Goal: Task Accomplishment & Management: Manage account settings

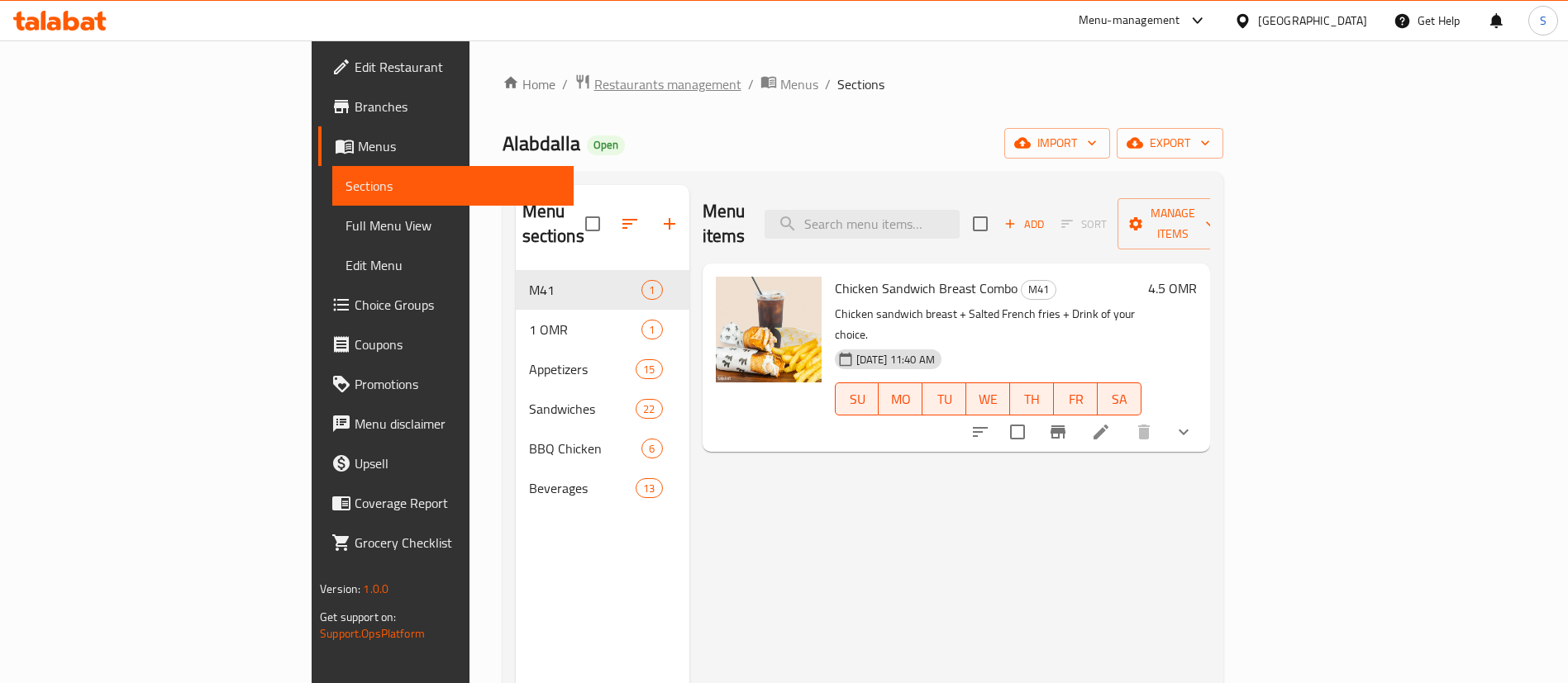
click at [594, 82] on span "Restaurants management" at bounding box center [667, 85] width 147 height 20
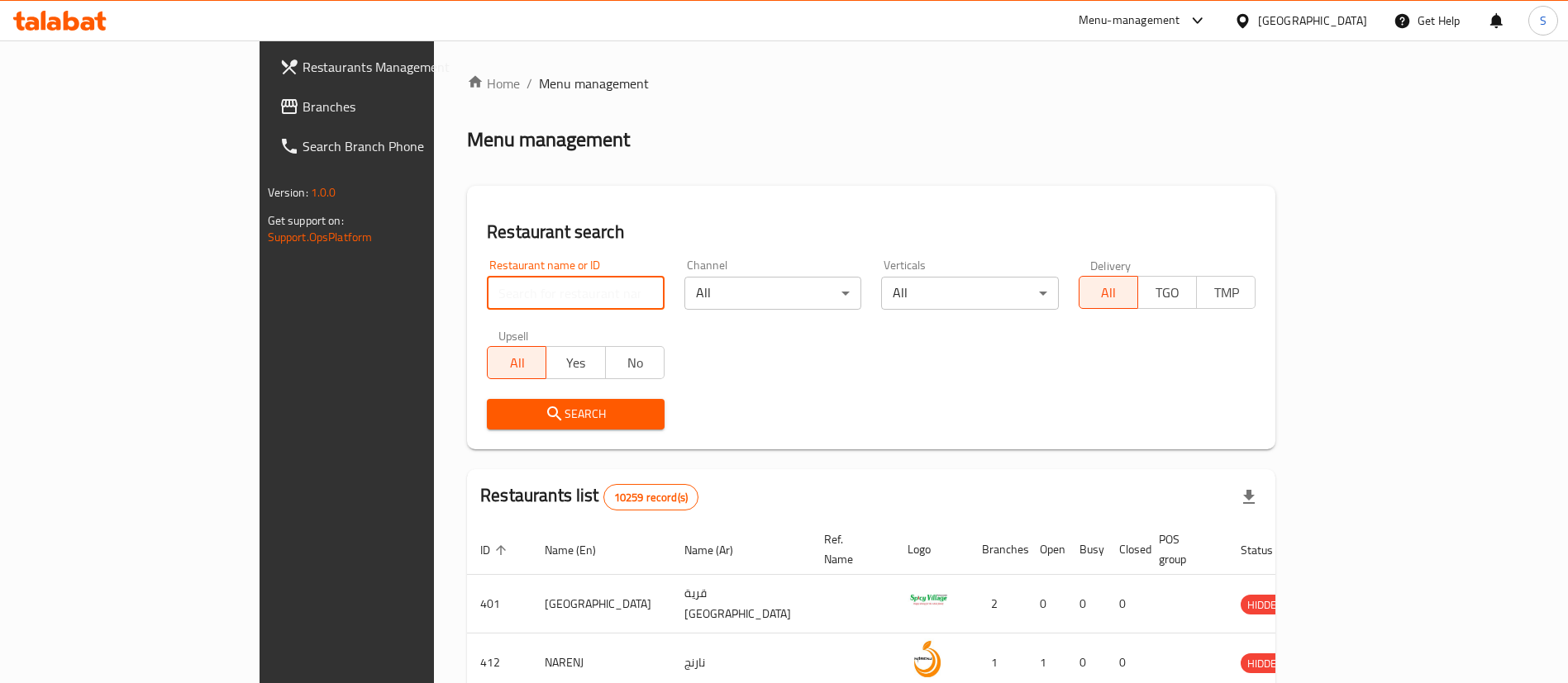
drag, startPoint x: 499, startPoint y: 310, endPoint x: 479, endPoint y: 291, distance: 27.6
click at [479, 291] on div "Home / Menu management Menu management Restaurant search Restaurant name or ID …" at bounding box center [871, 602] width 808 height 1057
click at [487, 291] on input "search" at bounding box center [576, 293] width 178 height 33
click at [489, 282] on input "farou" at bounding box center [576, 293] width 178 height 33
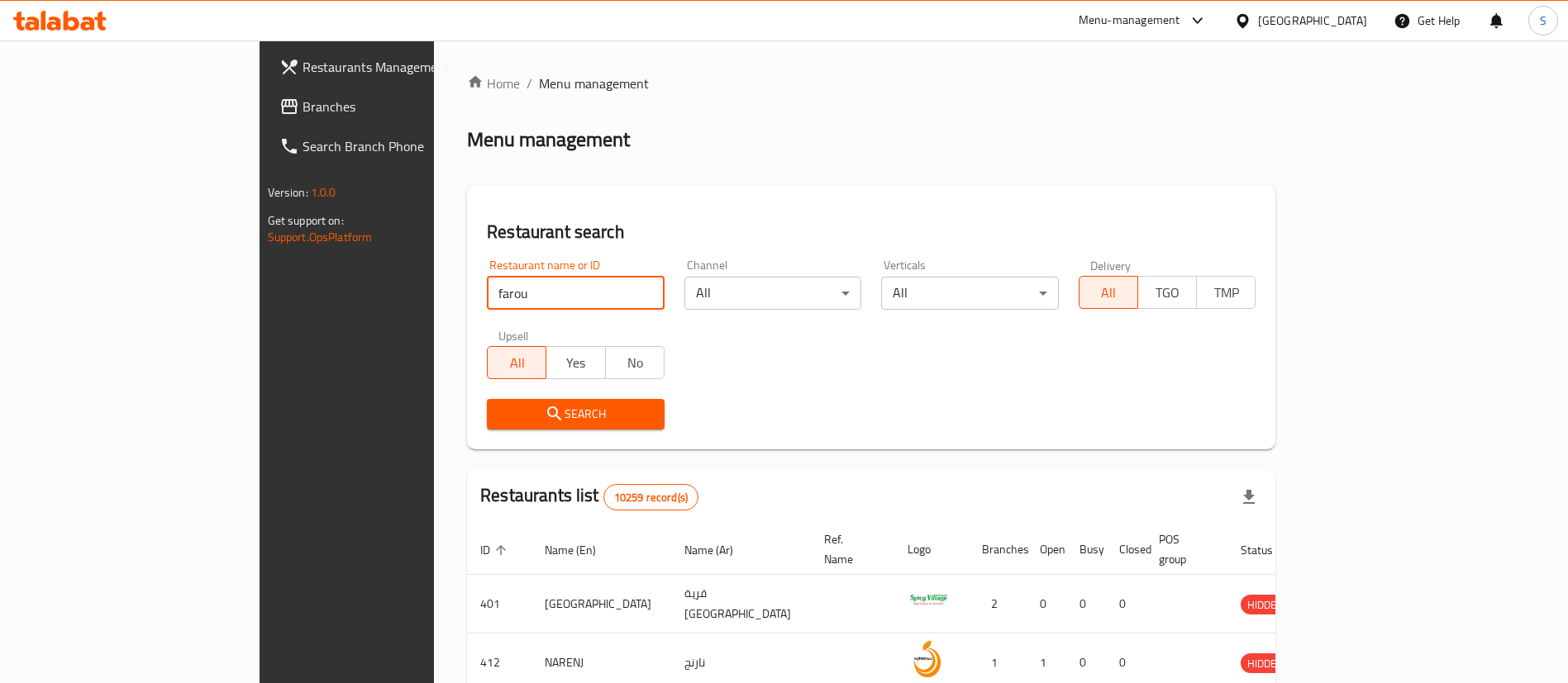
click at [489, 282] on input "farou" at bounding box center [576, 293] width 178 height 33
paste input "690528"
type input "690528"
click button "Search" at bounding box center [576, 414] width 178 height 31
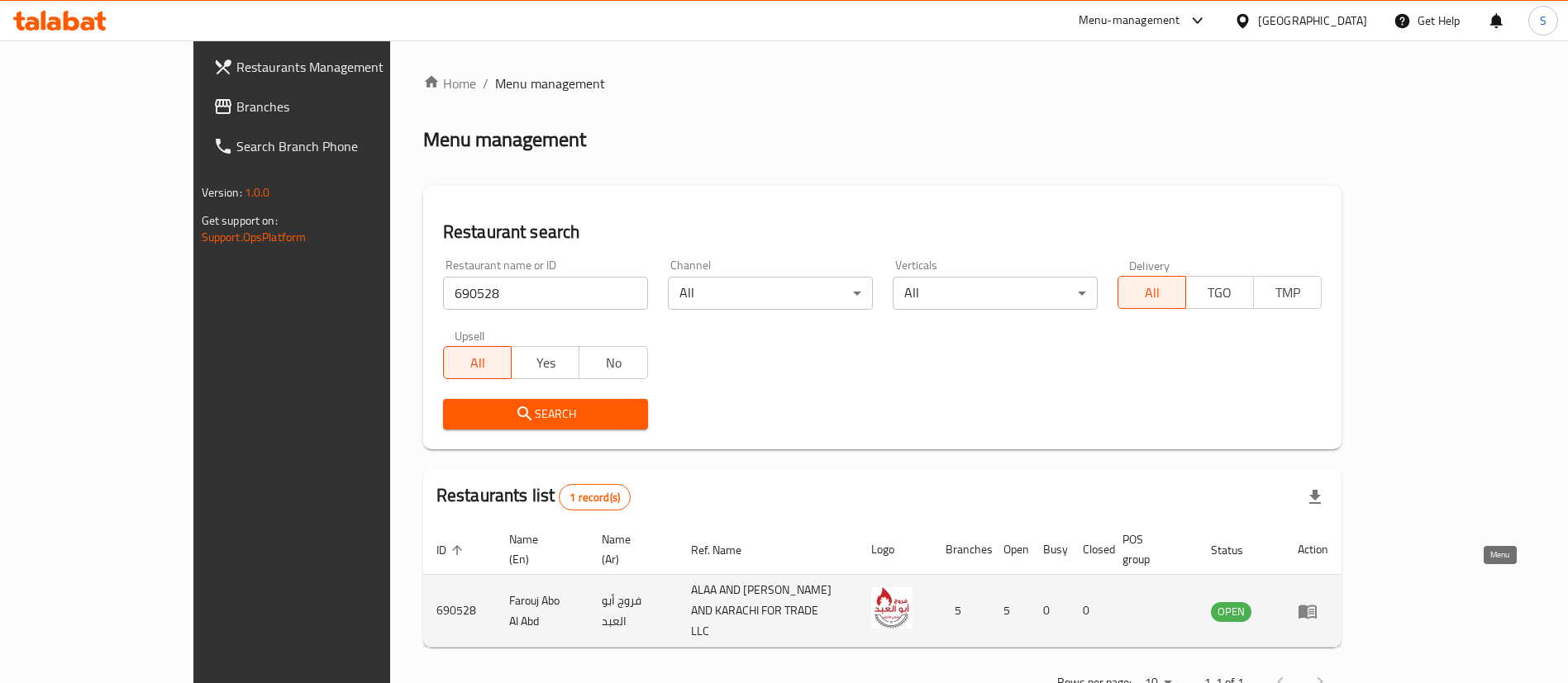
click at [1314, 609] on icon "enhanced table" at bounding box center [1311, 612] width 6 height 7
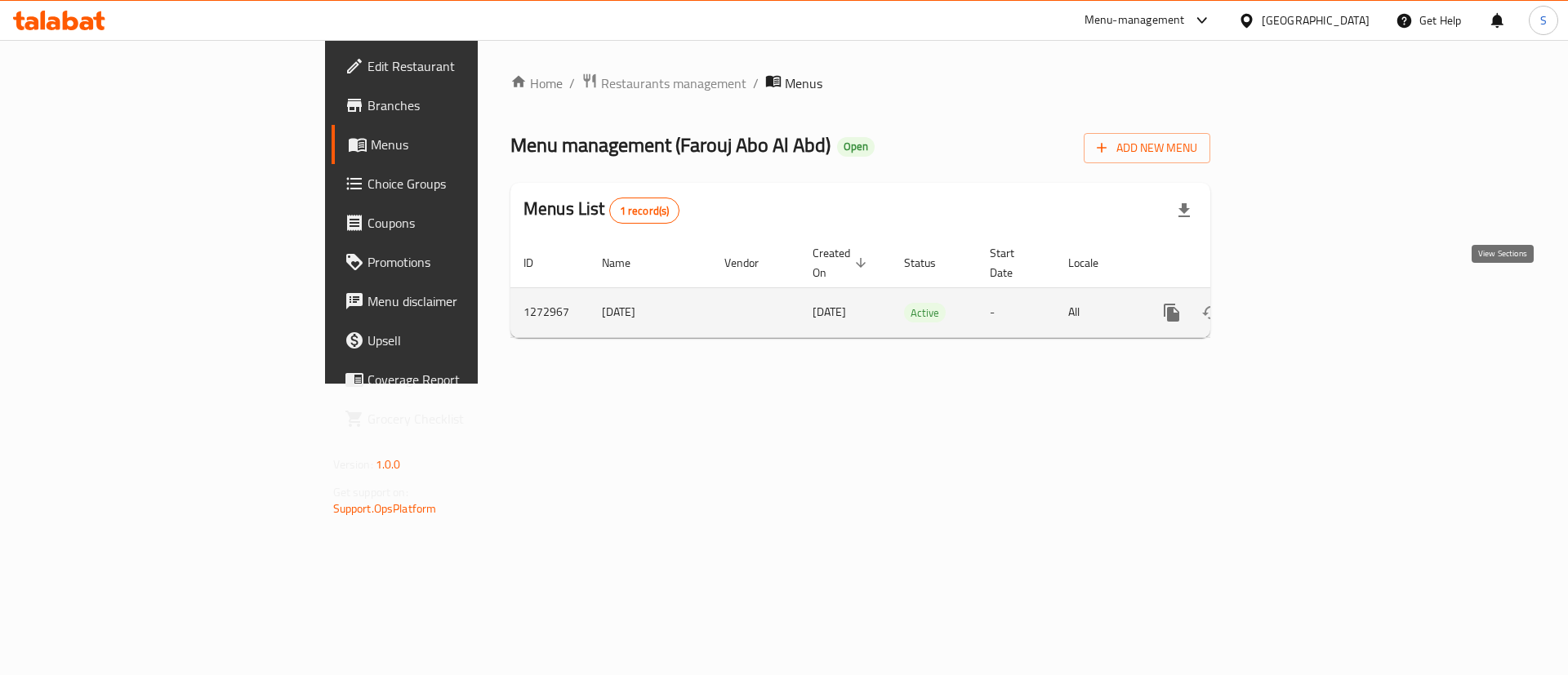
click at [1299, 303] on icon "enhanced table" at bounding box center [1289, 312] width 20 height 20
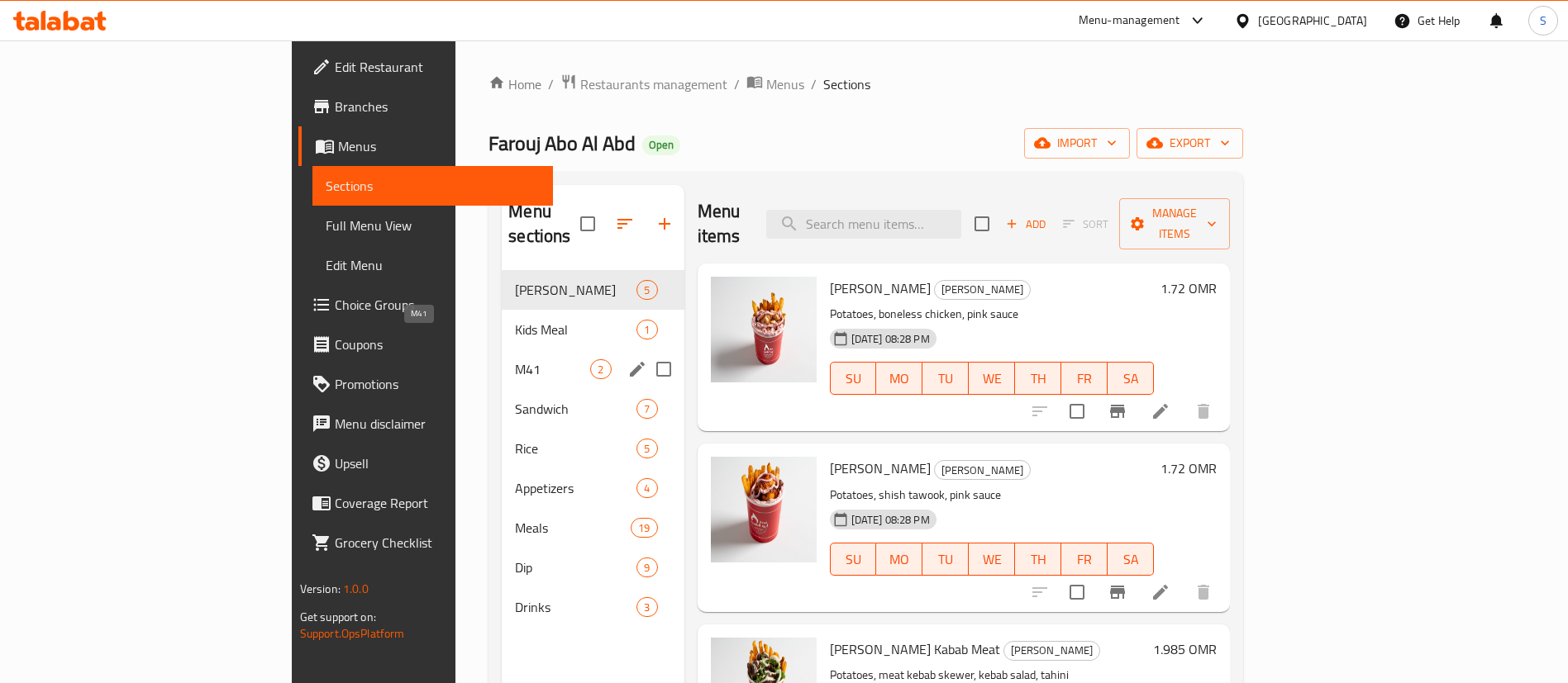
click at [515, 359] on span "M41" at bounding box center [552, 369] width 75 height 20
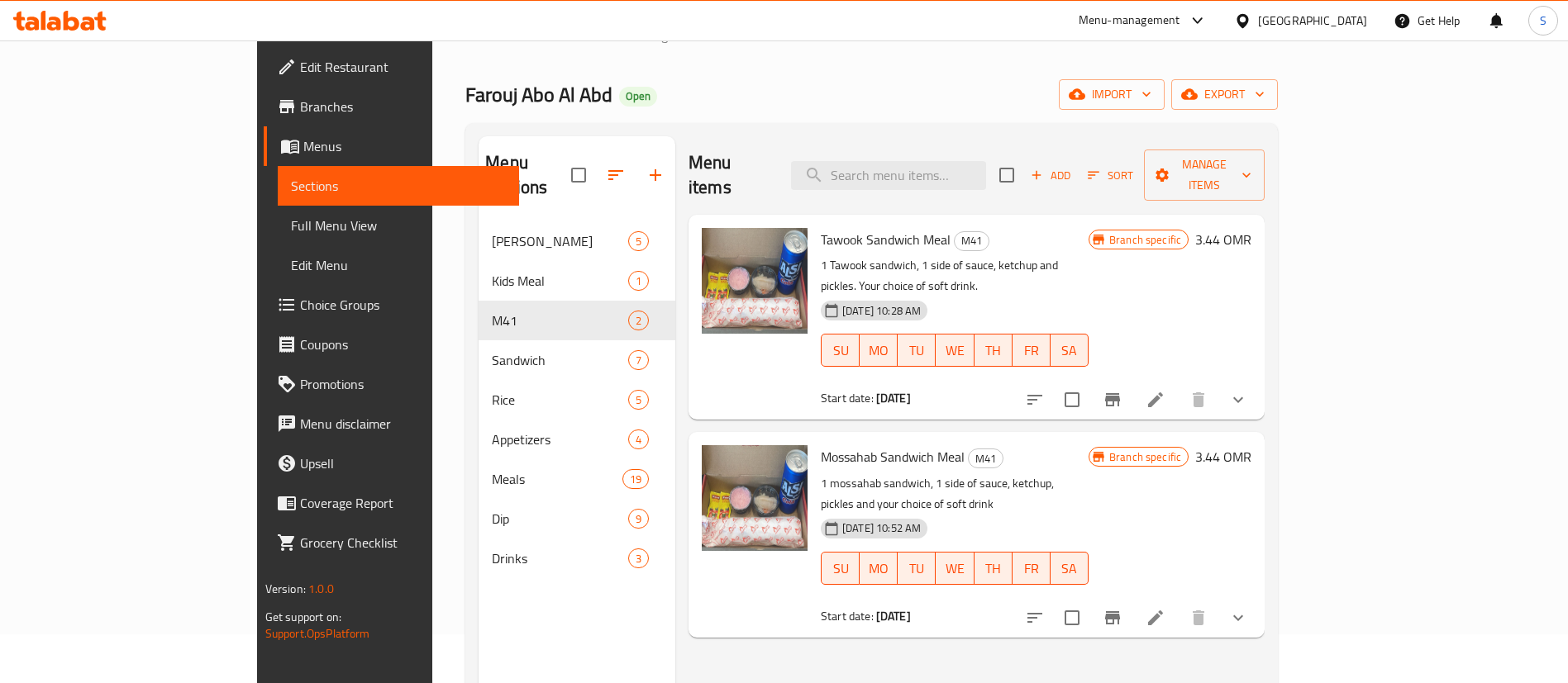
scroll to position [50, 0]
click at [1248, 389] on icon "show more" at bounding box center [1238, 399] width 20 height 20
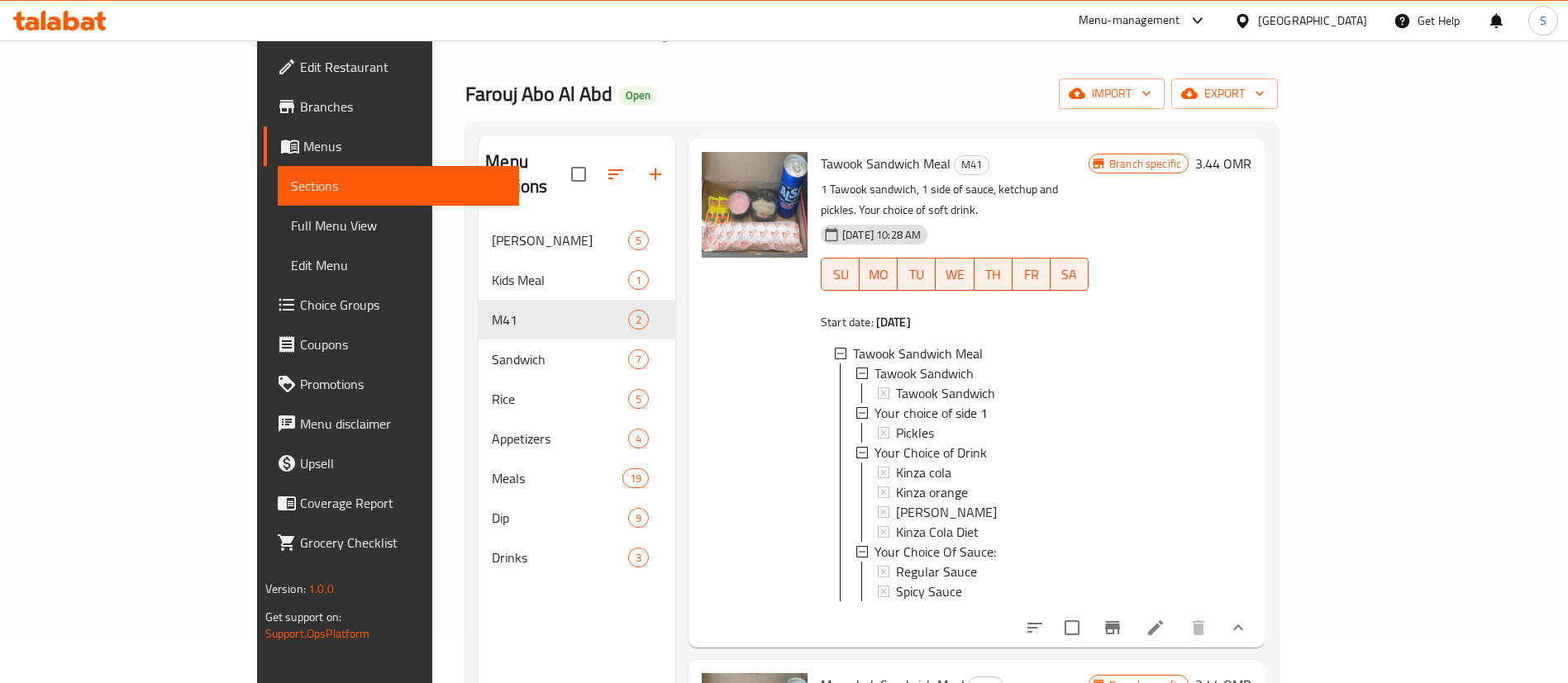
scroll to position [231, 0]
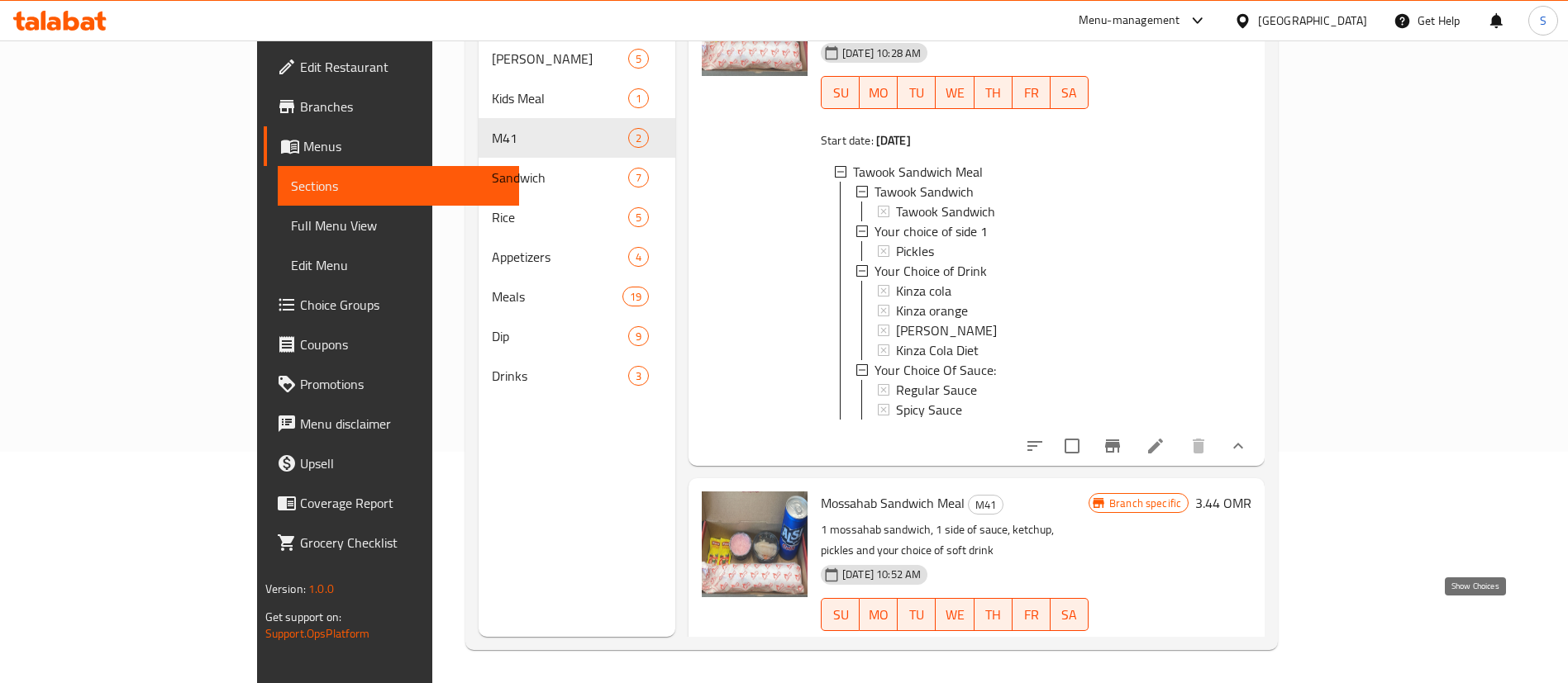
click at [1248, 654] on icon "show more" at bounding box center [1238, 664] width 20 height 20
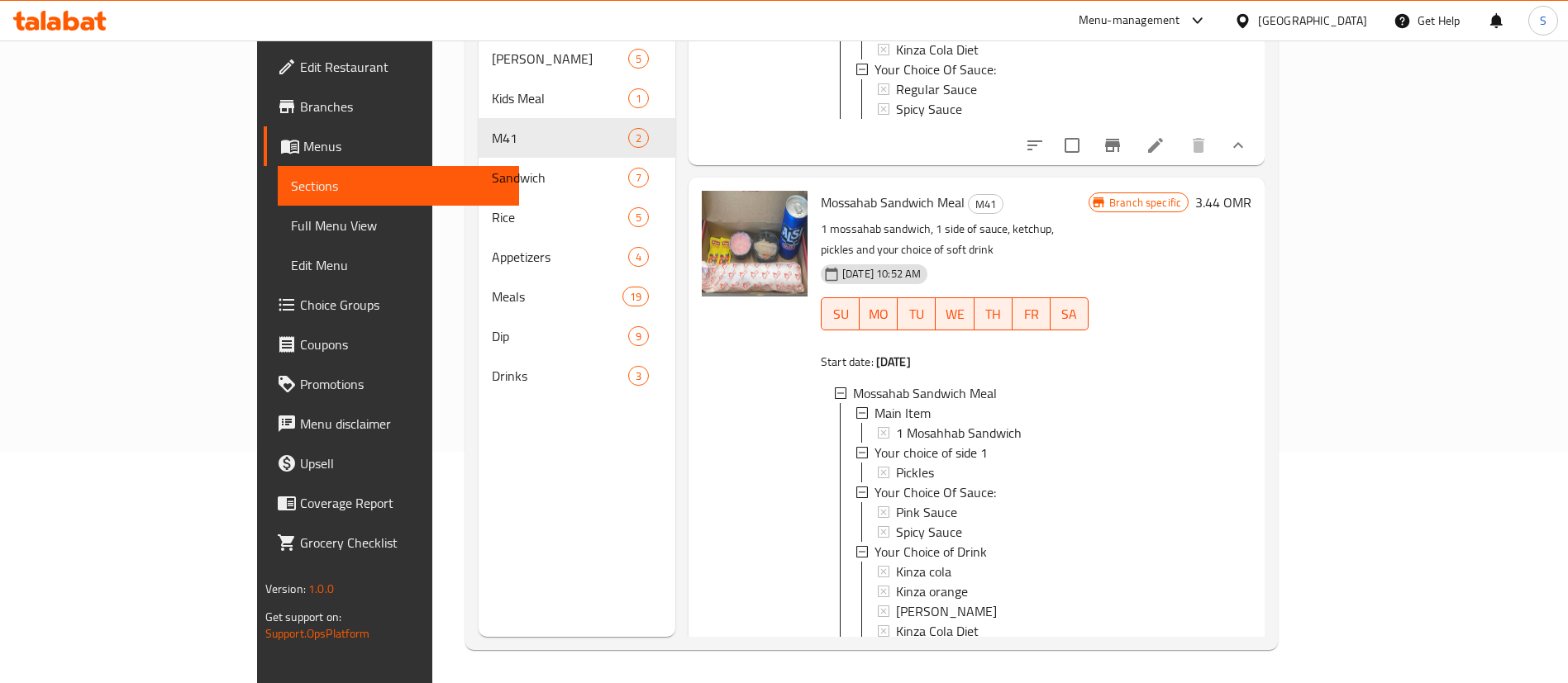
scroll to position [398, 0]
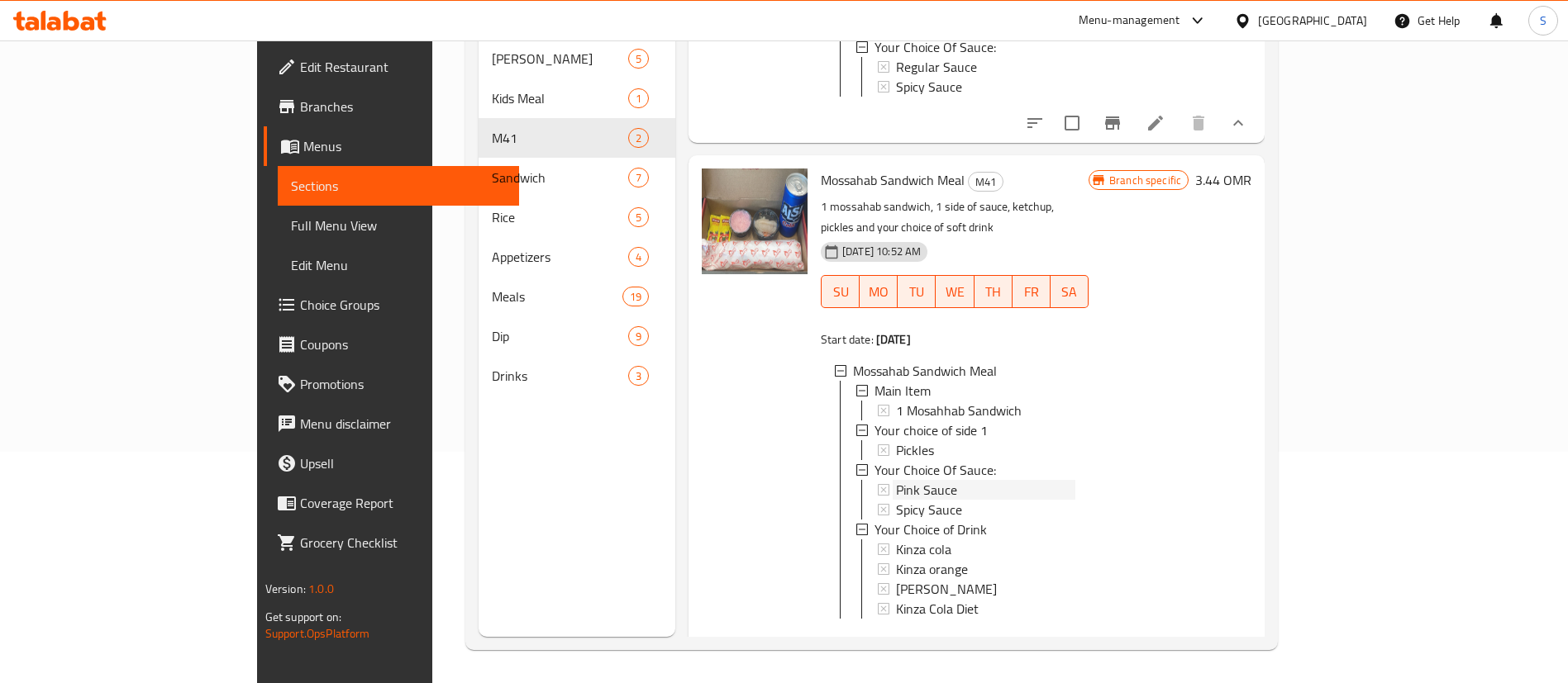
click at [913, 480] on div "Pink Sauce" at bounding box center [985, 490] width 180 height 20
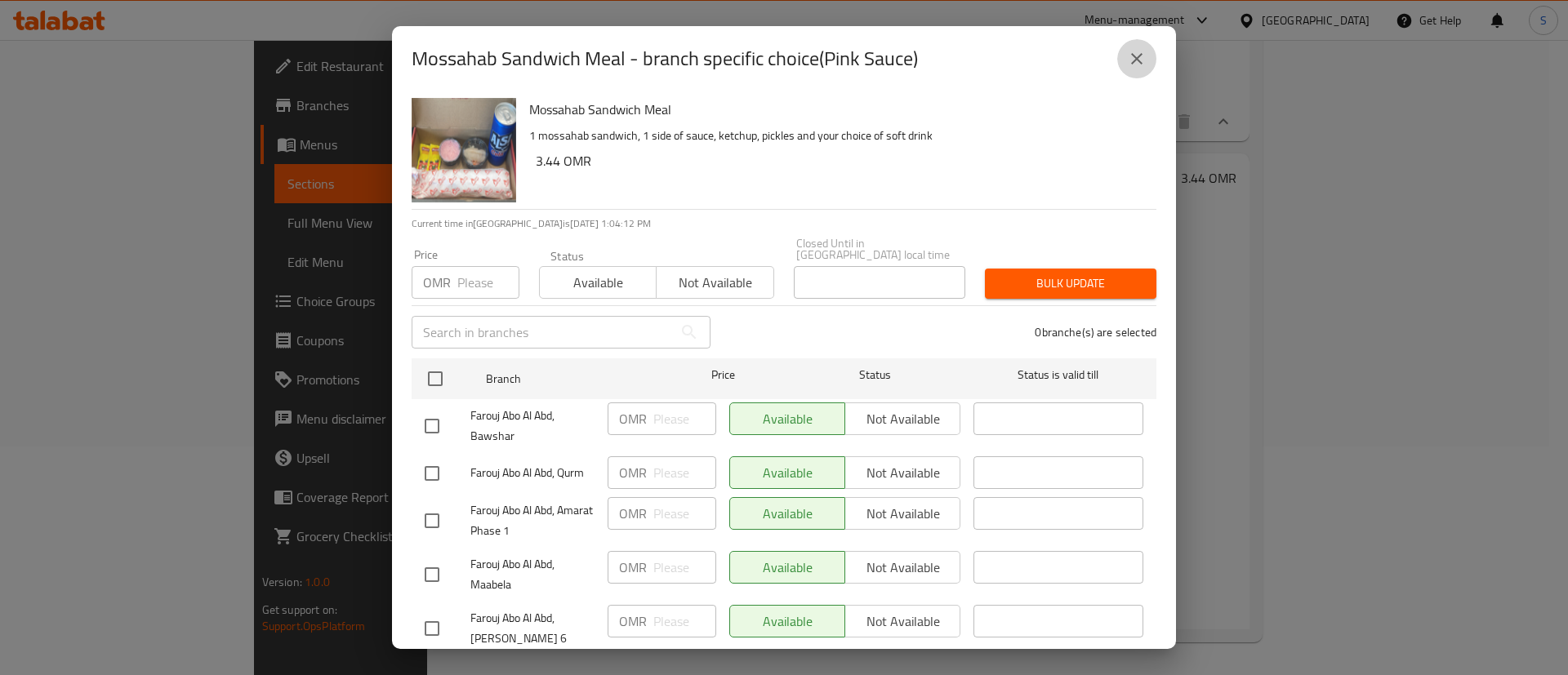
click at [1137, 62] on icon "close" at bounding box center [1136, 59] width 20 height 20
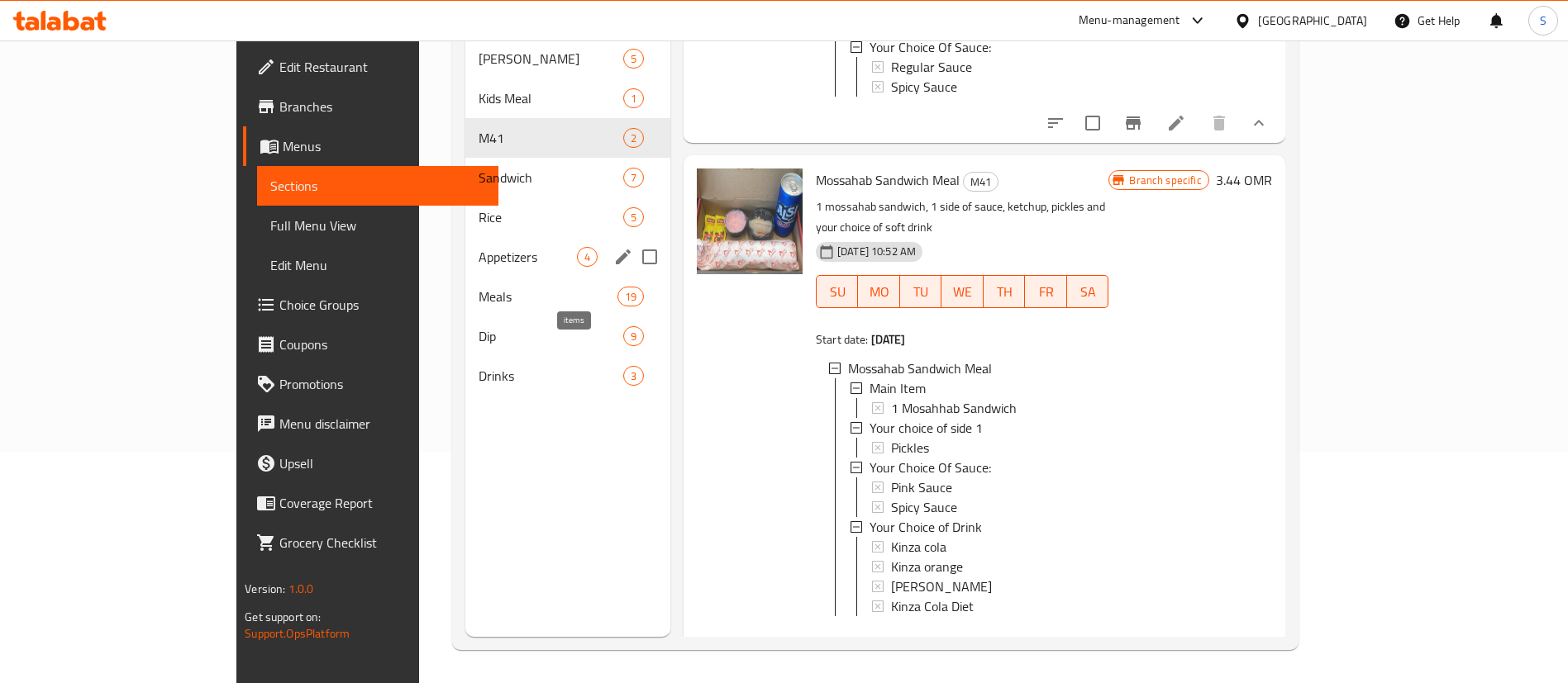
scroll to position [0, 0]
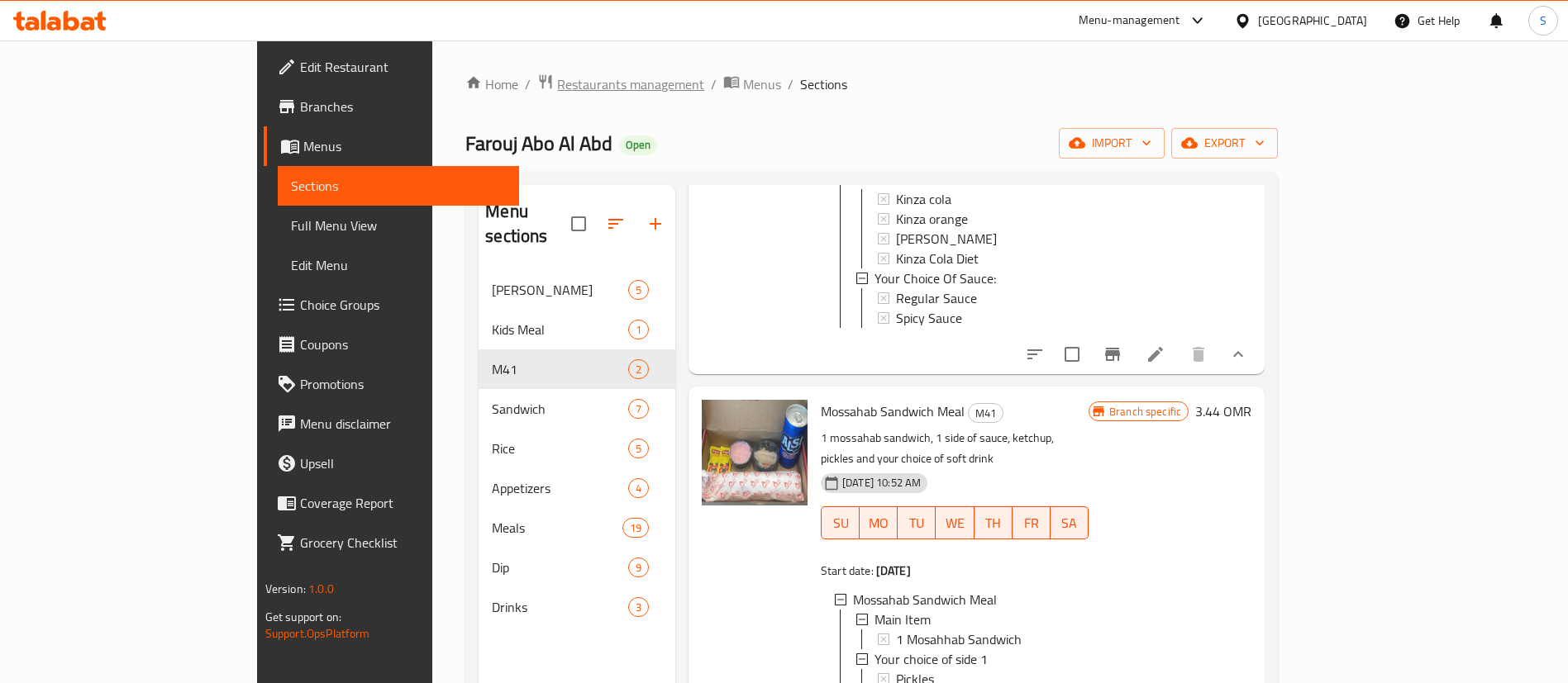
click at [557, 90] on span "Restaurants management" at bounding box center [629, 85] width 147 height 20
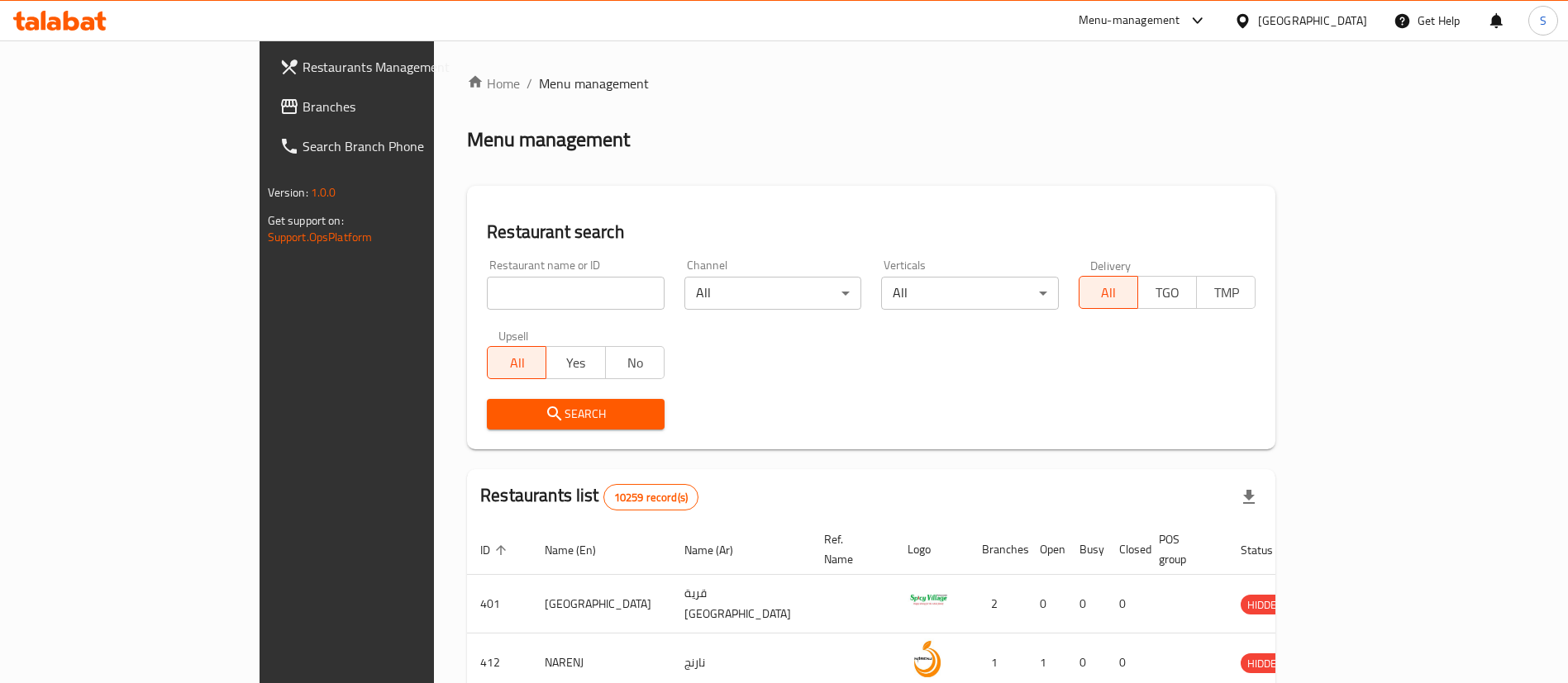
click at [1275, 102] on div "Home / Menu management Menu management Restaurant search Restaurant name or ID …" at bounding box center [871, 602] width 808 height 1057
click at [1180, 23] on div "Menu-management" at bounding box center [1129, 21] width 102 height 20
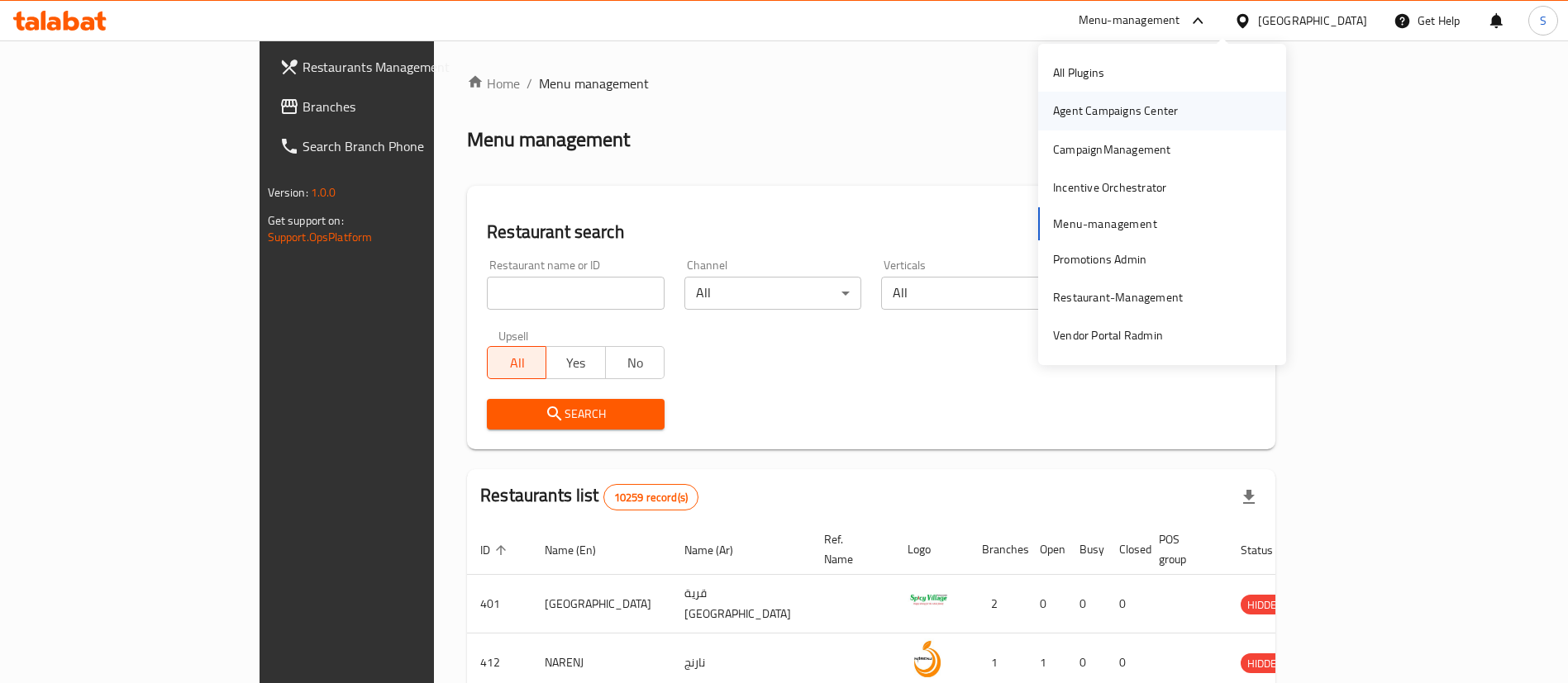
click at [1142, 118] on div "Agent Campaigns Center" at bounding box center [1114, 111] width 125 height 18
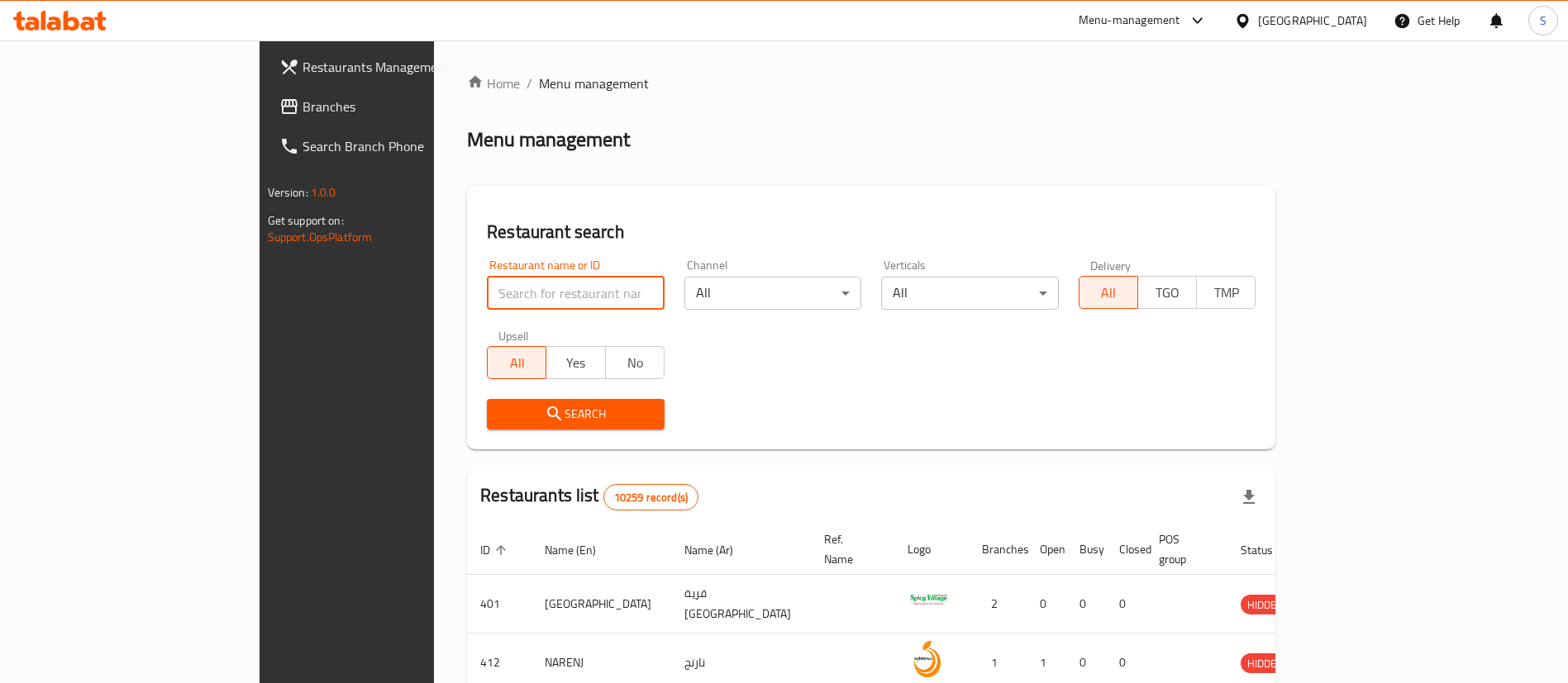
click at [508, 285] on input "search" at bounding box center [576, 293] width 178 height 33
type input "hifz"
click button "Search" at bounding box center [576, 414] width 178 height 31
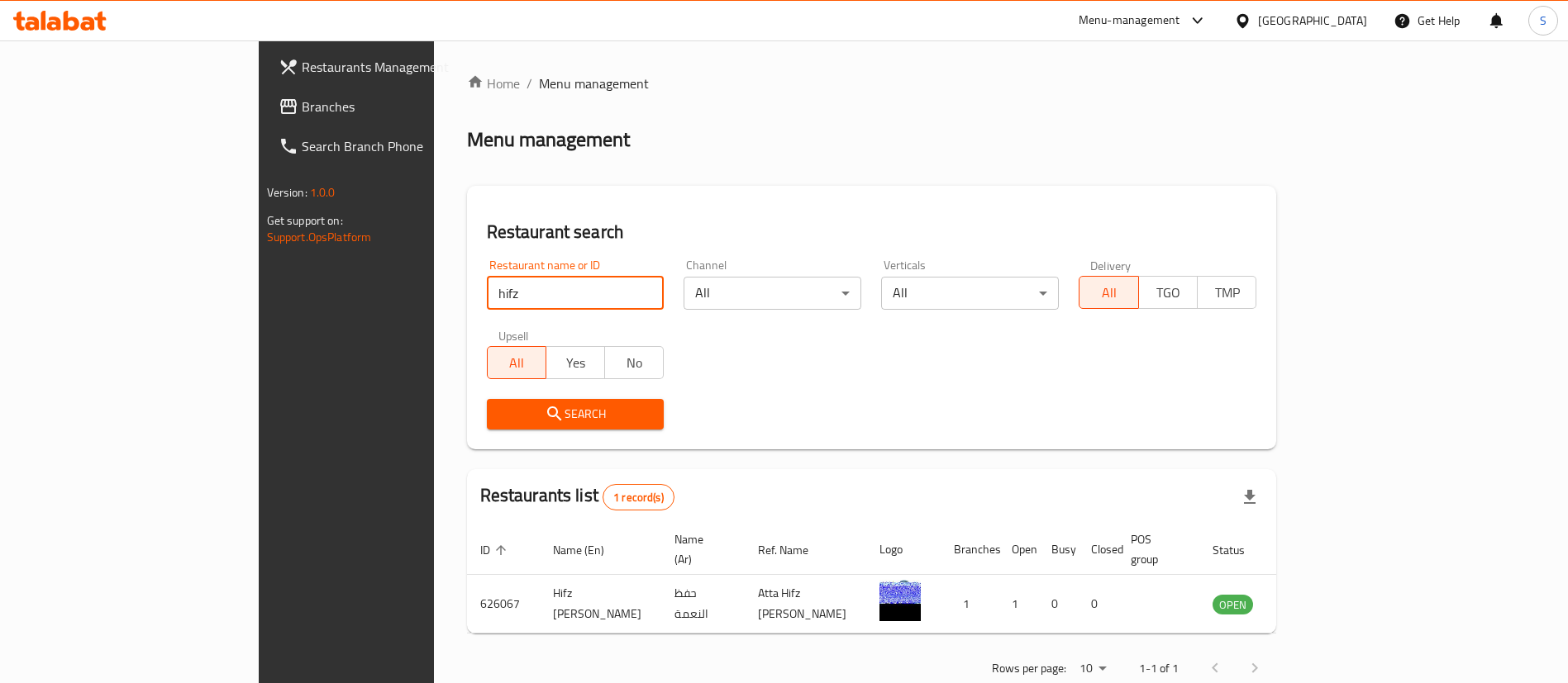
scroll to position [22, 0]
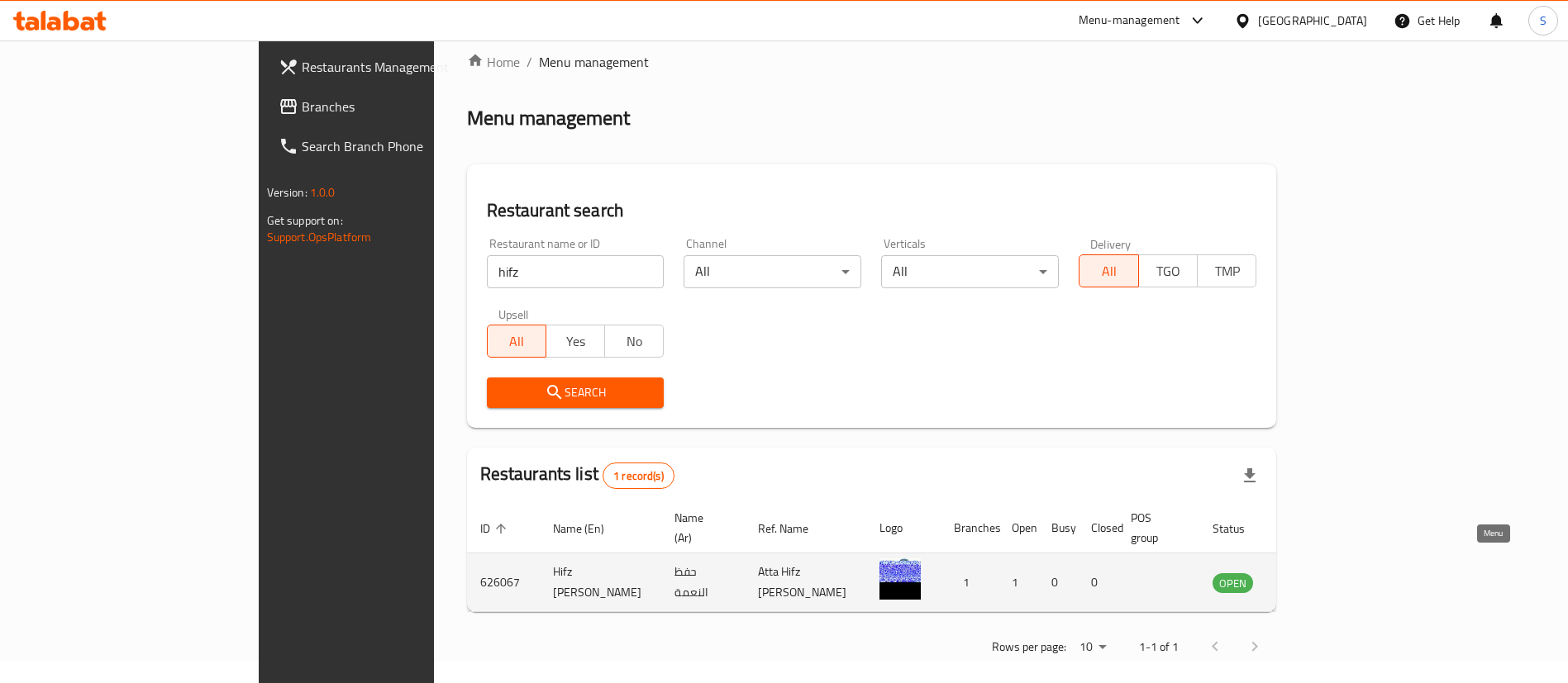
click at [1318, 576] on icon "enhanced table" at bounding box center [1309, 583] width 18 height 14
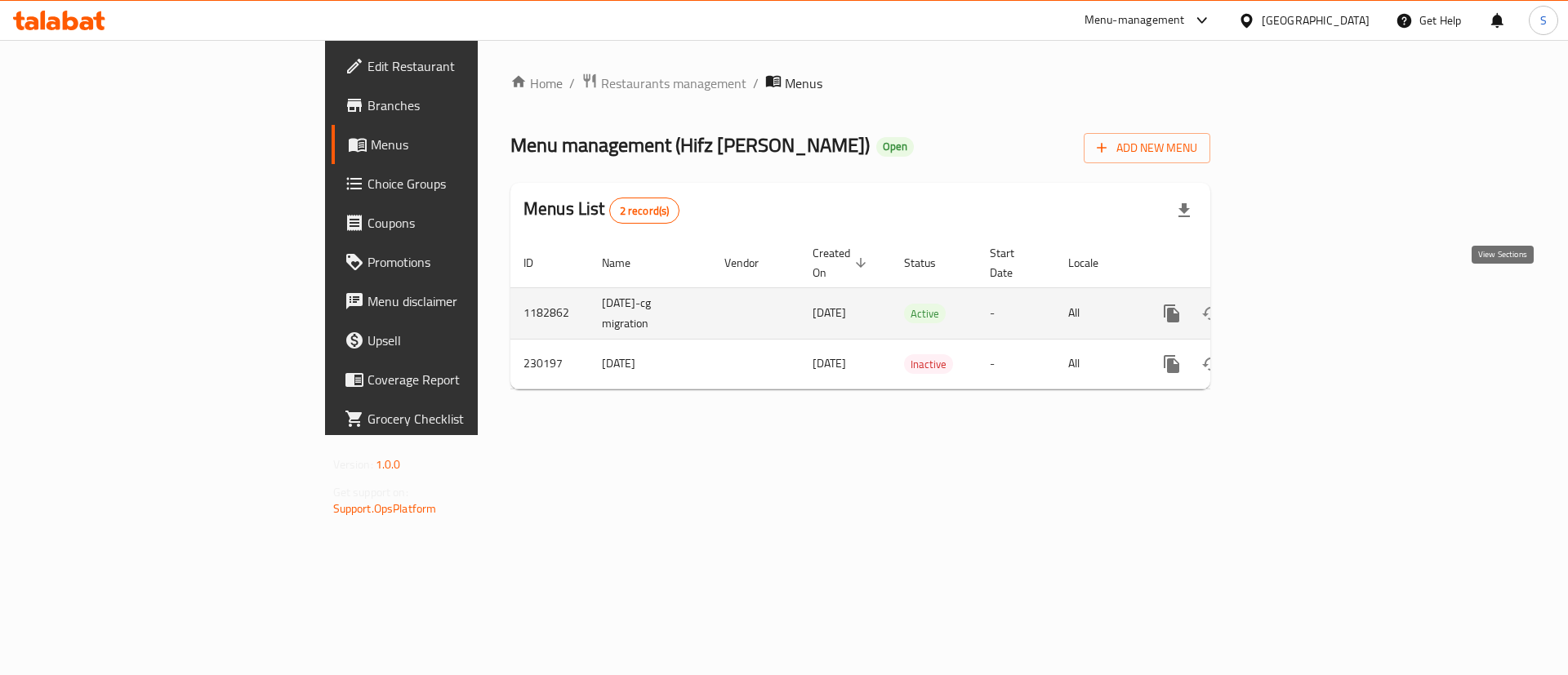
click at [1299, 304] on icon "enhanced table" at bounding box center [1289, 313] width 20 height 20
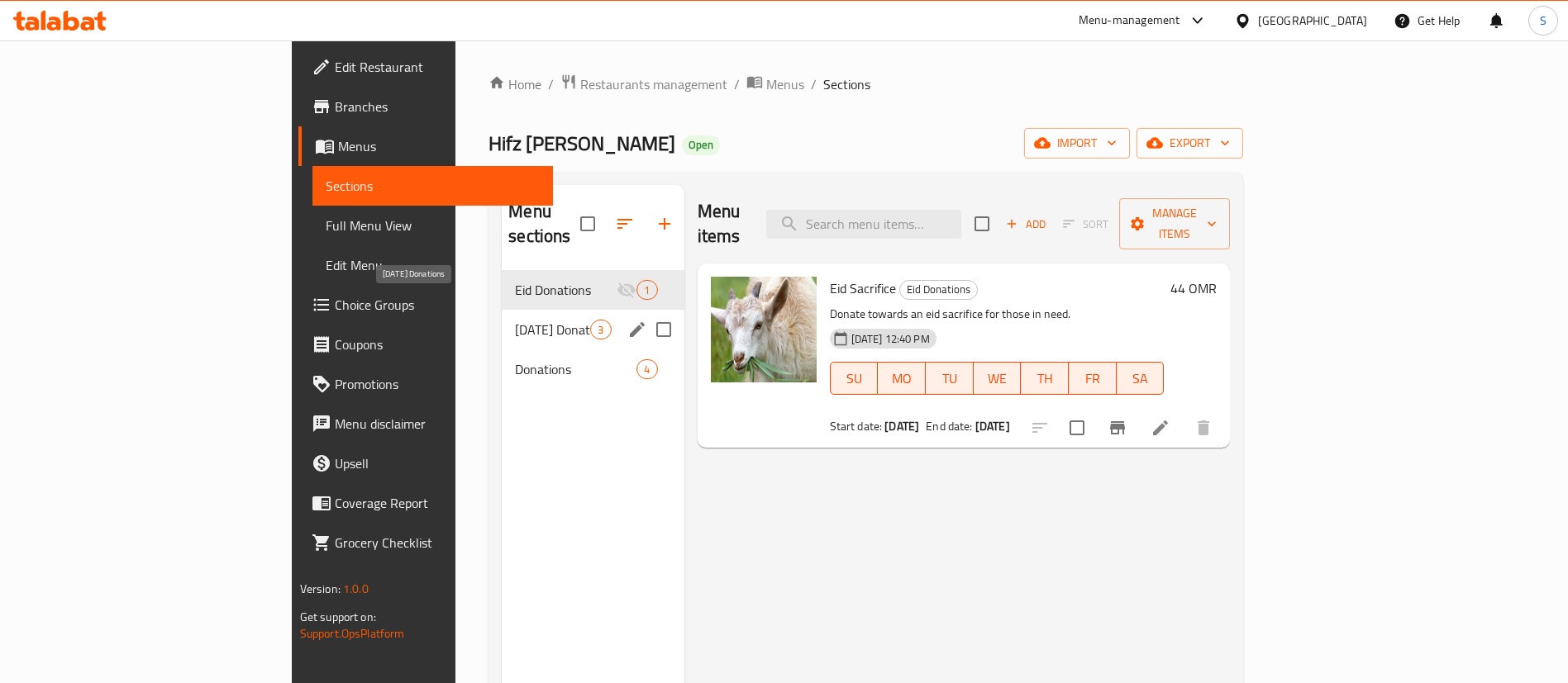
click at [515, 320] on span "[DATE] Donations" at bounding box center [552, 330] width 75 height 20
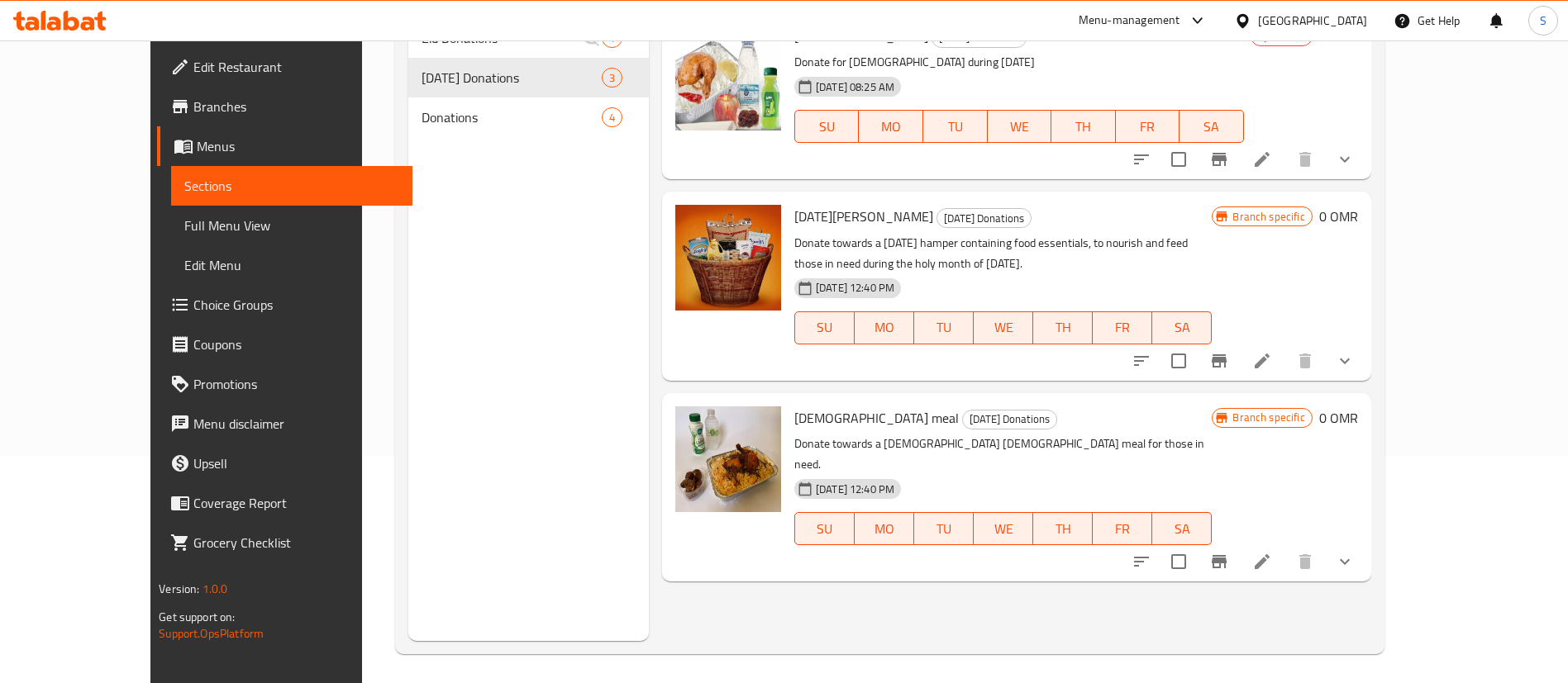
scroll to position [228, 0]
click at [1226, 354] on icon "Branch-specific-item" at bounding box center [1218, 360] width 15 height 13
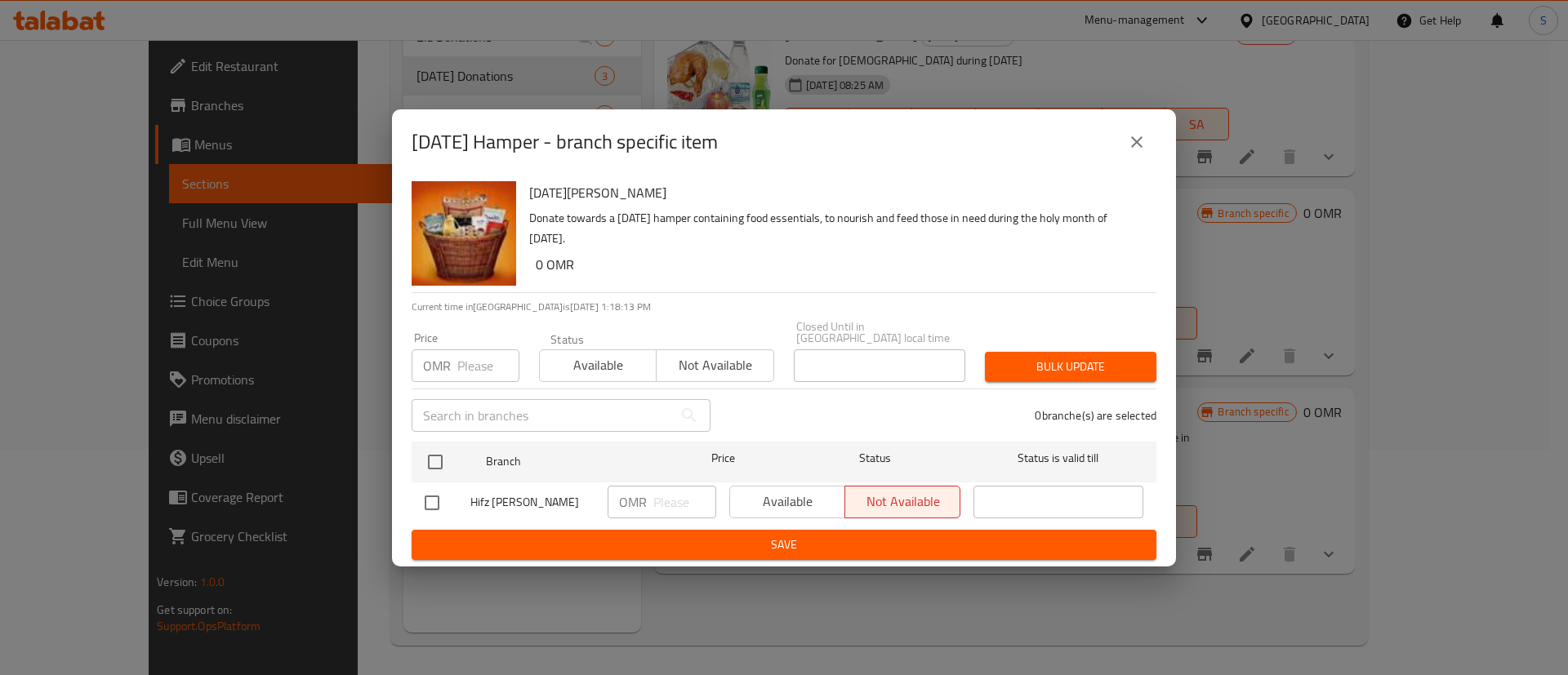
click at [1124, 155] on button "close" at bounding box center [1136, 142] width 39 height 39
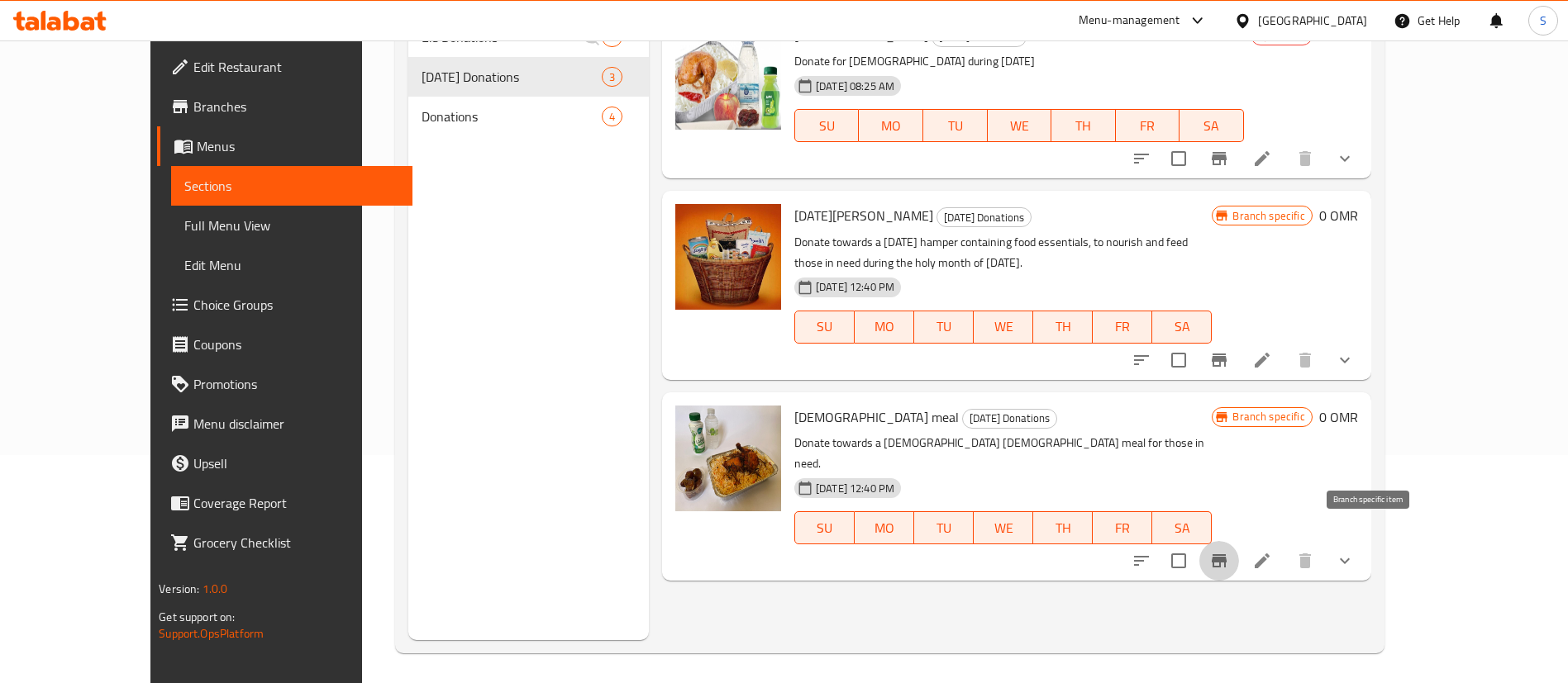
click at [1229, 551] on icon "Branch-specific-item" at bounding box center [1219, 561] width 20 height 20
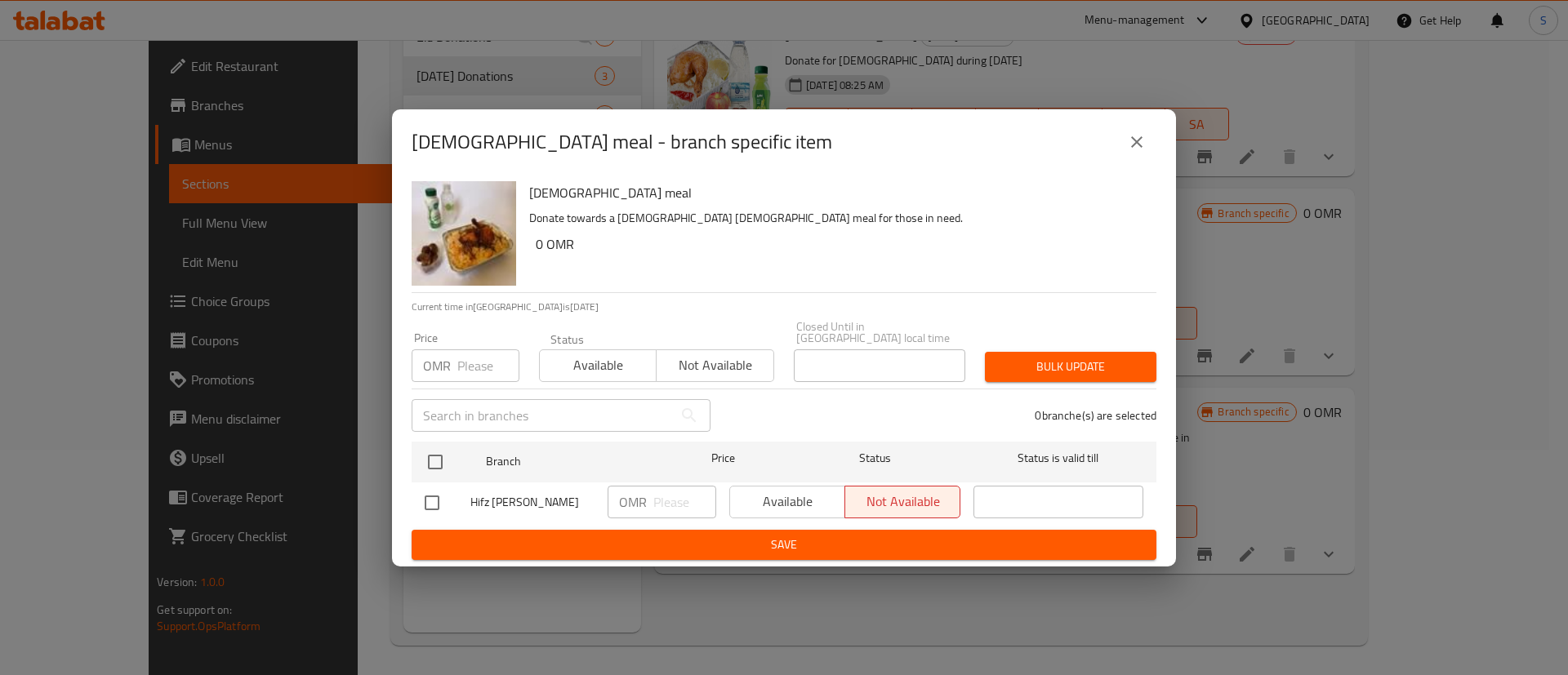
click at [1133, 143] on icon "close" at bounding box center [1136, 142] width 12 height 12
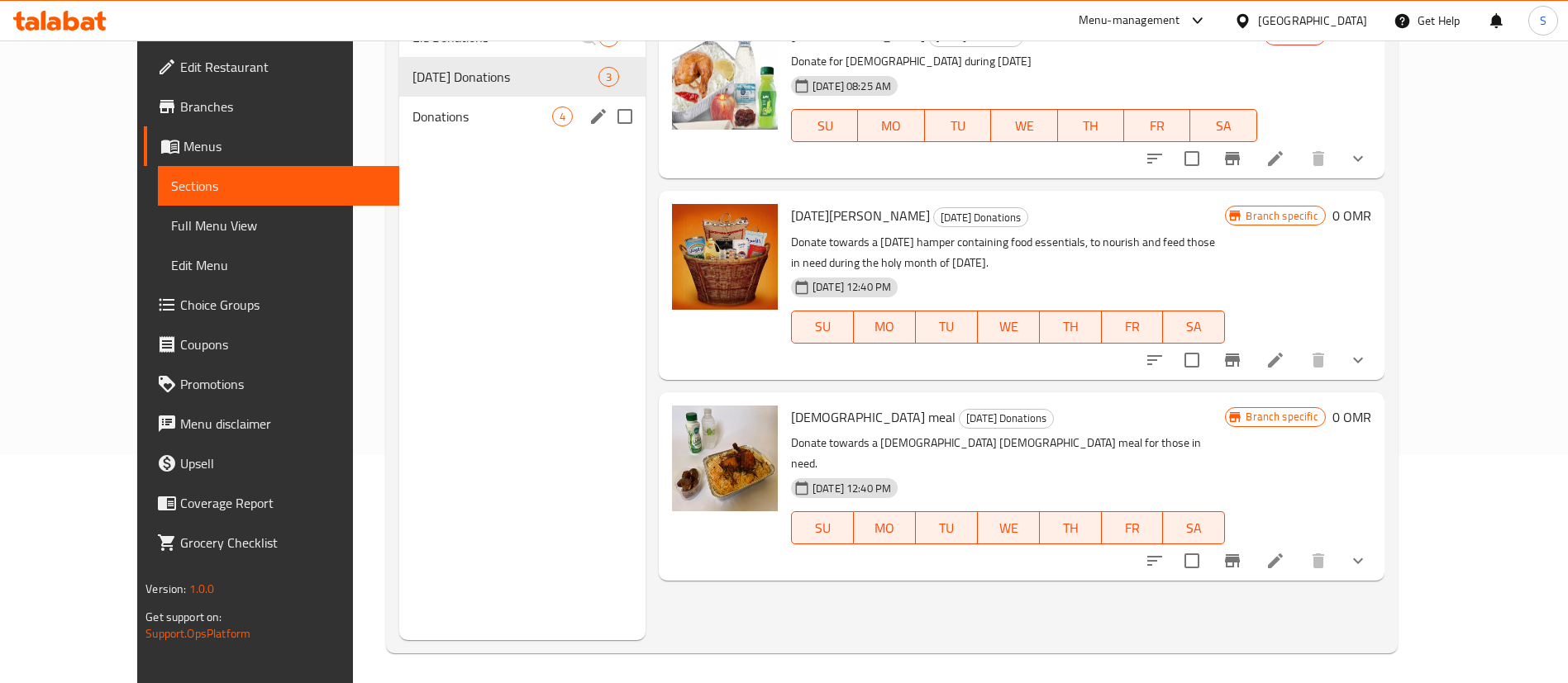
click at [505, 99] on div "Donations 4" at bounding box center [522, 117] width 246 height 40
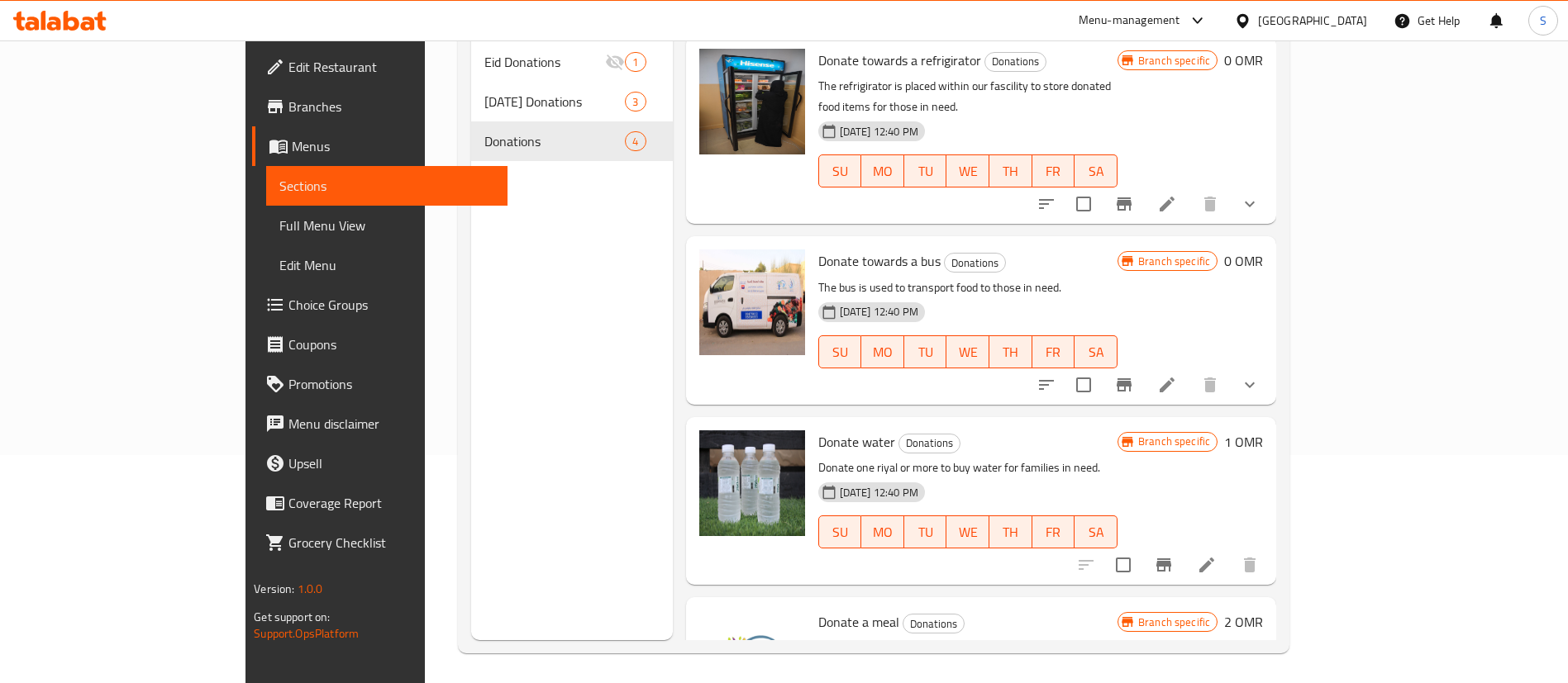
scroll to position [46, 0]
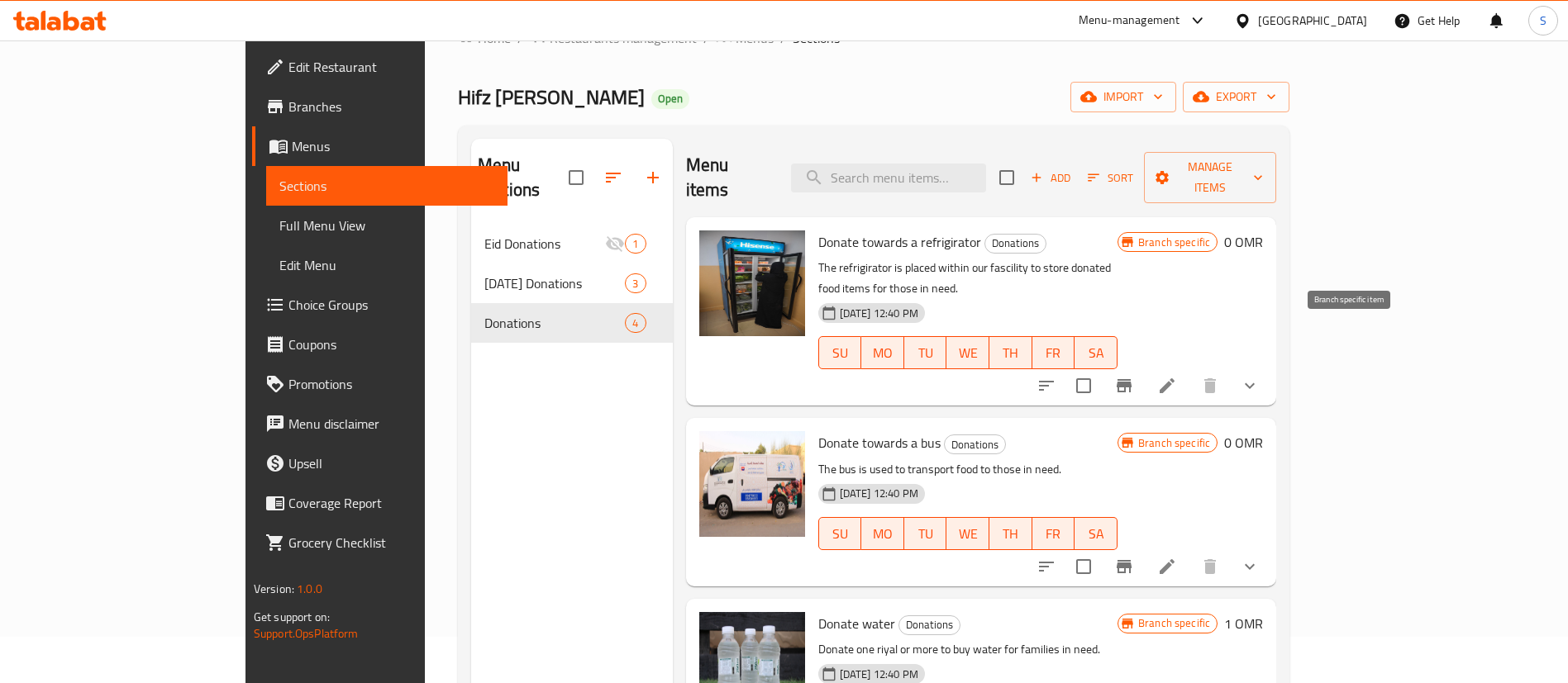
click at [1144, 366] on button "Branch-specific-item" at bounding box center [1124, 386] width 40 height 40
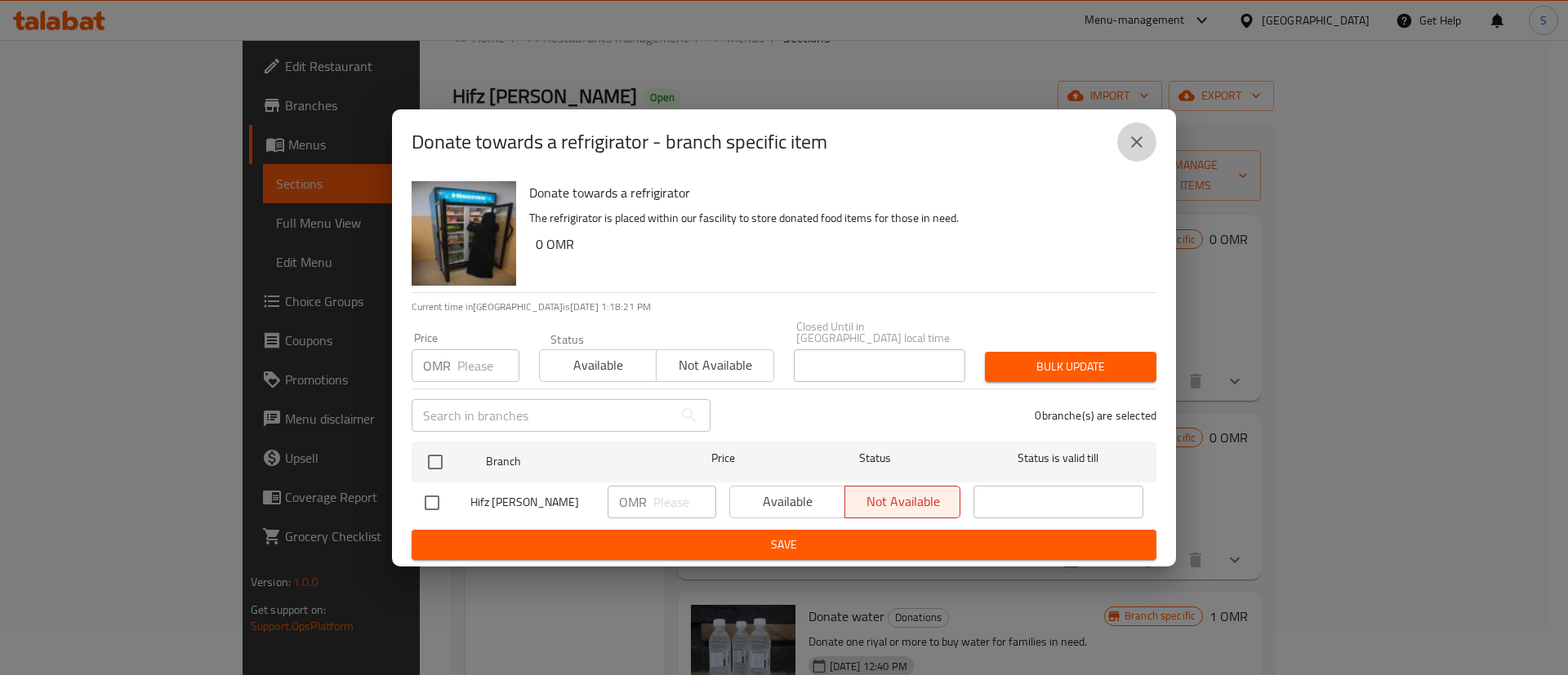
click at [1135, 140] on icon "close" at bounding box center [1136, 142] width 20 height 20
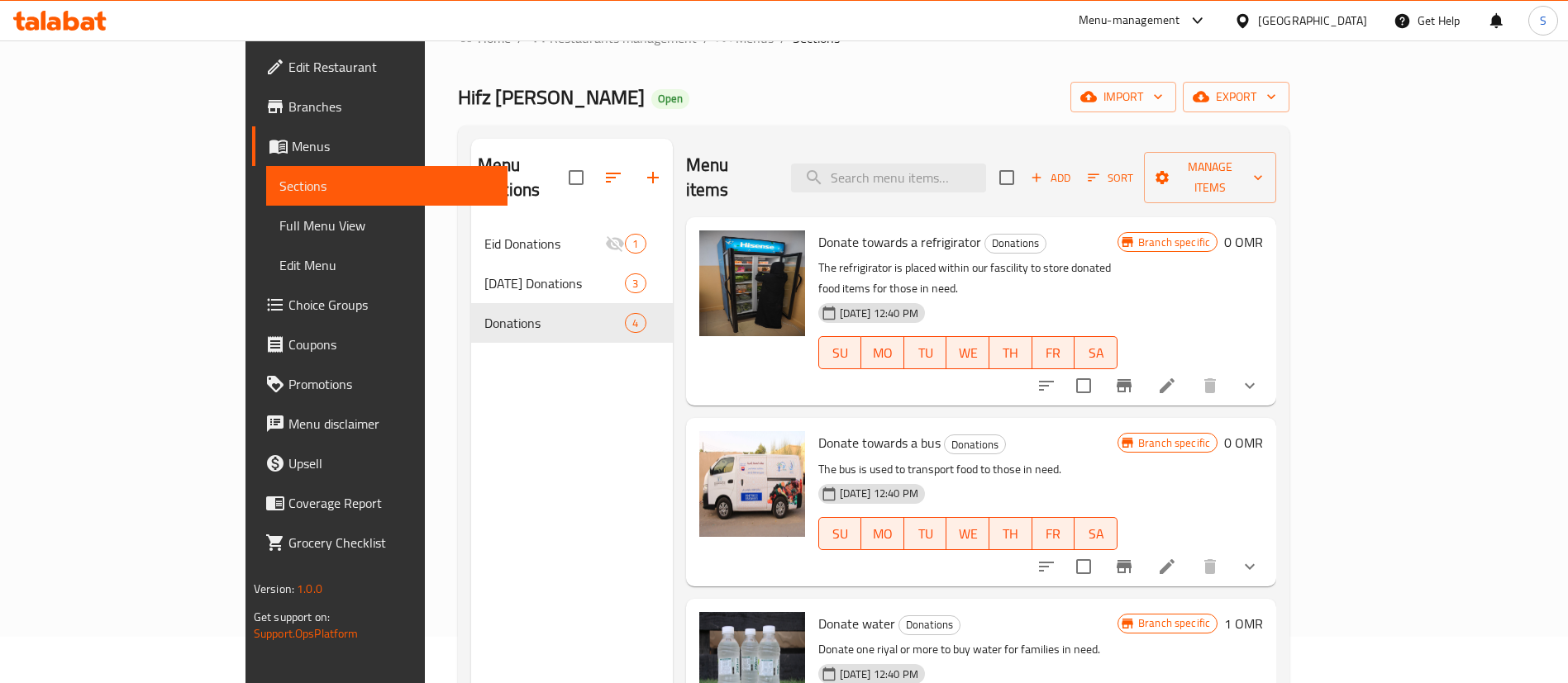
scroll to position [80, 0]
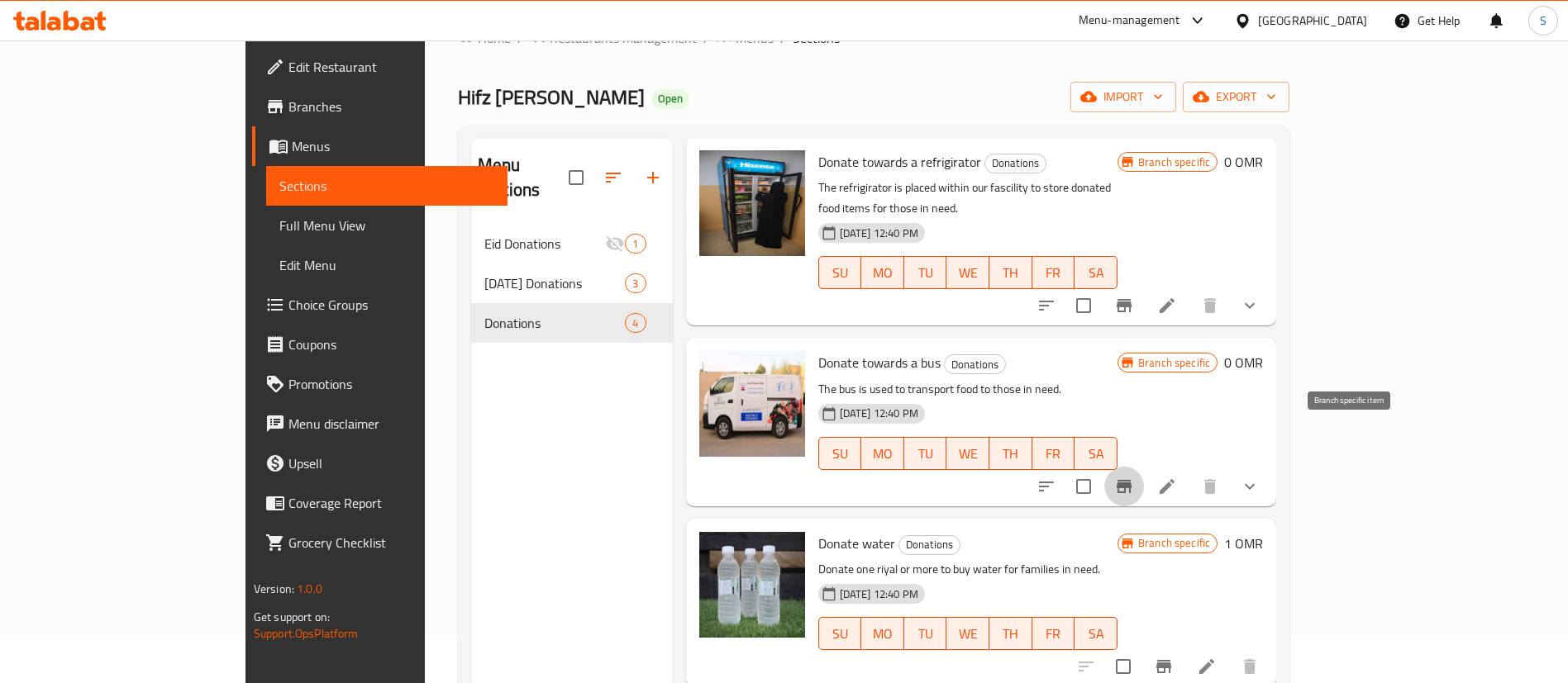
click at [1144, 467] on button "Branch-specific-item" at bounding box center [1124, 487] width 40 height 40
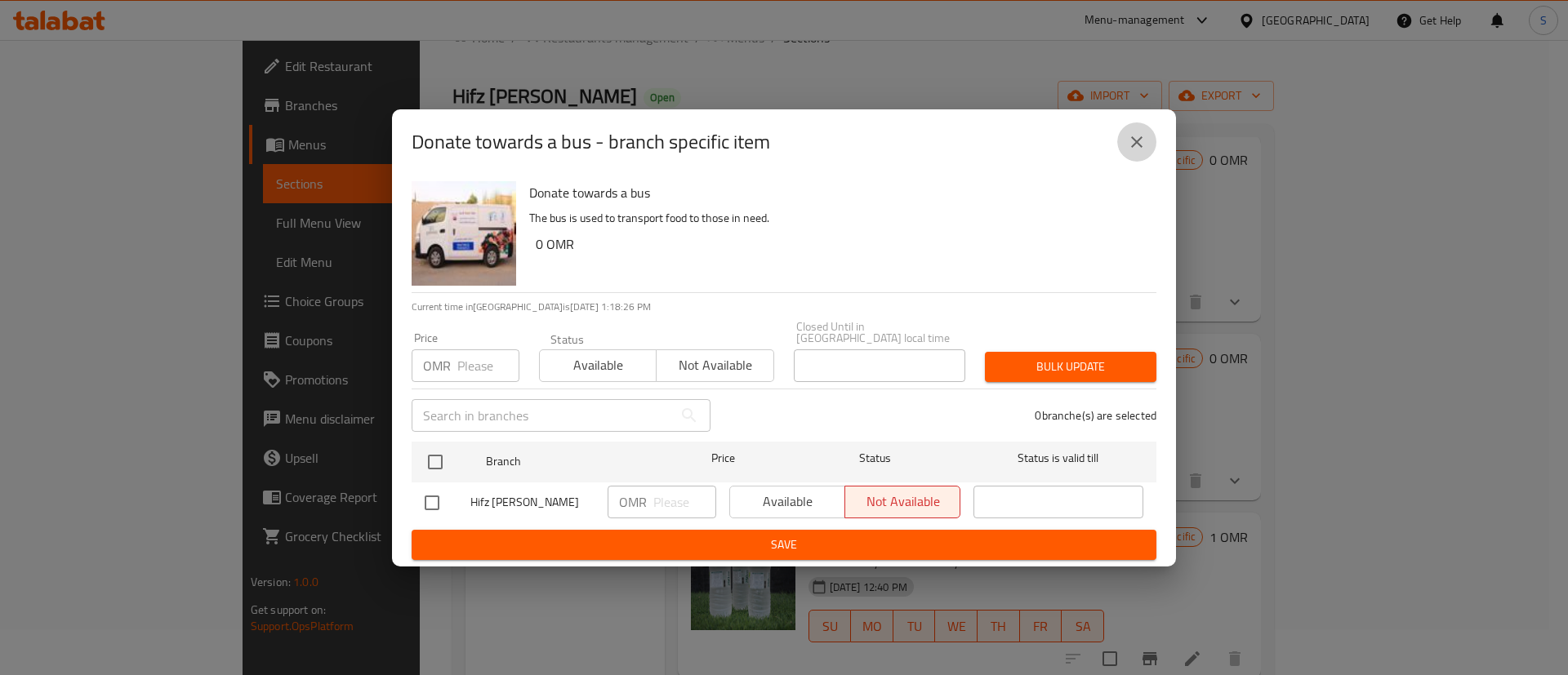
click at [1133, 157] on button "close" at bounding box center [1136, 142] width 39 height 39
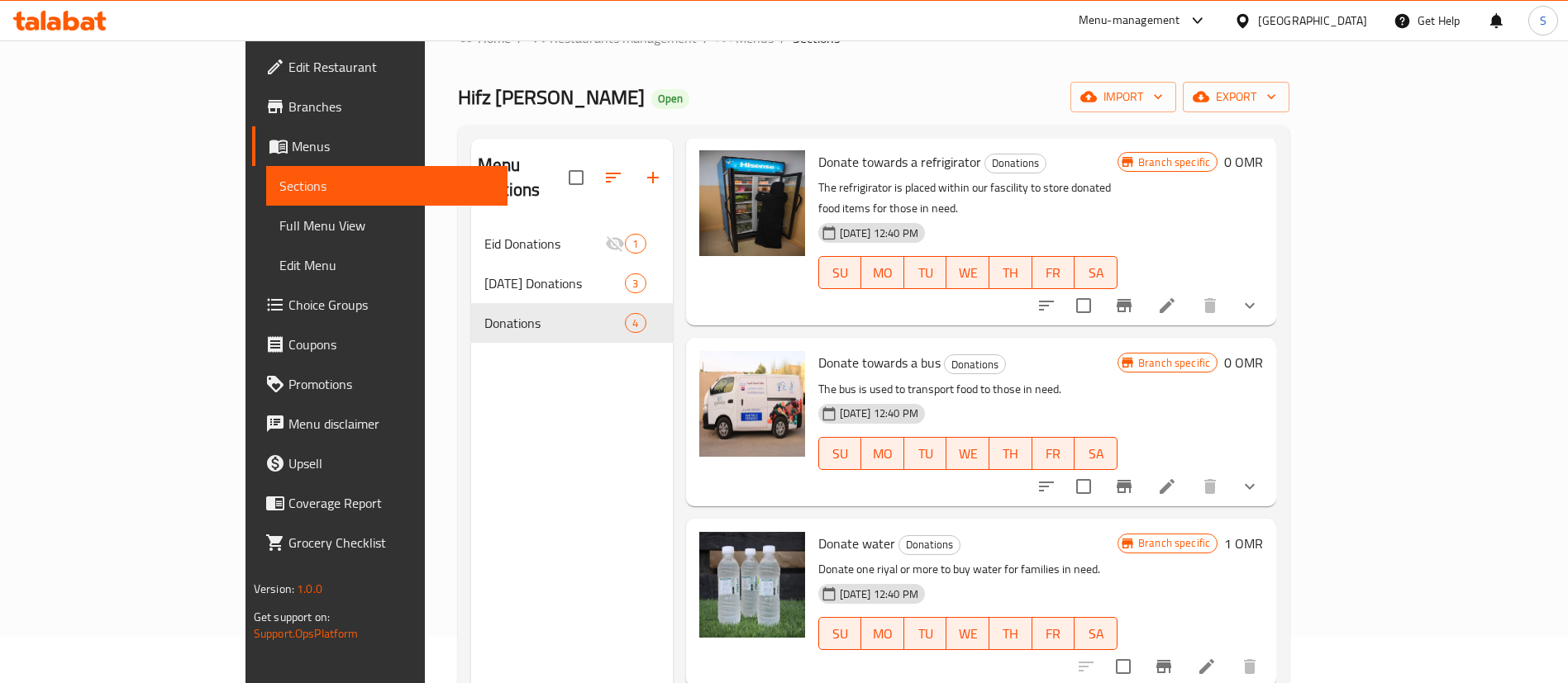
scroll to position [231, 0]
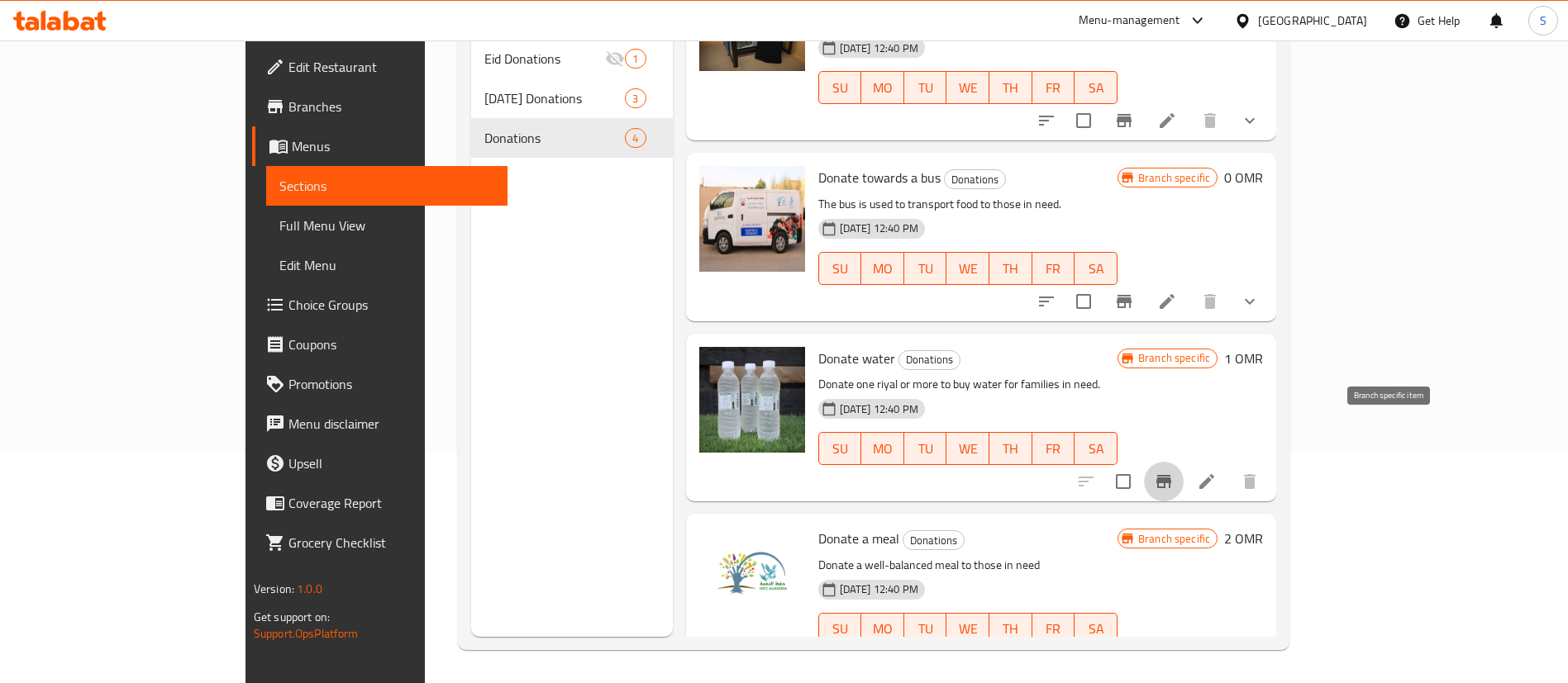
click at [1171, 475] on icon "Branch-specific-item" at bounding box center [1163, 481] width 15 height 13
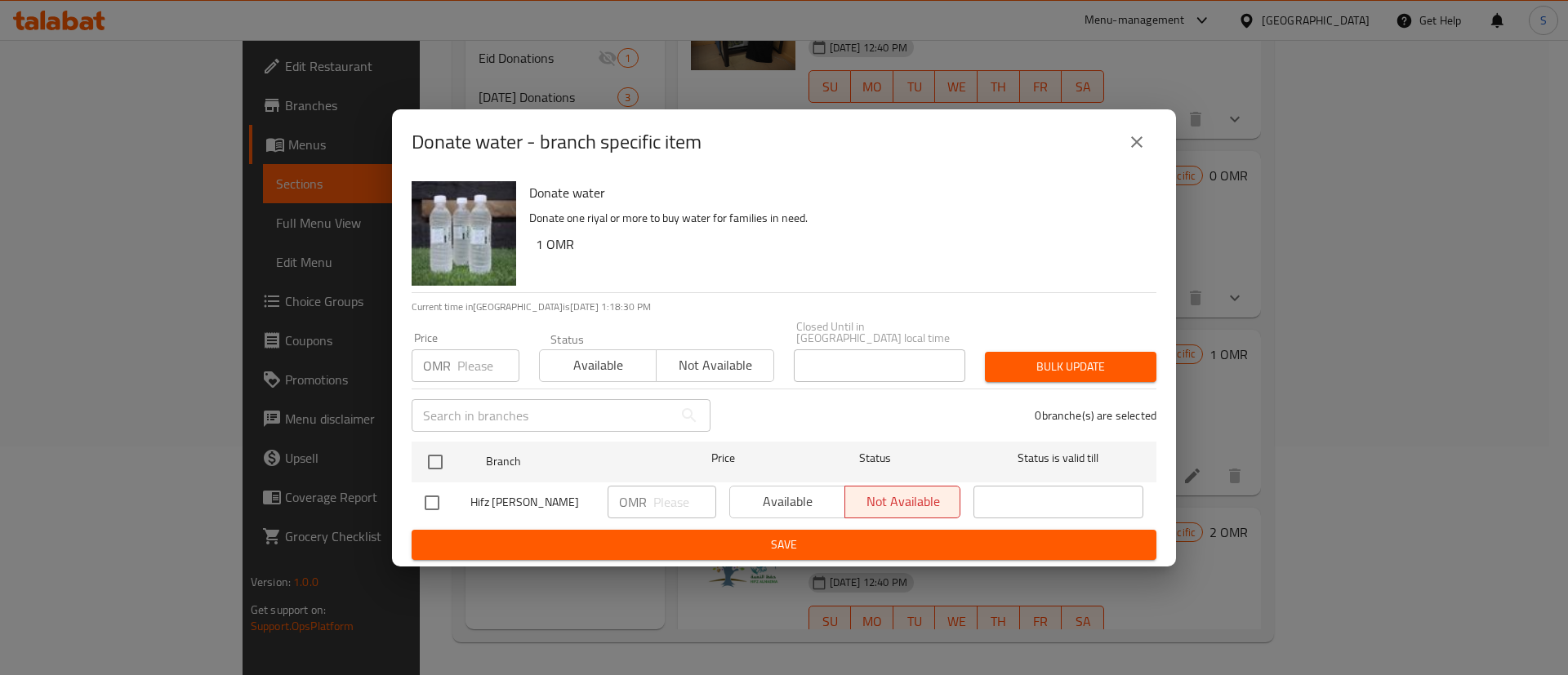
click at [1138, 148] on icon "close" at bounding box center [1136, 142] width 12 height 12
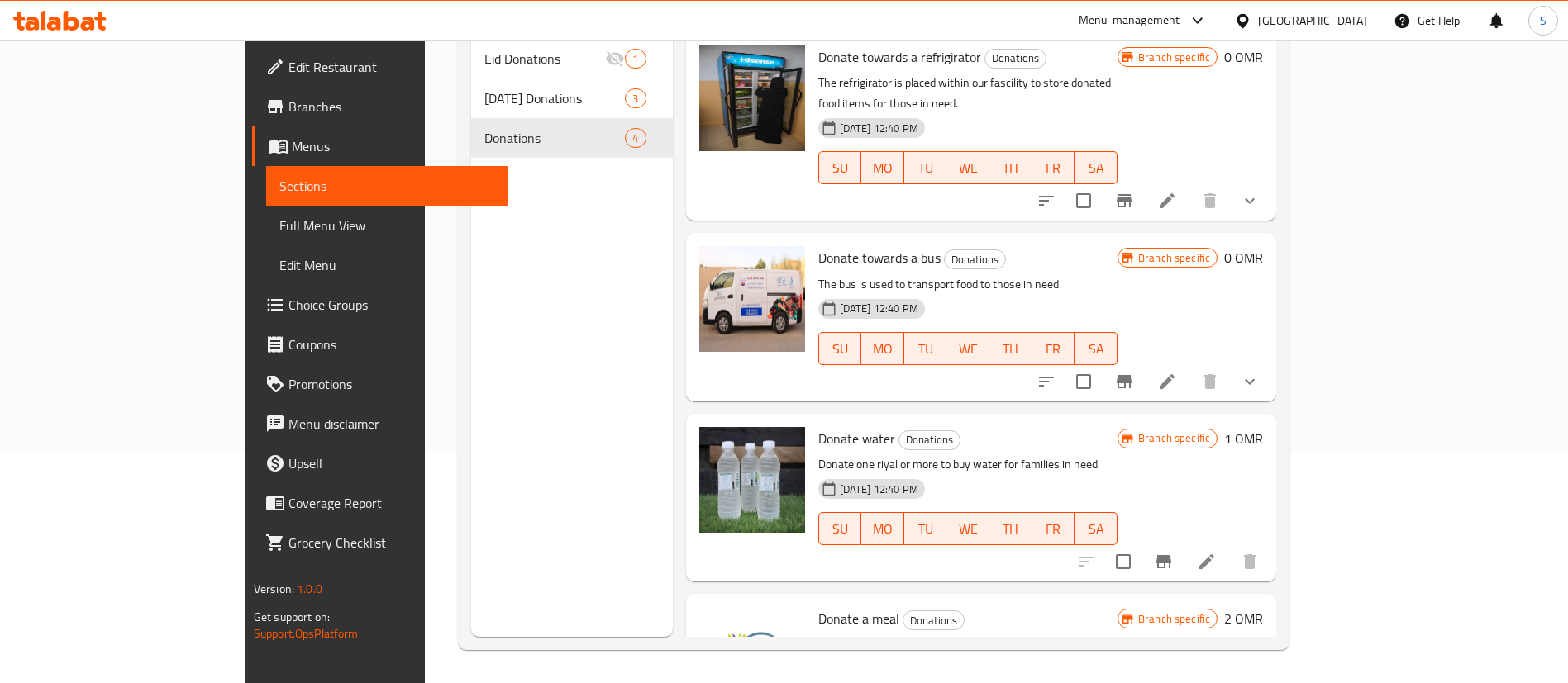
scroll to position [0, 0]
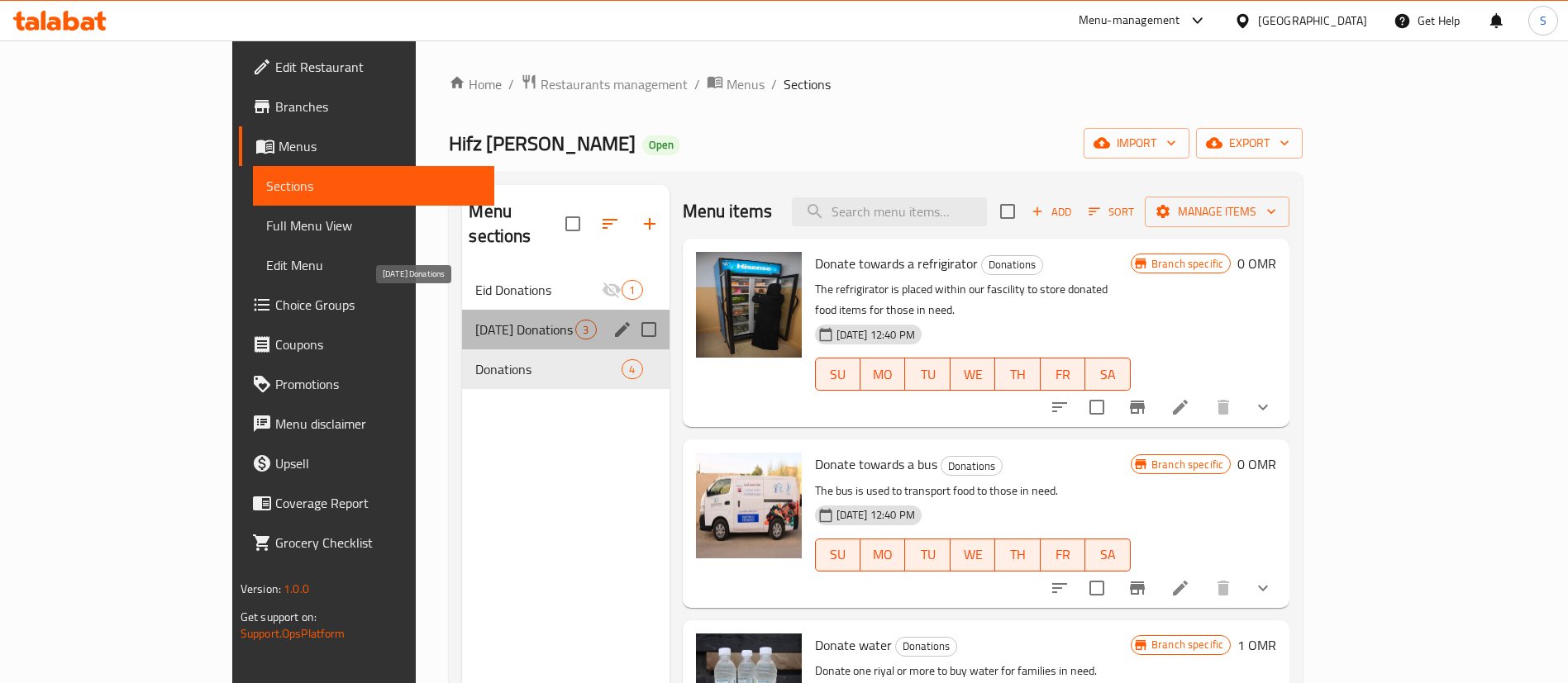
click at [499, 320] on span "[DATE] Donations" at bounding box center [525, 330] width 100 height 20
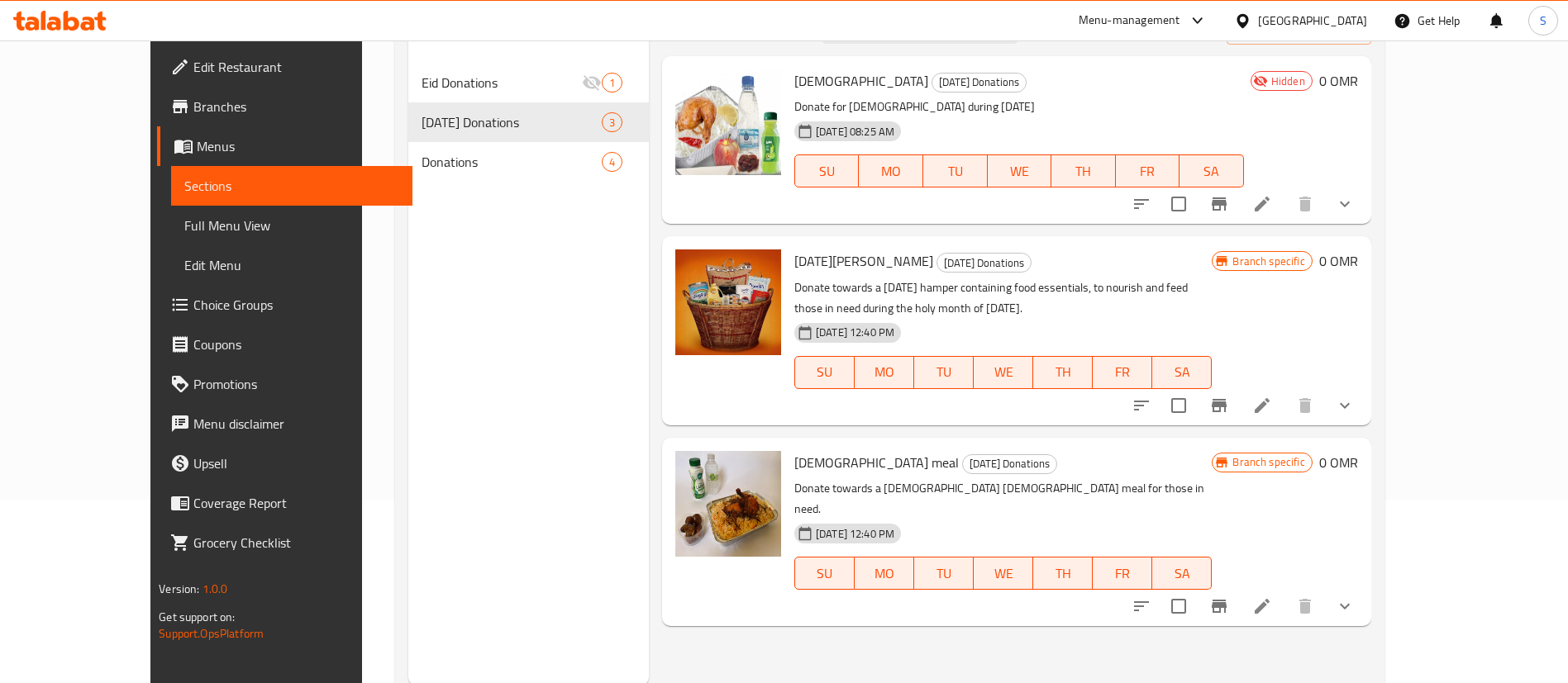
scroll to position [183, 0]
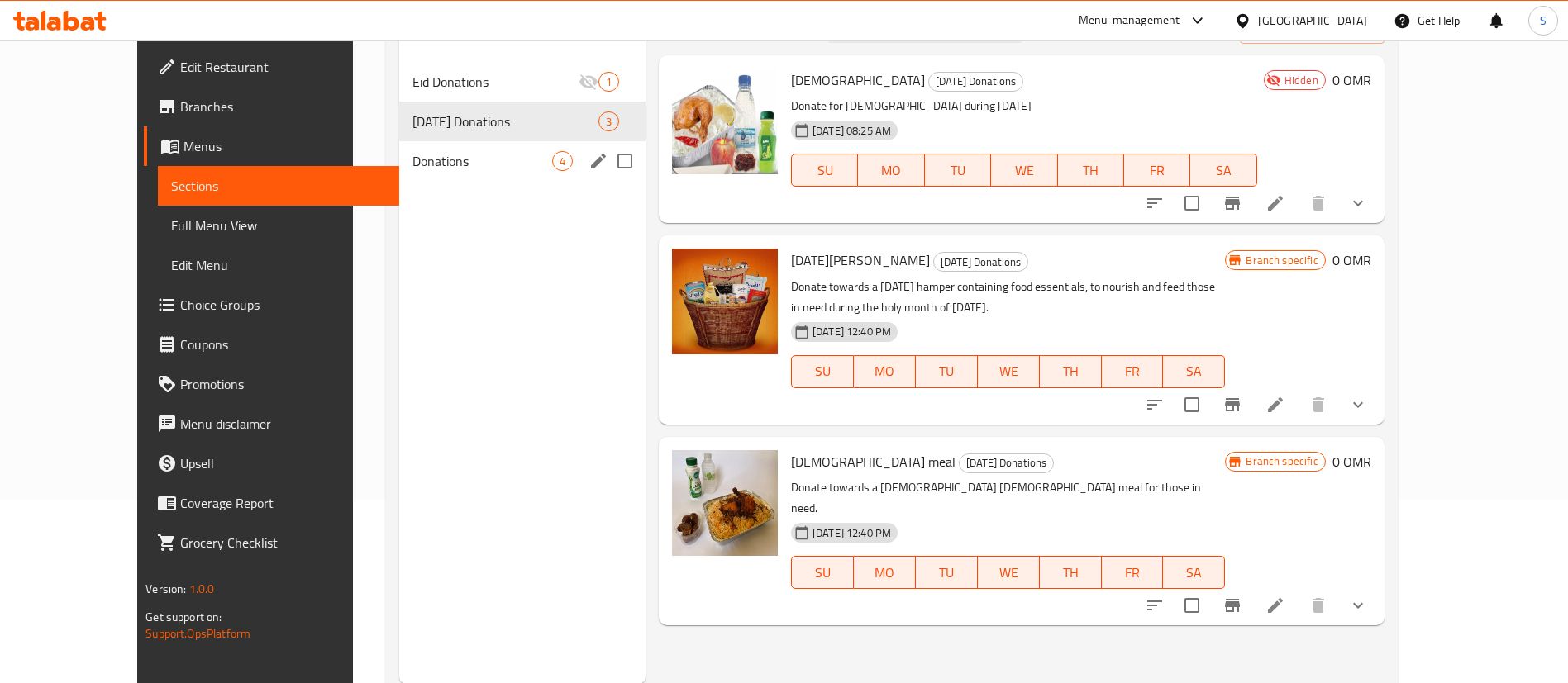
click at [456, 148] on div "Donations 4" at bounding box center [522, 162] width 246 height 40
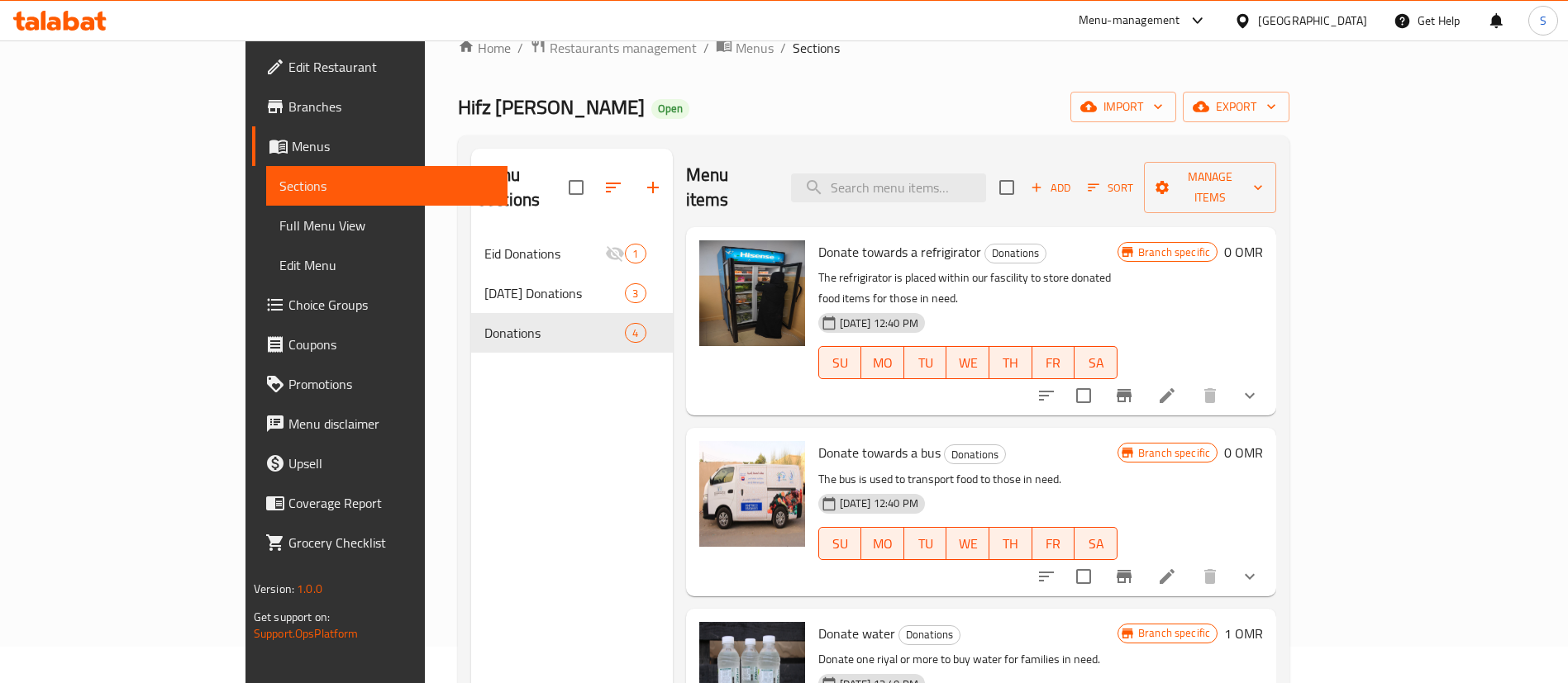
scroll to position [34, 0]
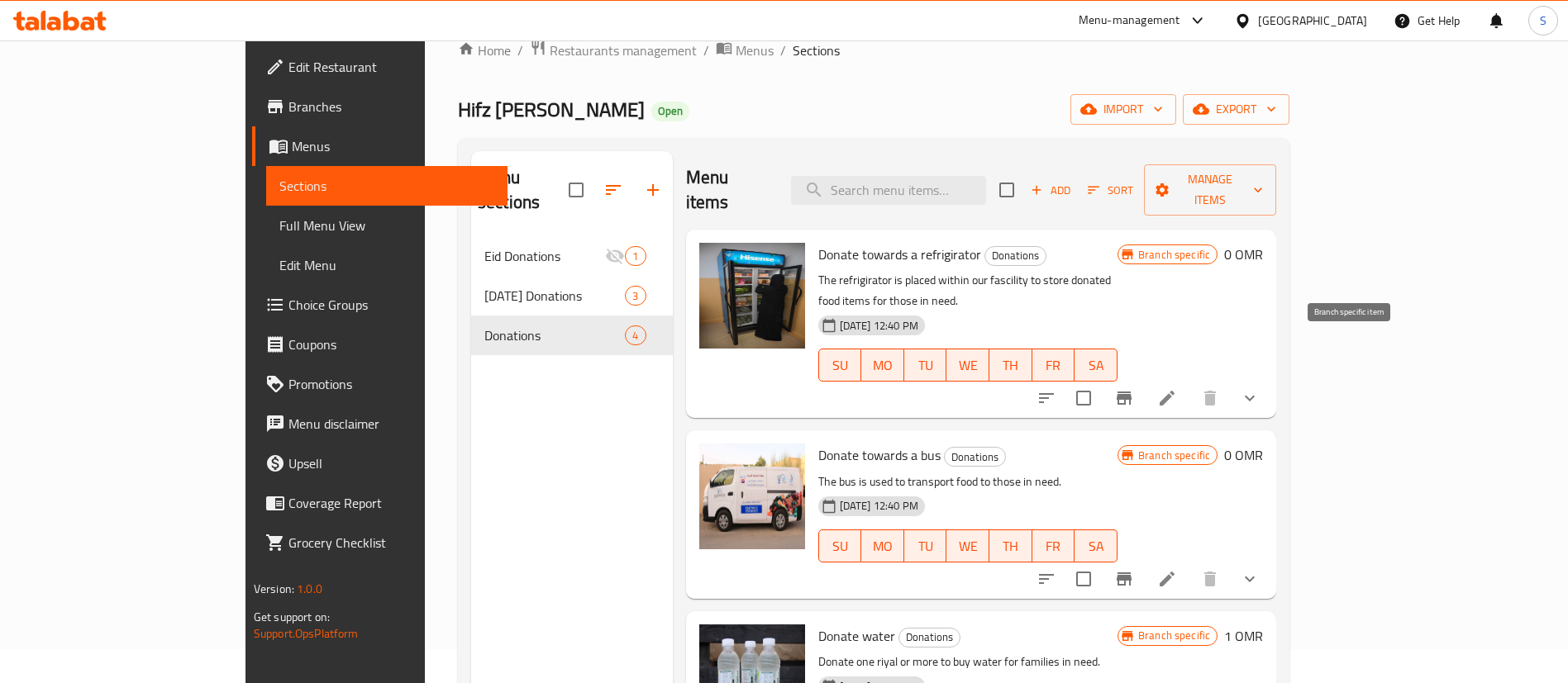
click at [1131, 392] on icon "Branch-specific-item" at bounding box center [1123, 398] width 15 height 13
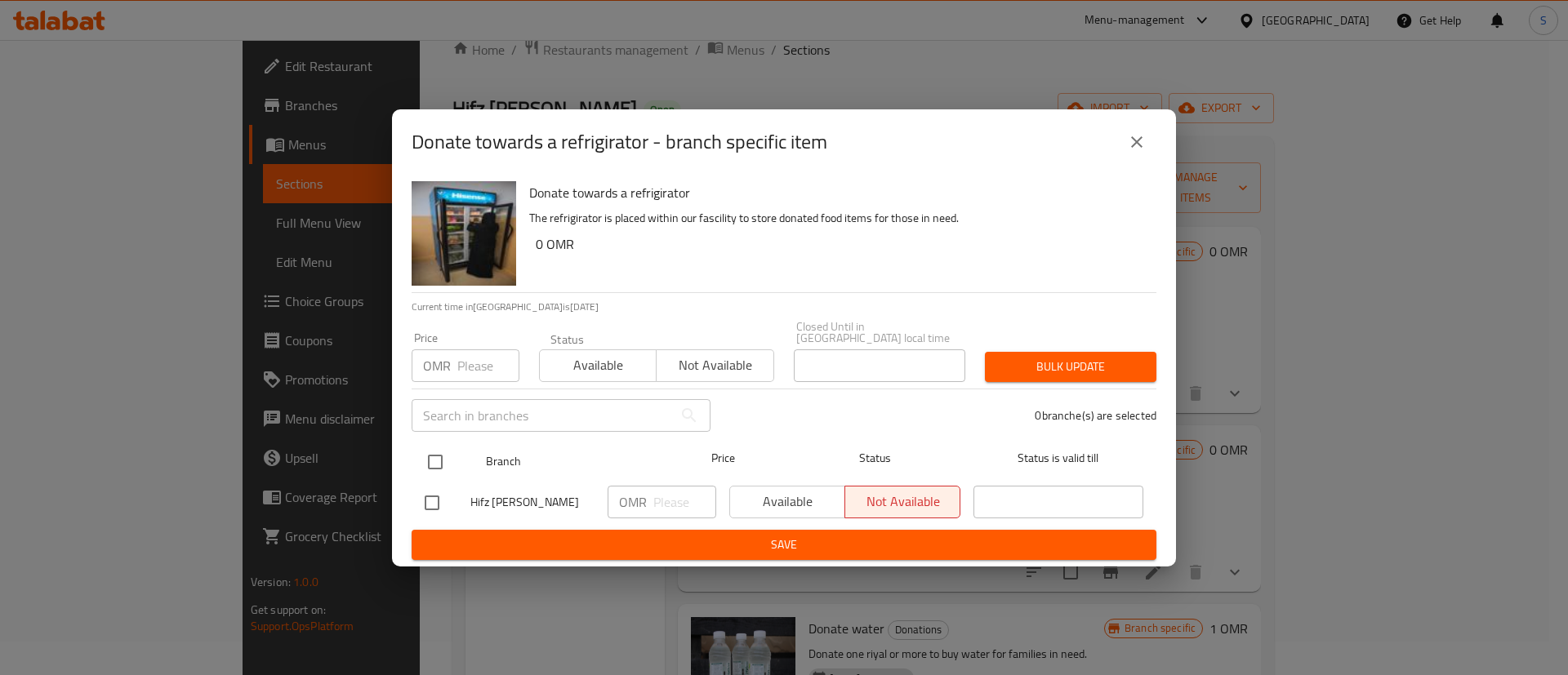
click at [444, 445] on input "checkbox" at bounding box center [435, 461] width 34 height 34
checkbox input "true"
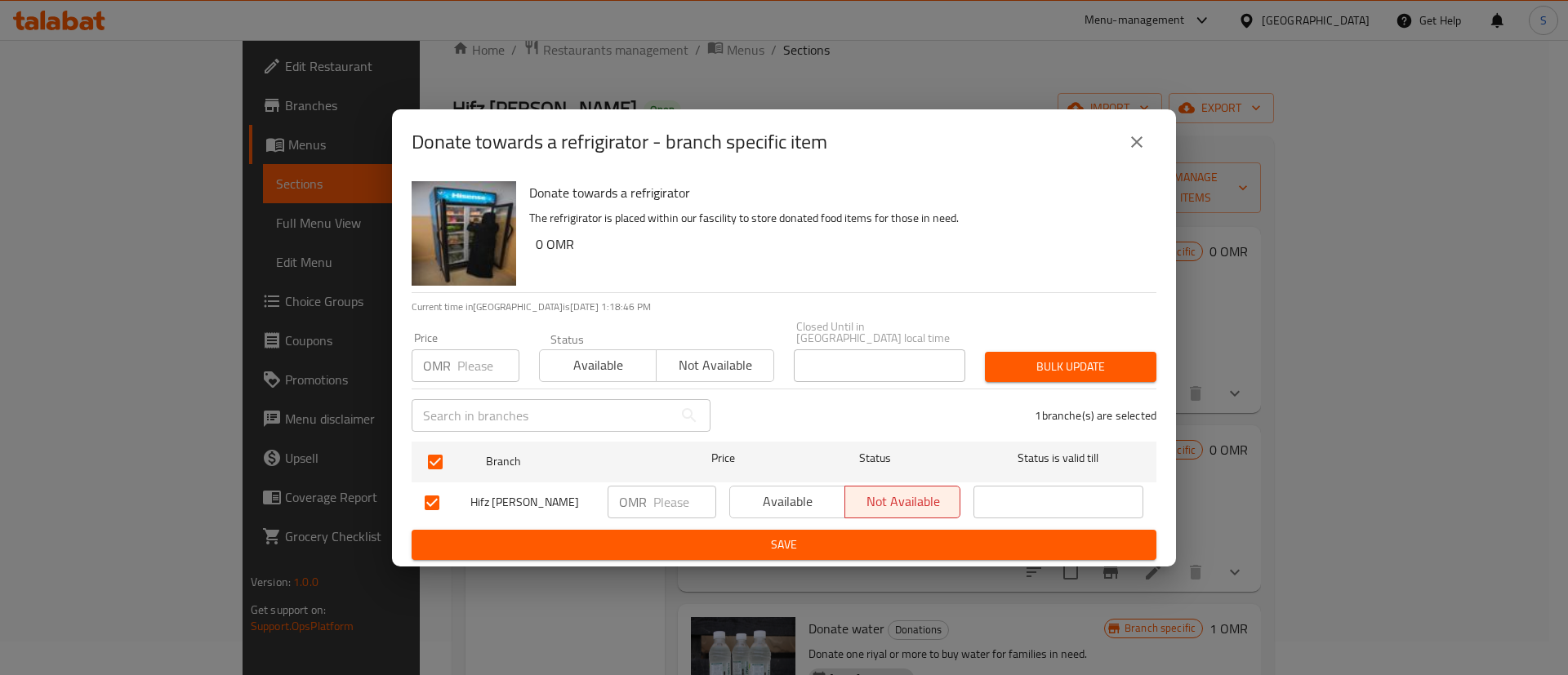
click at [782, 507] on button "Available" at bounding box center [787, 502] width 116 height 33
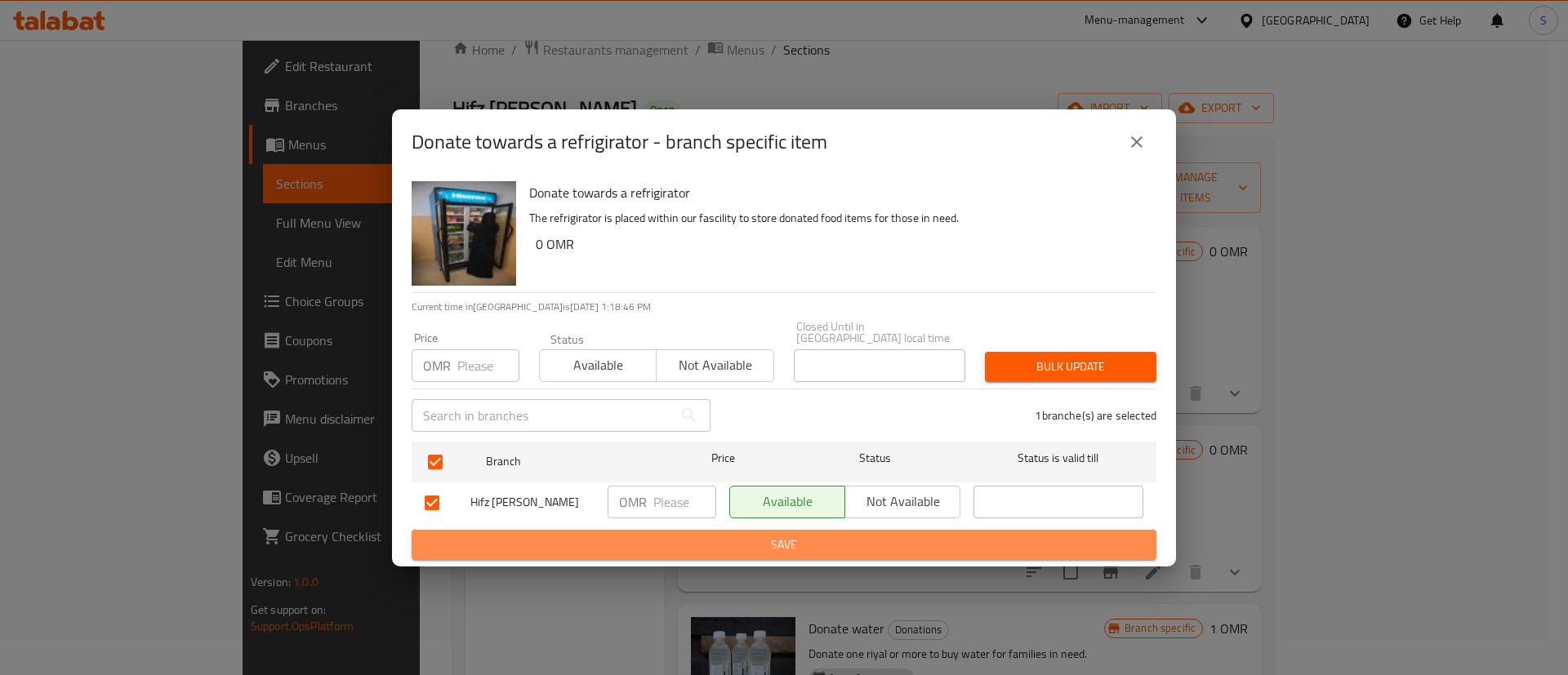
click at [798, 535] on span "Save" at bounding box center [784, 545] width 718 height 21
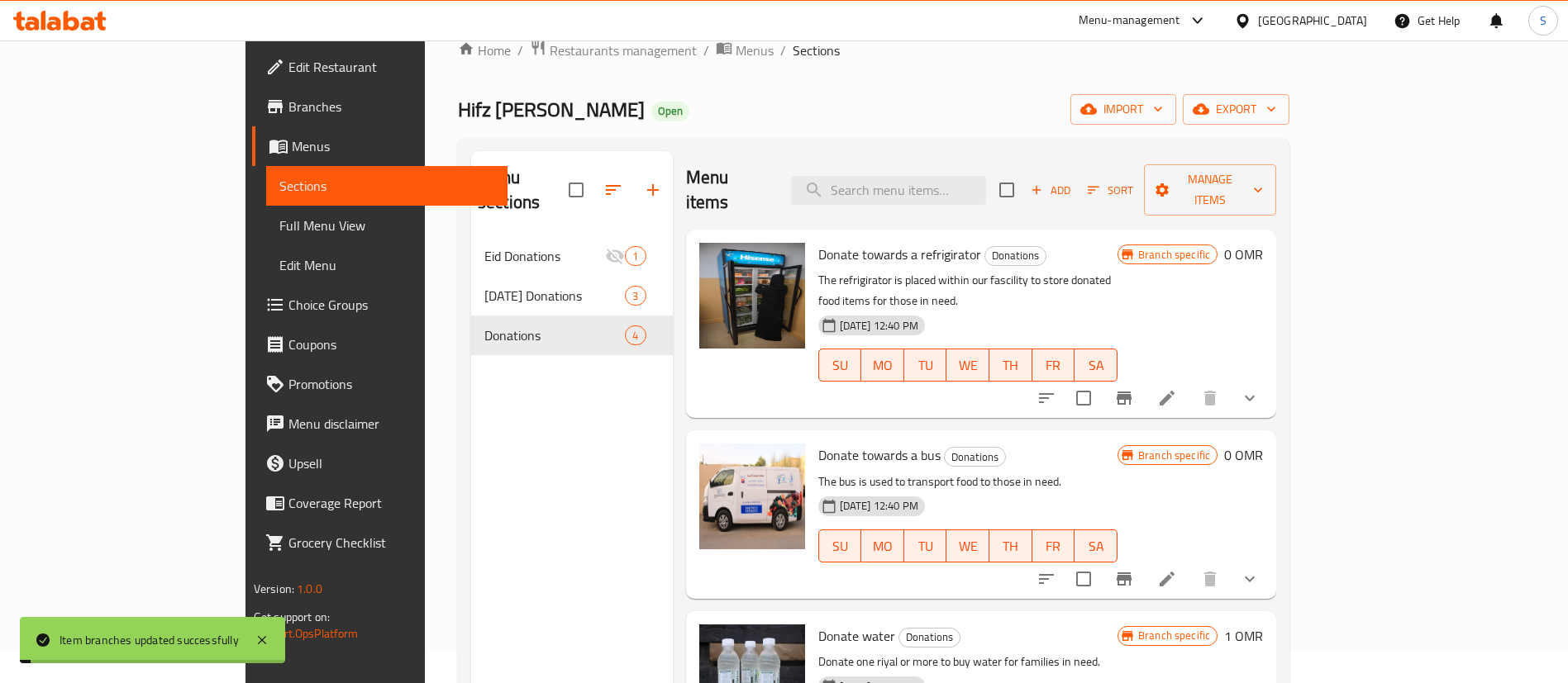
scroll to position [80, 0]
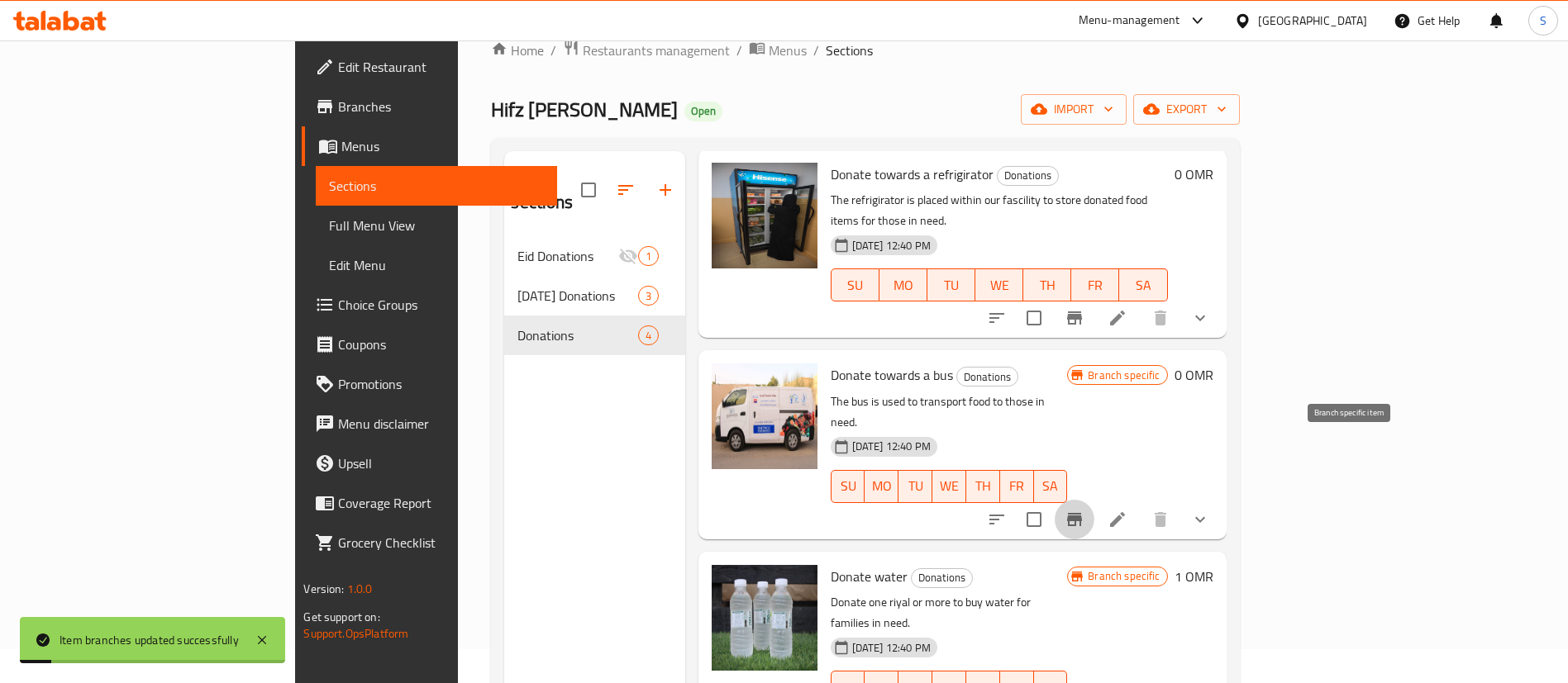
click at [1084, 510] on icon "Branch-specific-item" at bounding box center [1074, 519] width 20 height 20
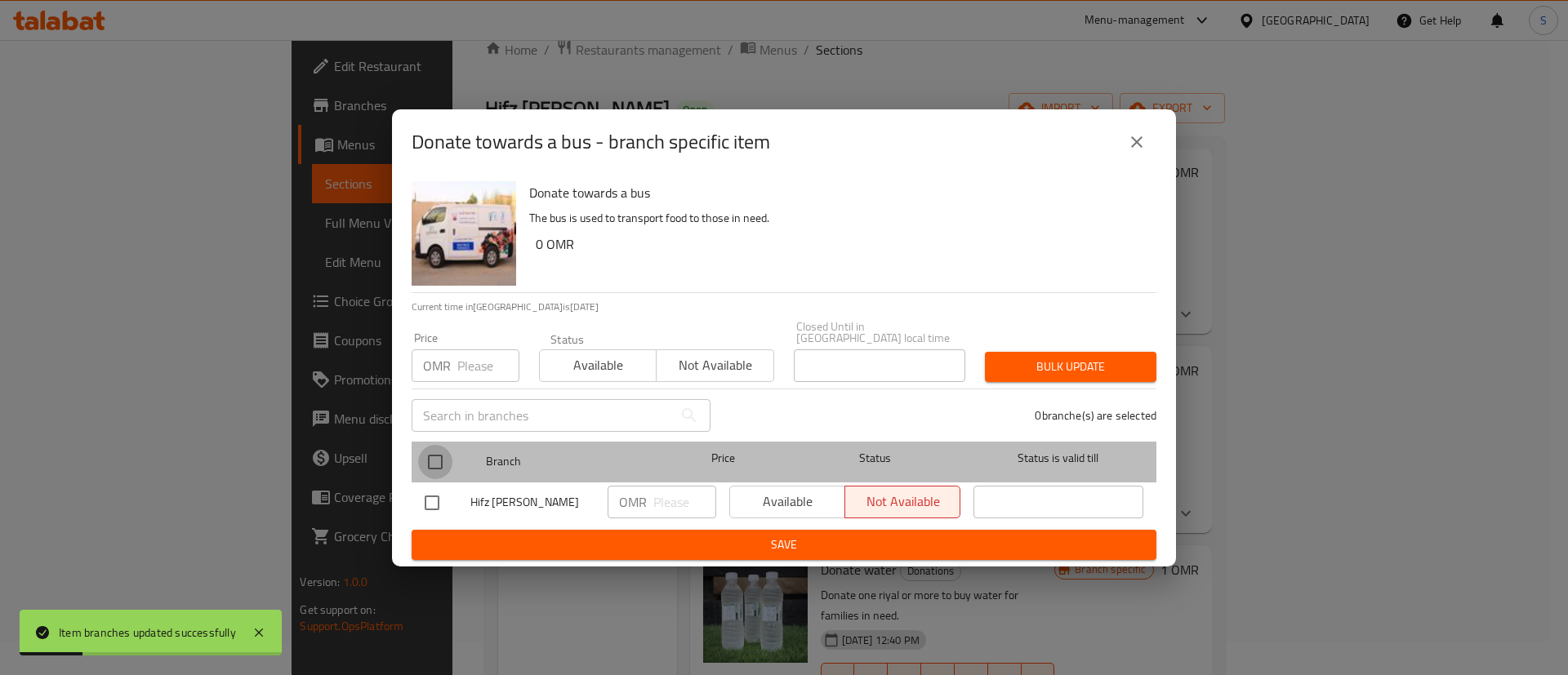
click at [435, 449] on input "checkbox" at bounding box center [435, 461] width 34 height 34
checkbox input "true"
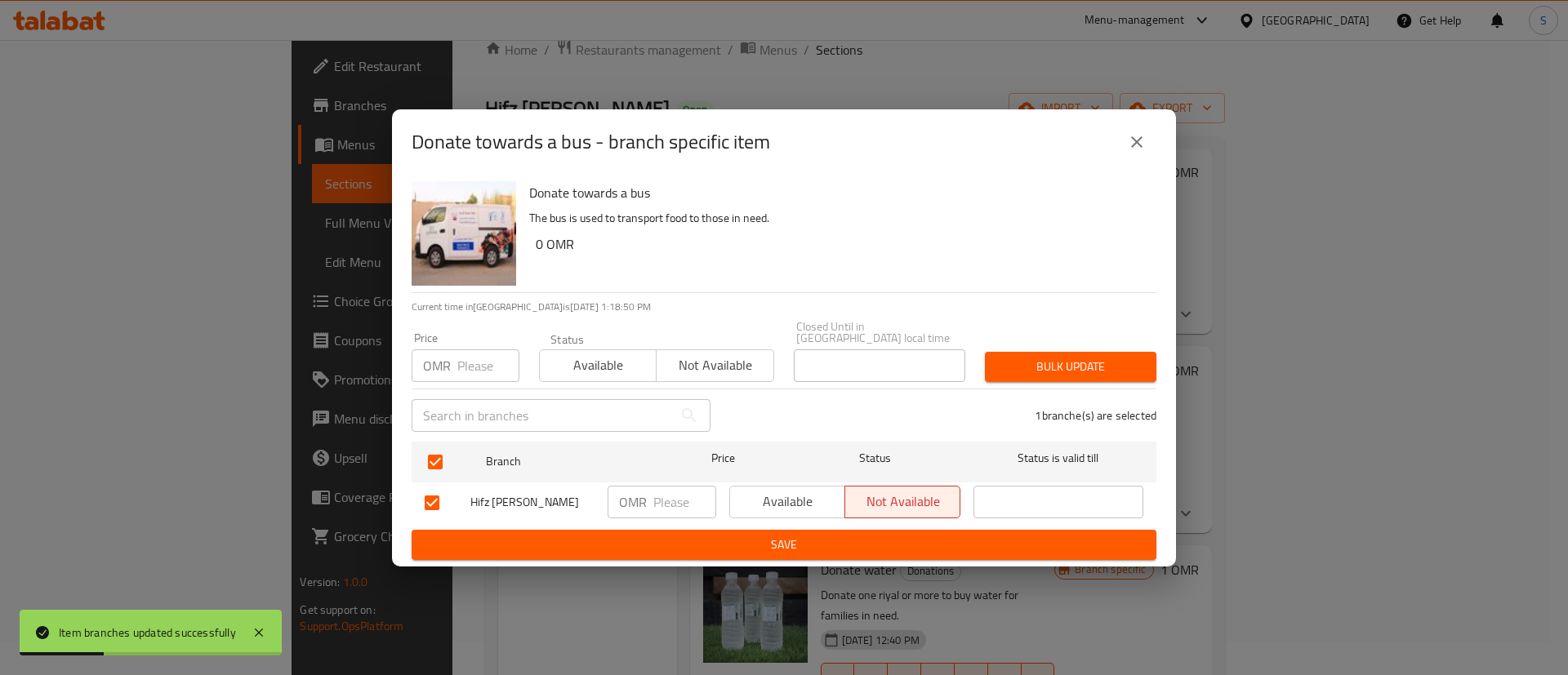
click at [772, 511] on button "Available" at bounding box center [787, 502] width 116 height 33
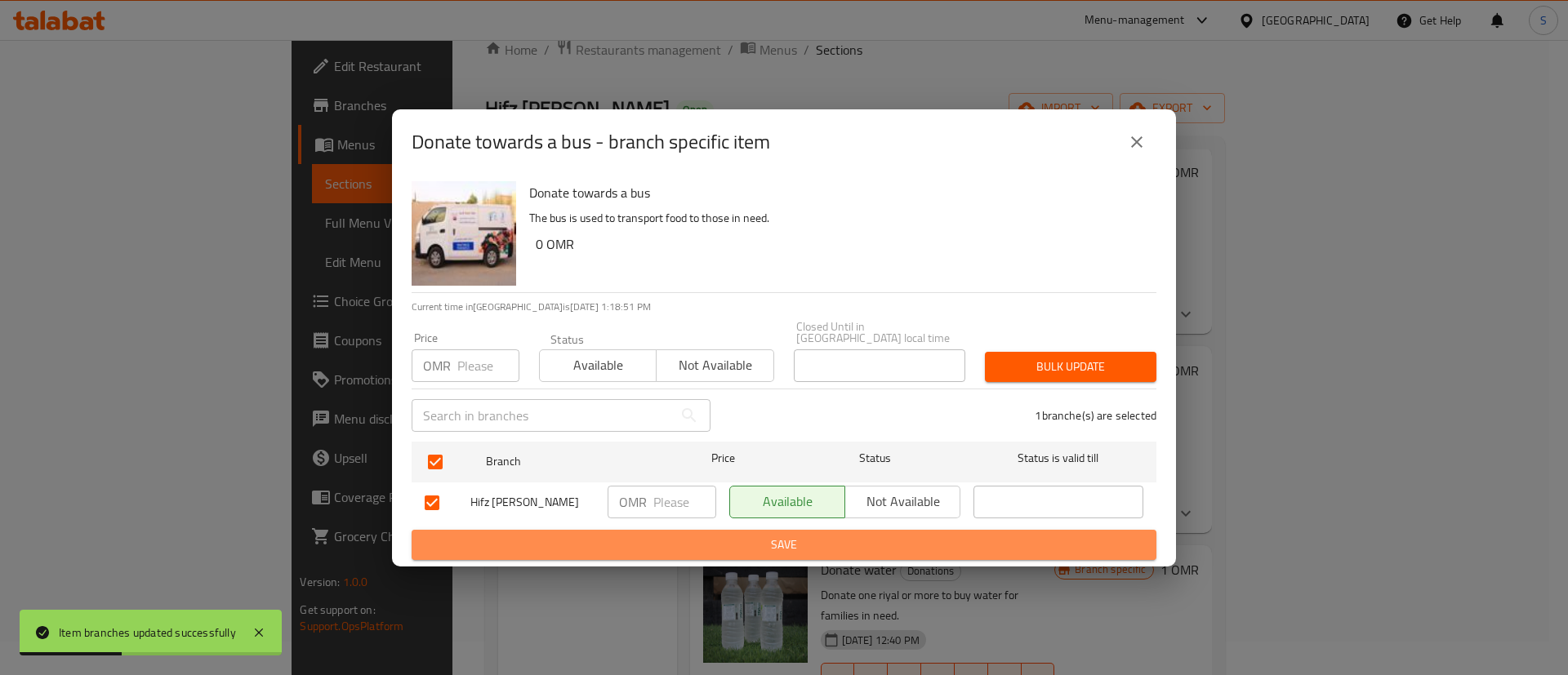
click at [785, 536] on span "Save" at bounding box center [784, 545] width 718 height 21
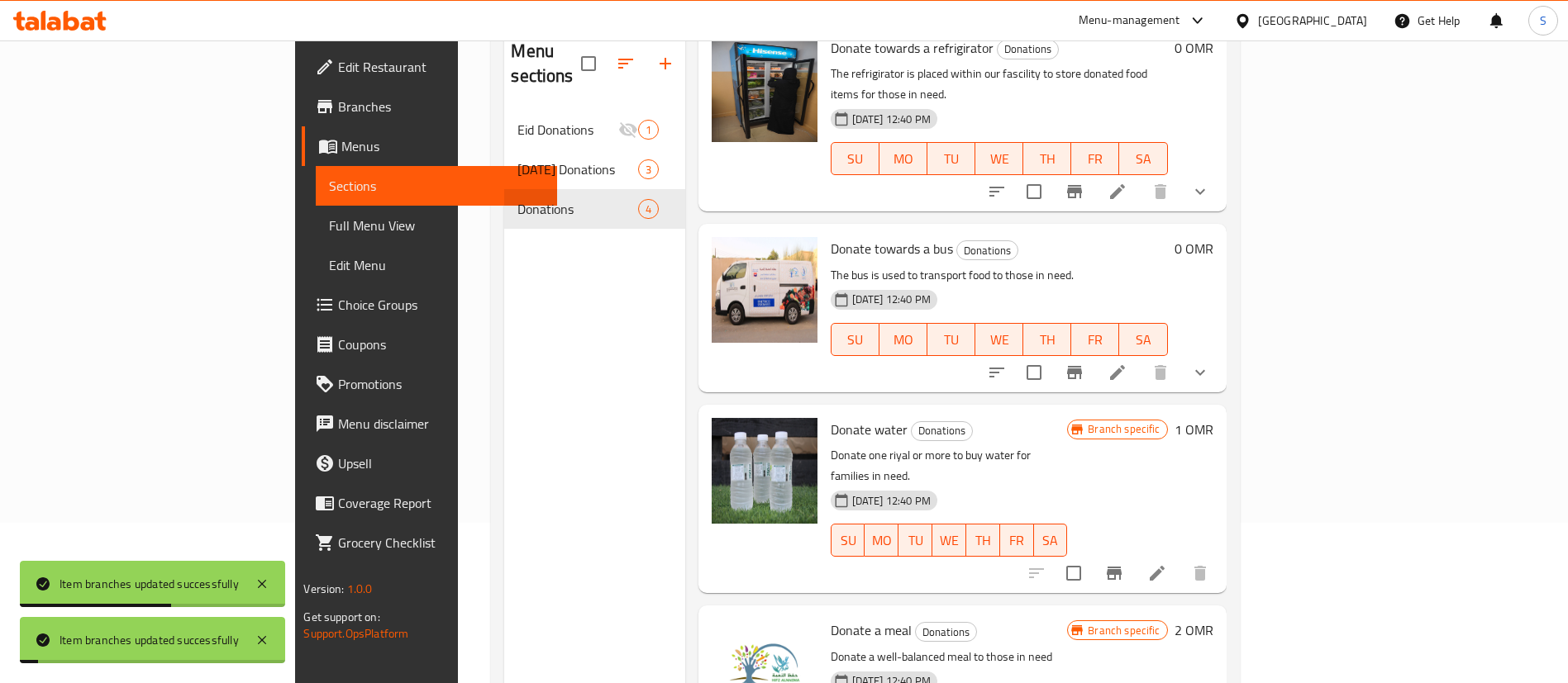
scroll to position [185, 0]
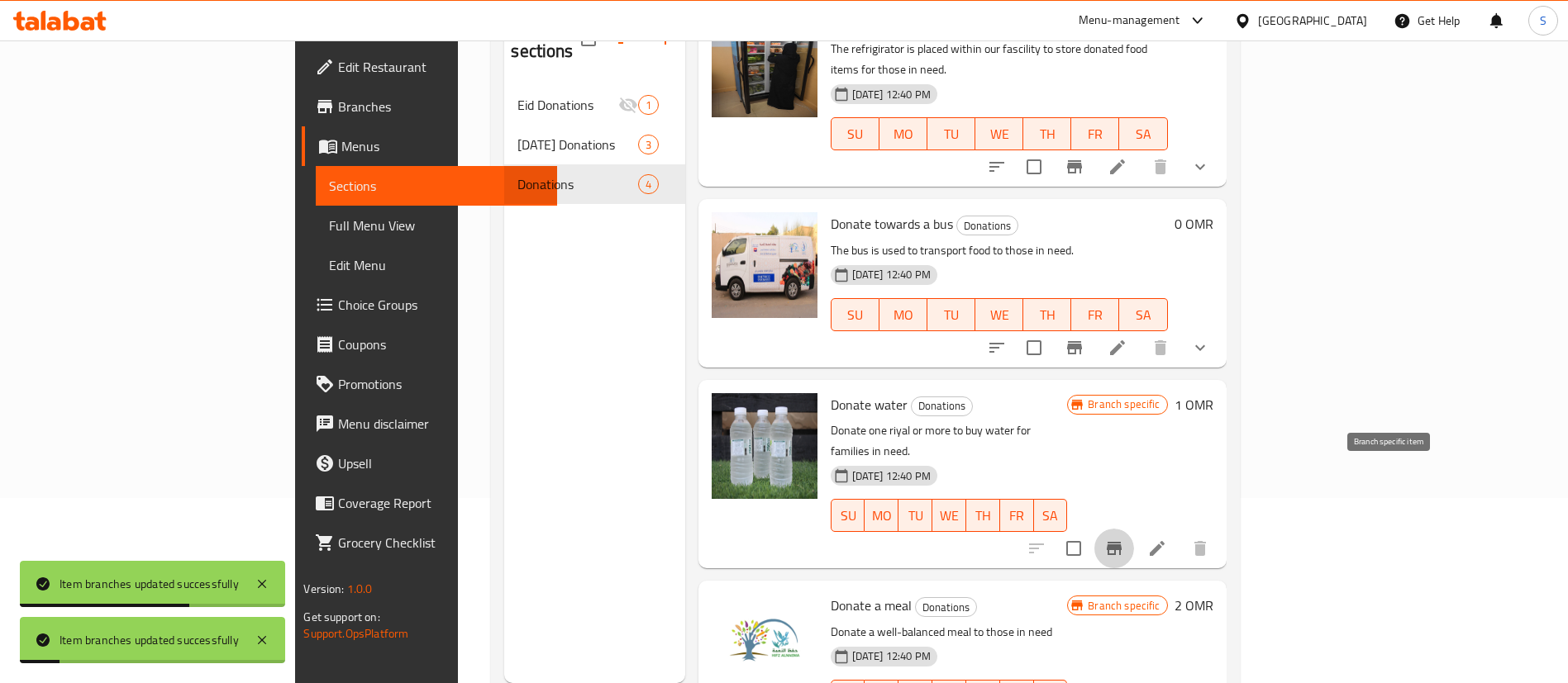
click at [1121, 541] on icon "Branch-specific-item" at bounding box center [1113, 547] width 15 height 13
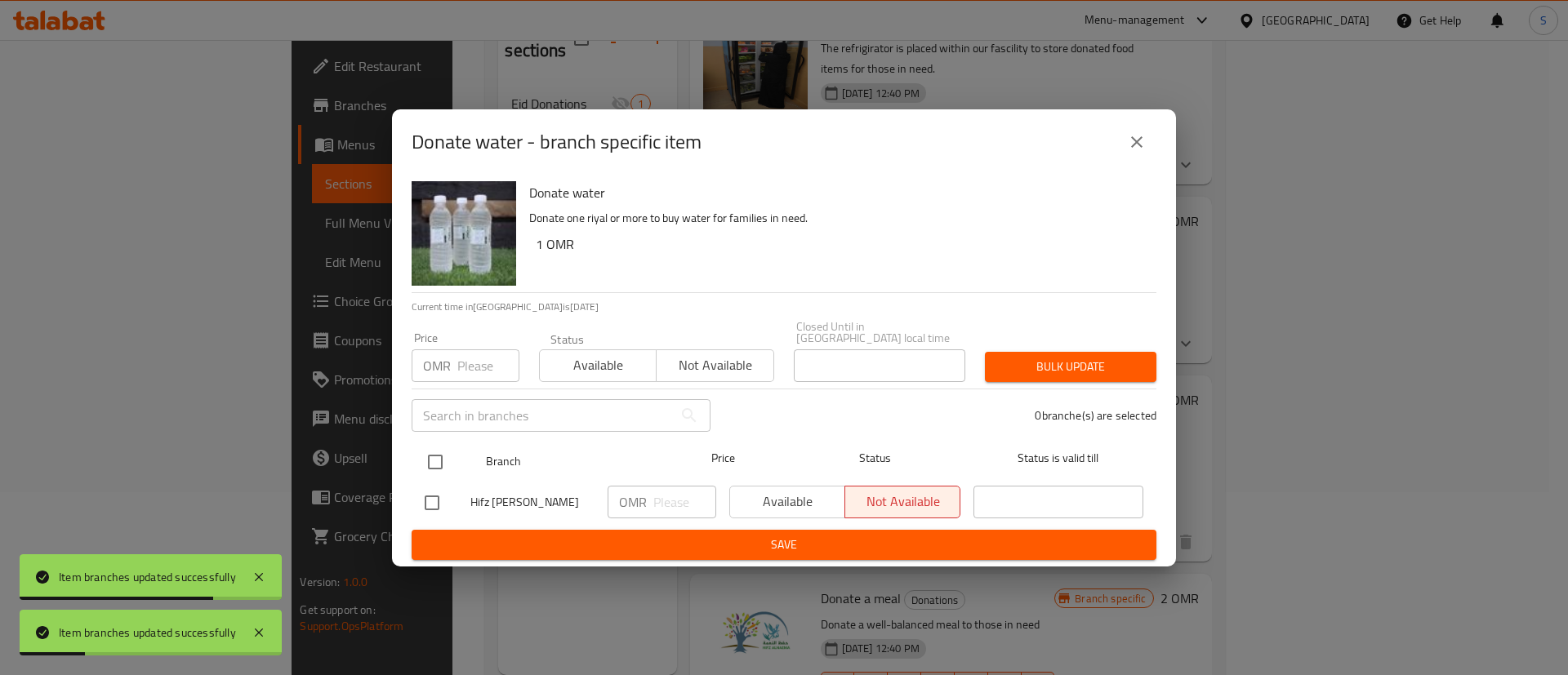
click at [439, 460] on input "checkbox" at bounding box center [435, 461] width 34 height 34
checkbox input "true"
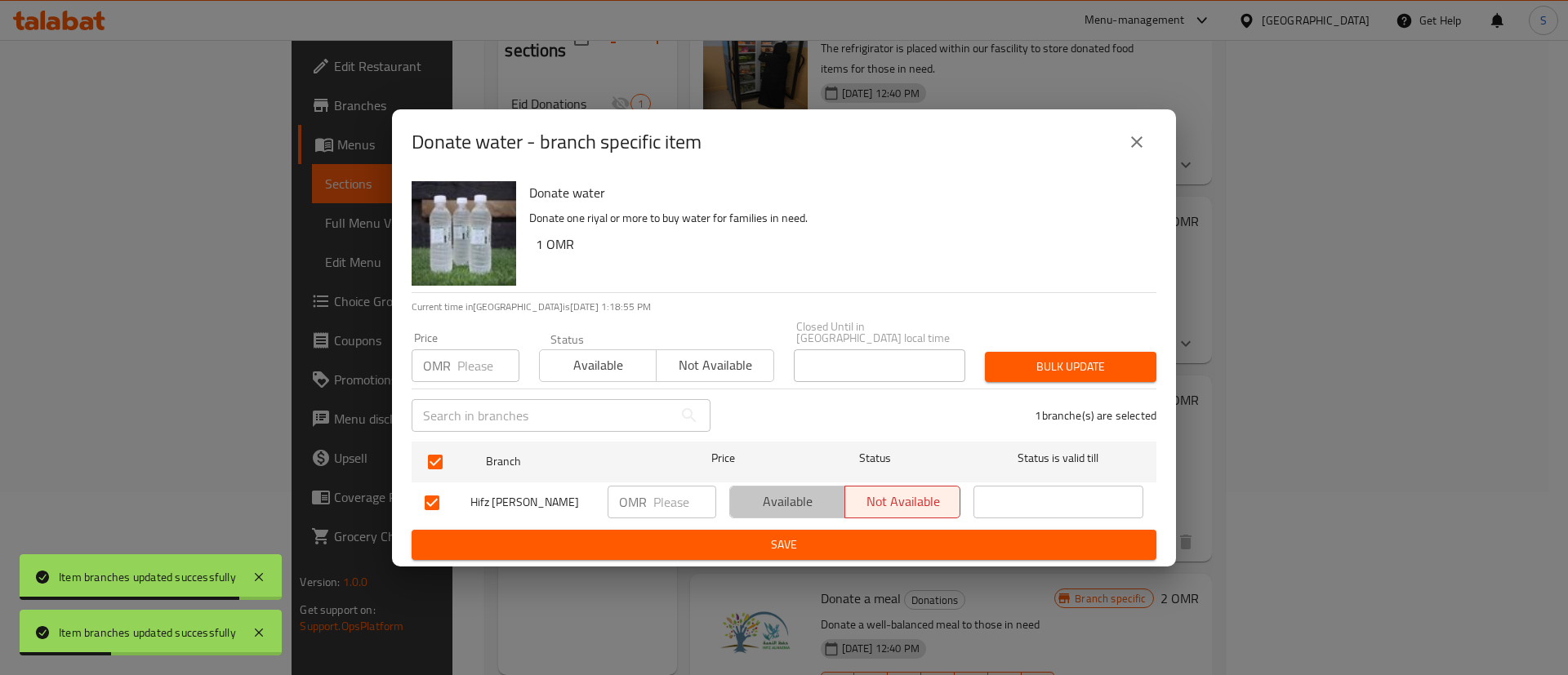
click at [779, 499] on span "Available" at bounding box center [787, 502] width 102 height 24
click at [807, 530] on button "Save" at bounding box center [784, 545] width 745 height 31
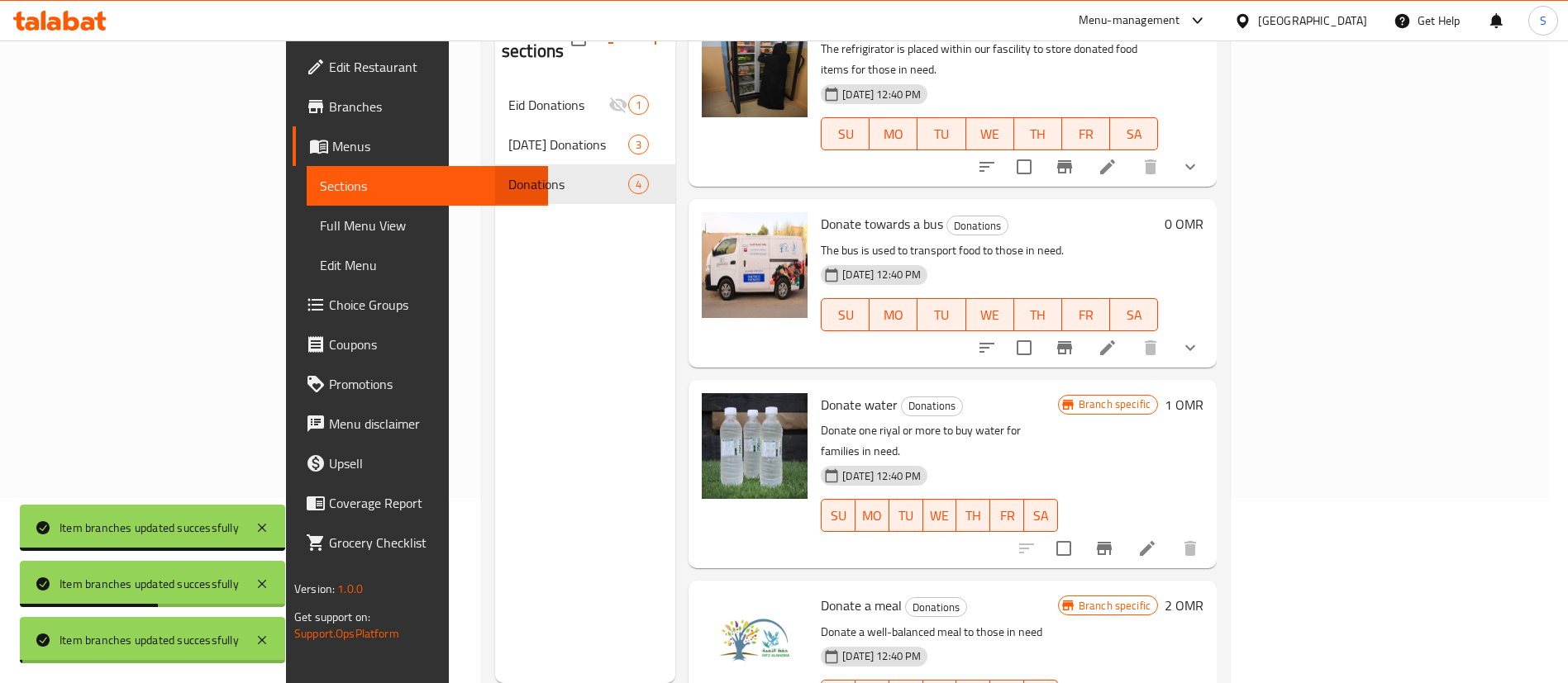
scroll to position [231, 0]
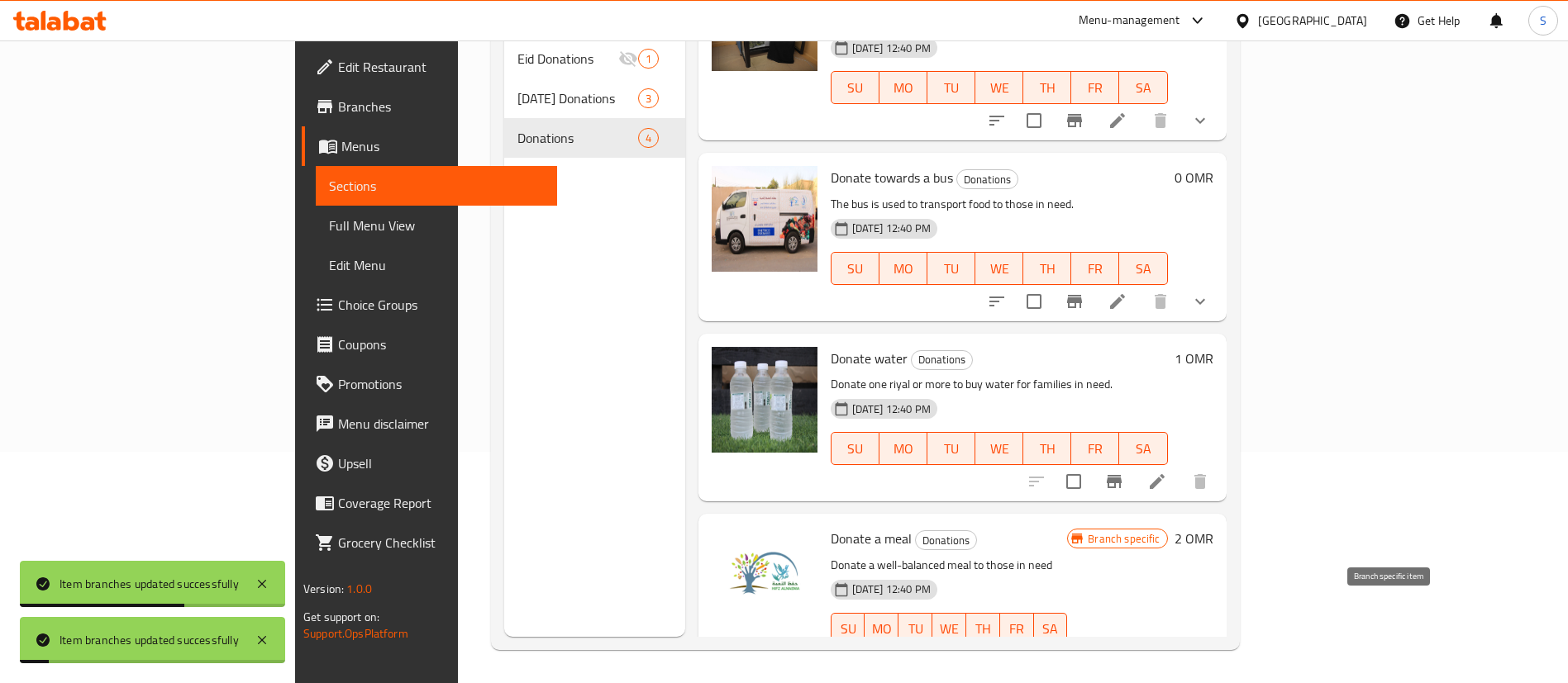
click at [1124, 652] on icon "Branch-specific-item" at bounding box center [1114, 662] width 20 height 20
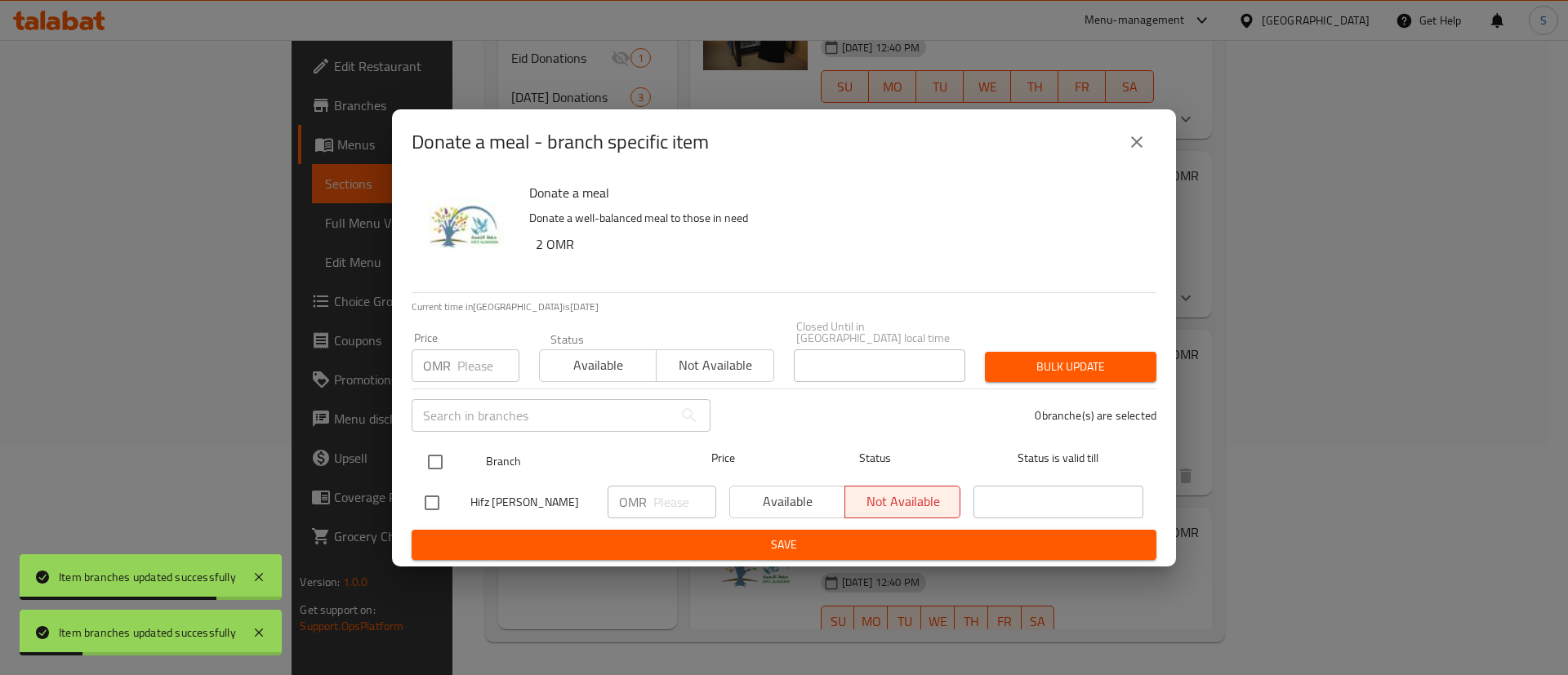
click at [442, 446] on input "checkbox" at bounding box center [435, 461] width 34 height 34
checkbox input "true"
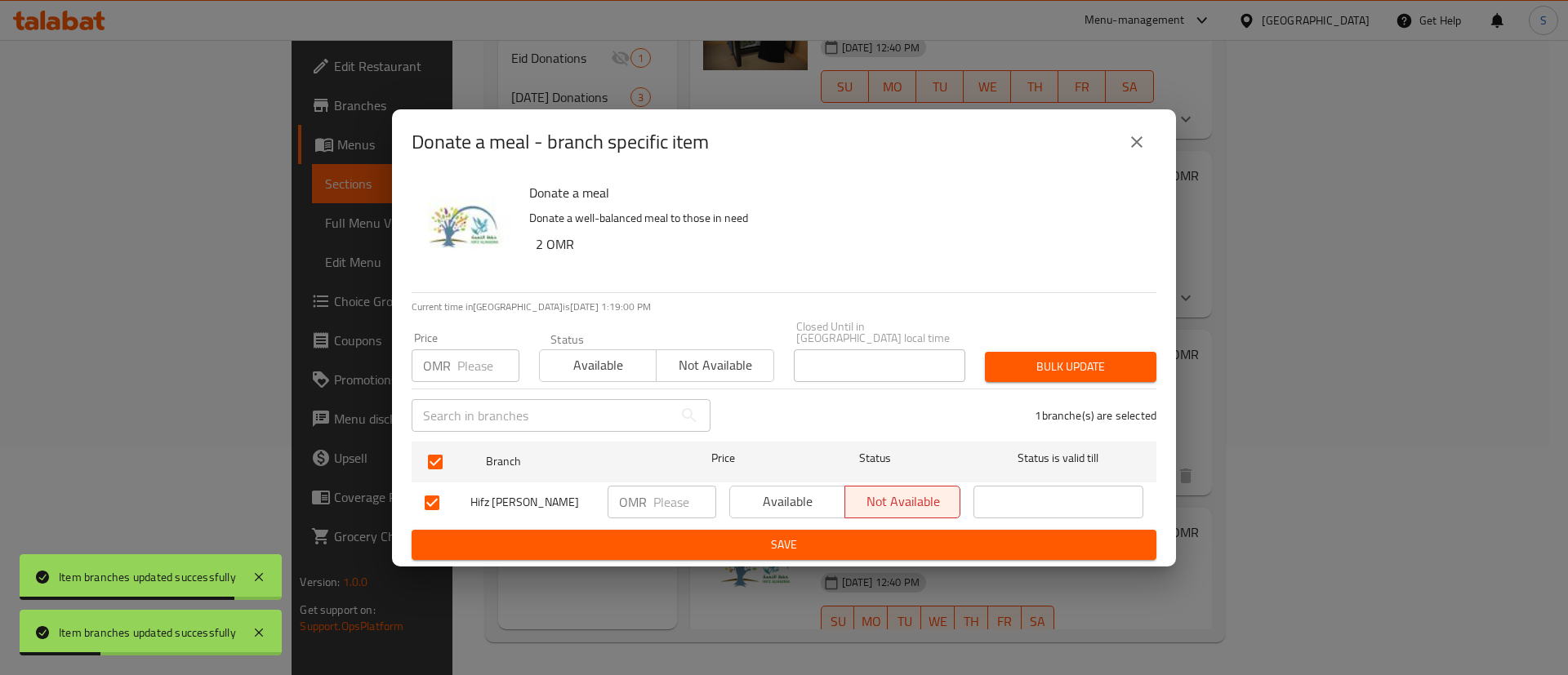
click at [743, 491] on span "Available" at bounding box center [787, 502] width 102 height 24
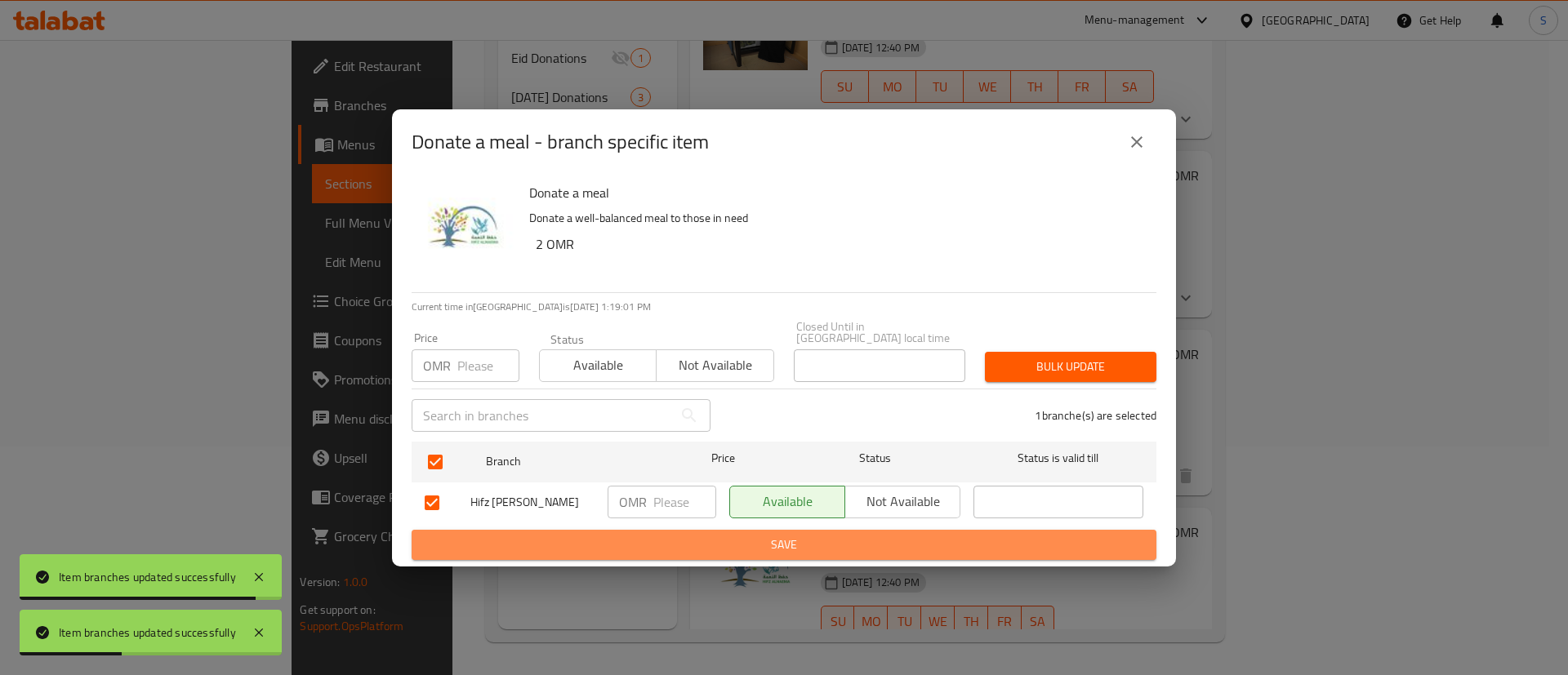
click at [773, 530] on button "Save" at bounding box center [784, 545] width 745 height 31
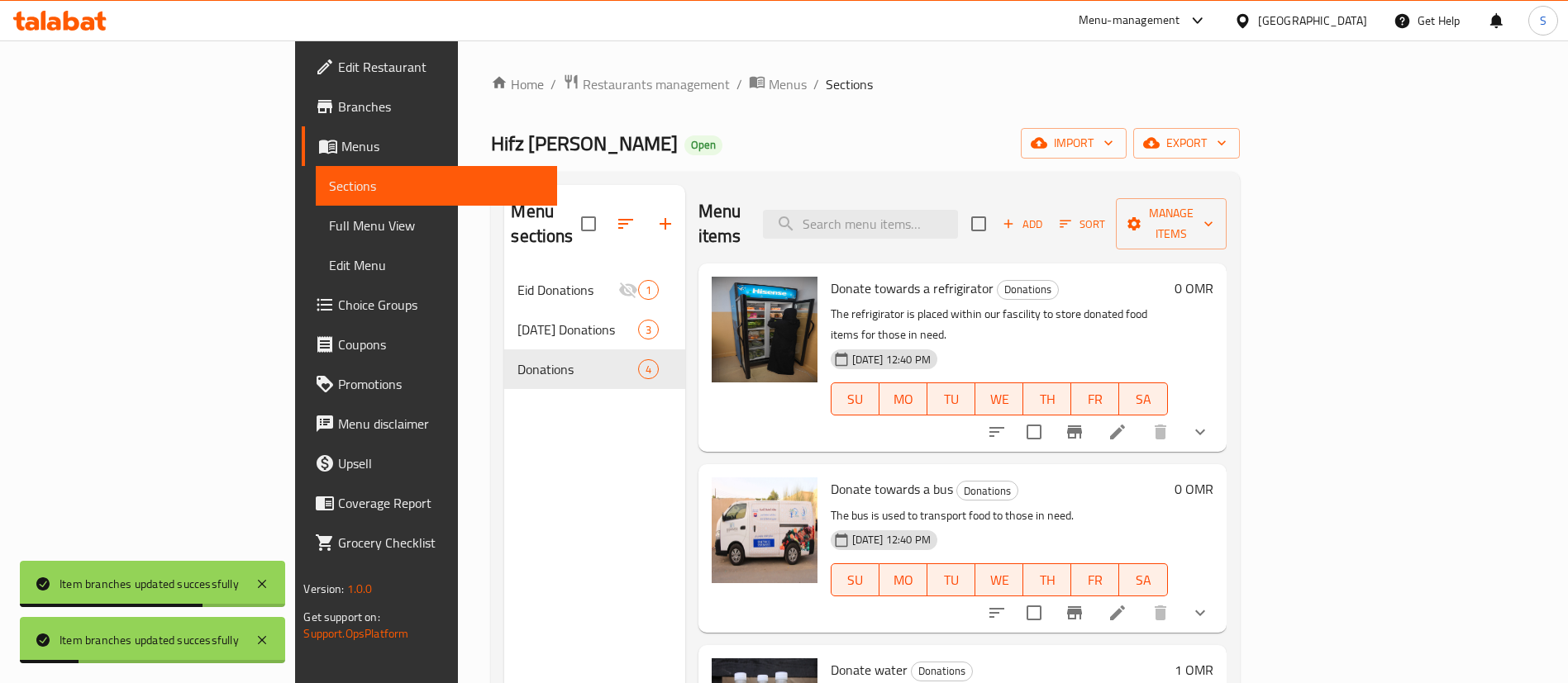
scroll to position [80, 0]
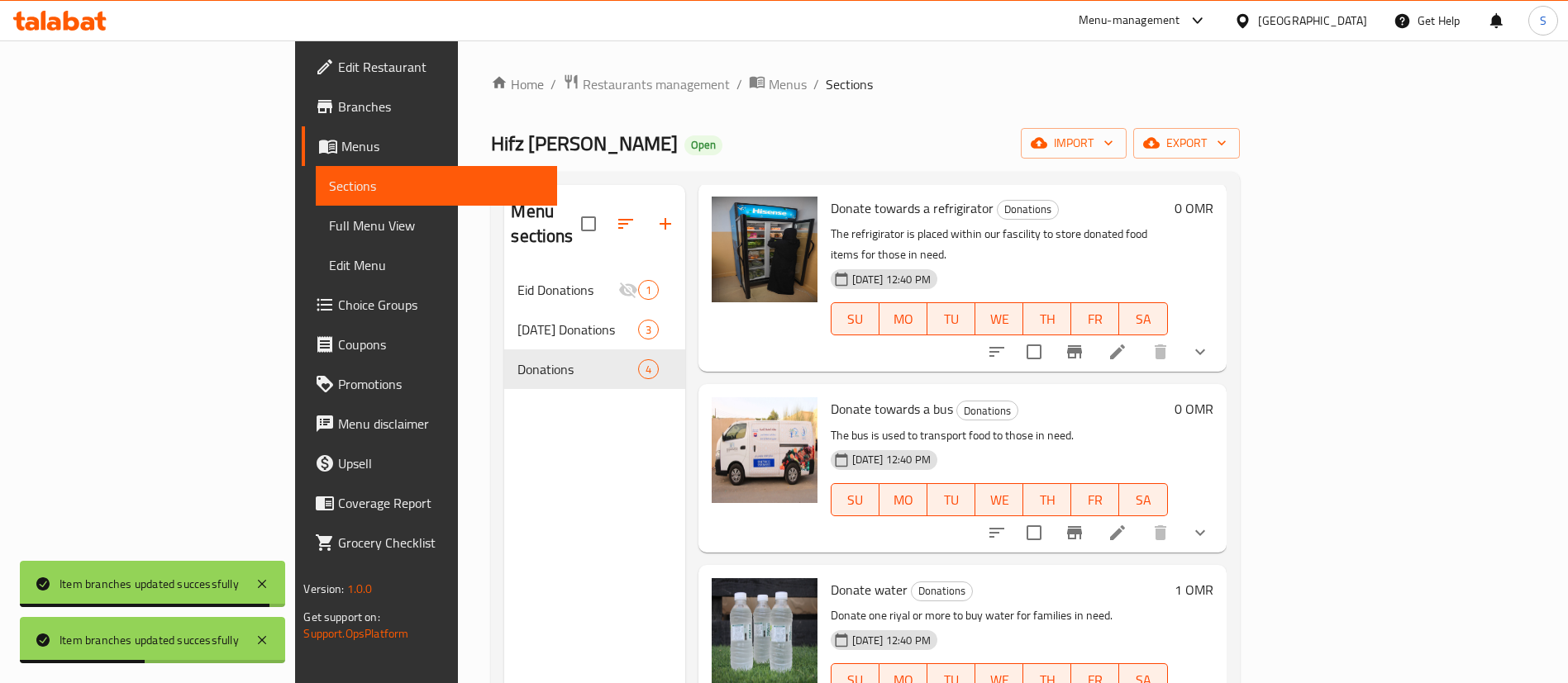
click at [1057, 578] on h6 "Donate water Donations" at bounding box center [999, 589] width 337 height 23
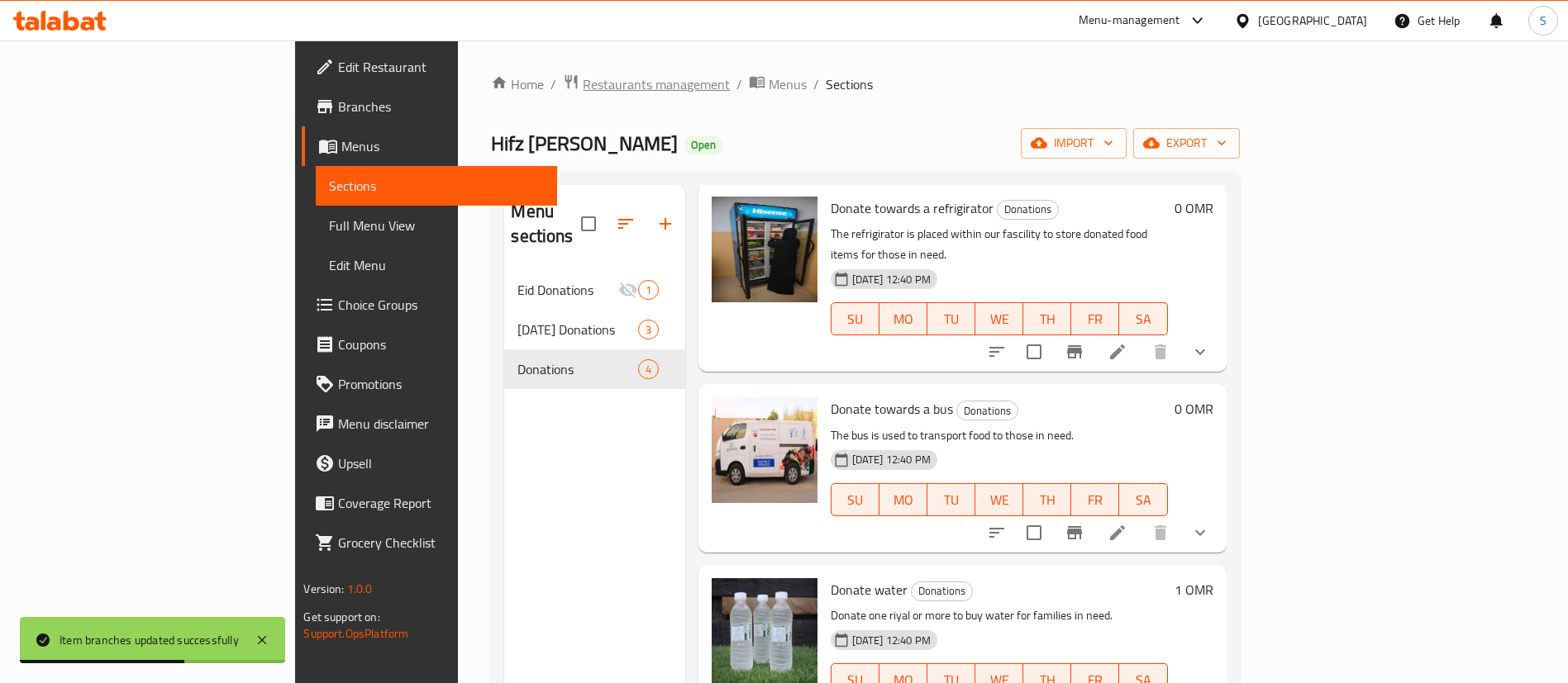
click at [583, 82] on span "Restaurants management" at bounding box center [655, 85] width 147 height 20
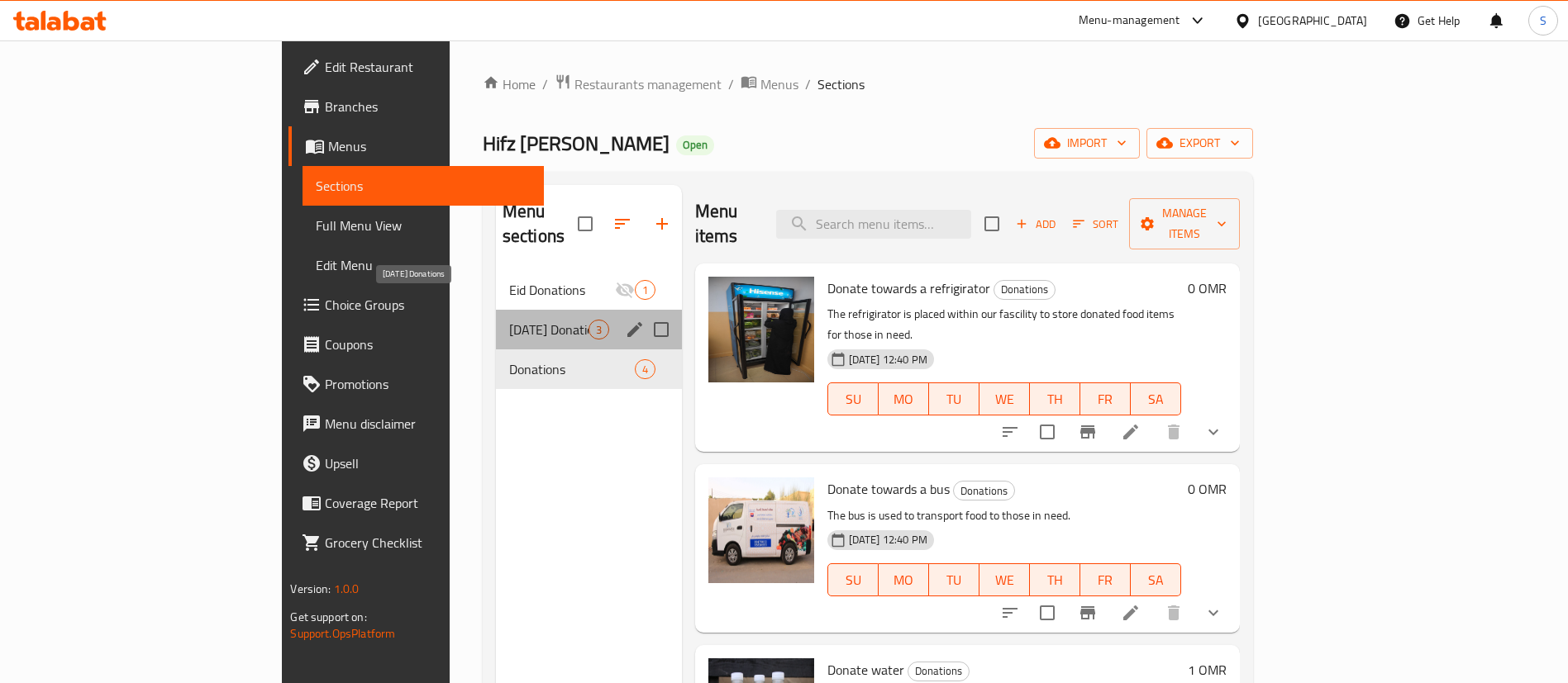
click at [509, 320] on span "[DATE] Donations" at bounding box center [549, 330] width 80 height 20
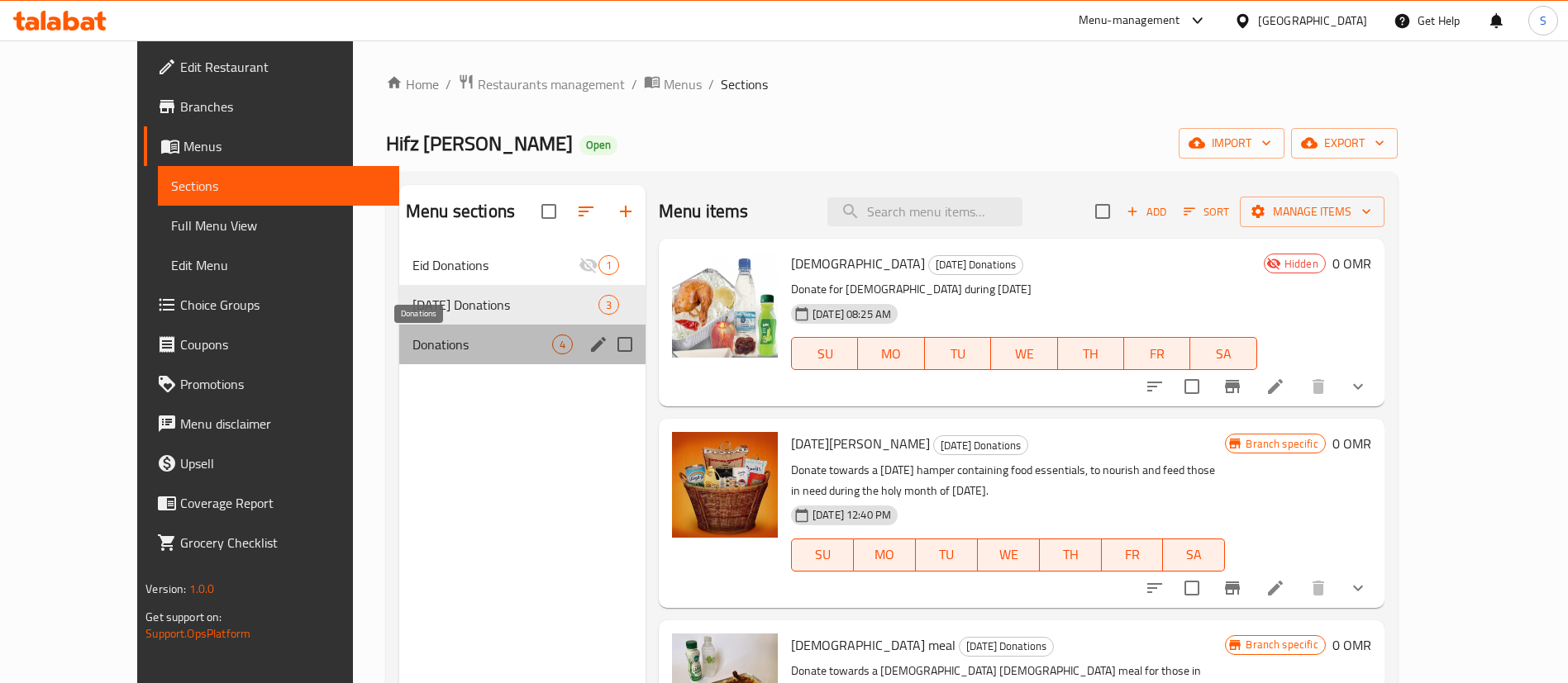
click at [481, 354] on span "Donations" at bounding box center [482, 345] width 140 height 20
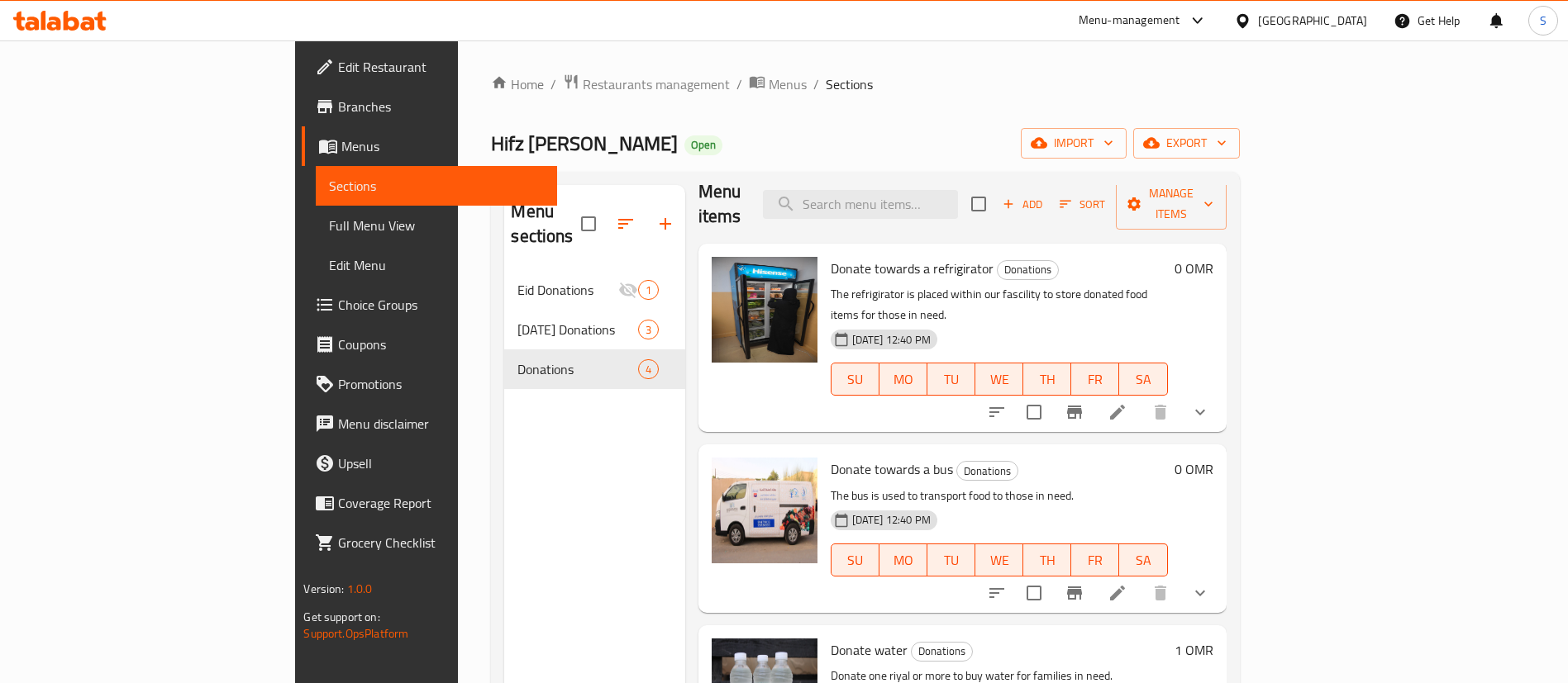
scroll to position [8, 0]
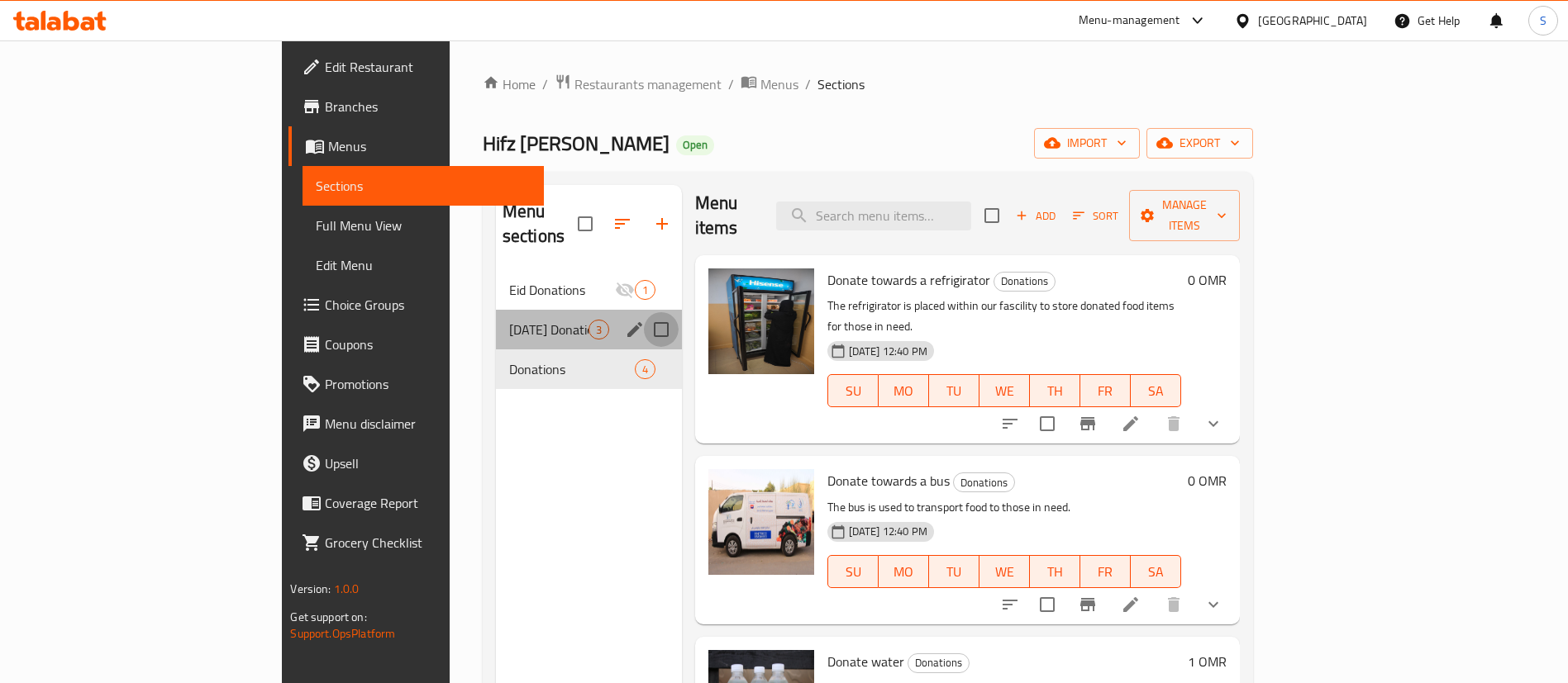
click at [643, 312] on input "Menu sections" at bounding box center [660, 329] width 35 height 35
checkbox input "true"
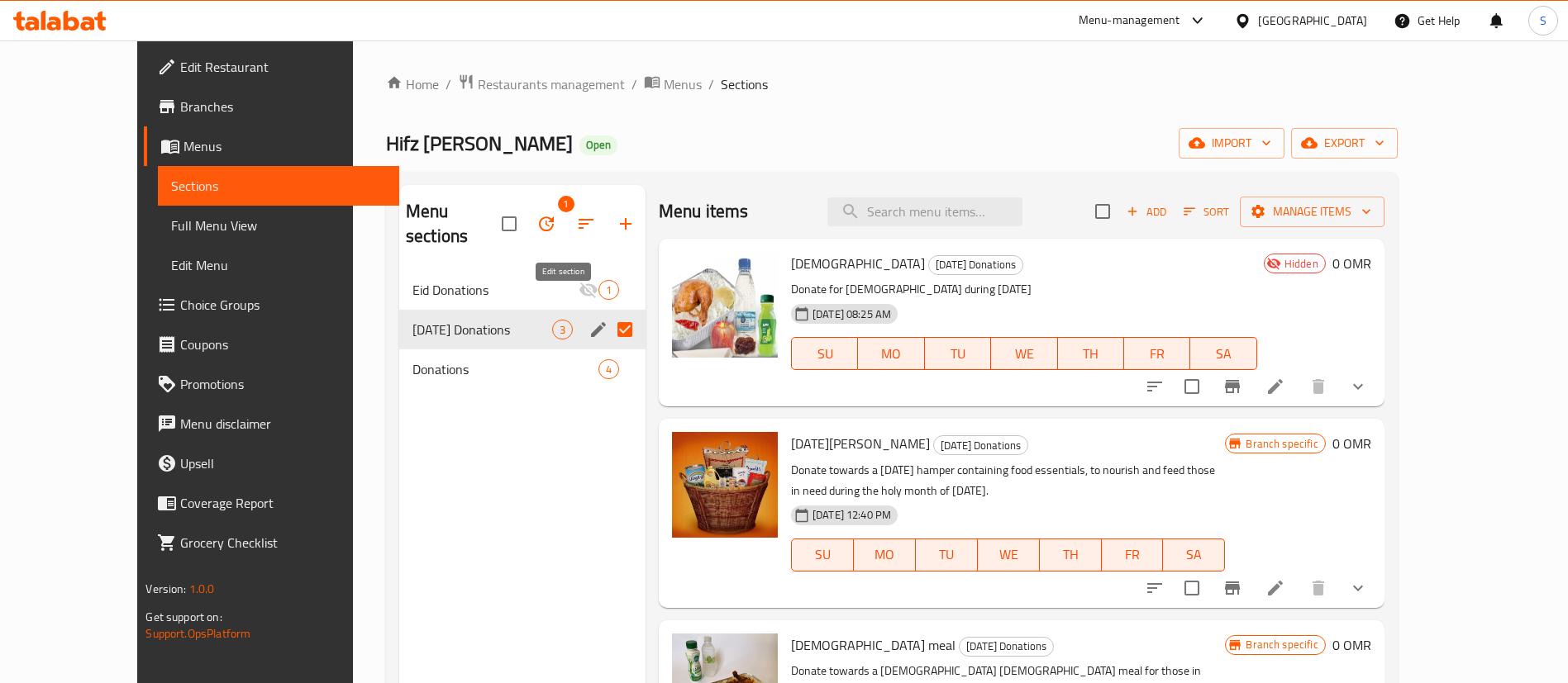
click at [590, 322] on icon "edit" at bounding box center [597, 329] width 15 height 15
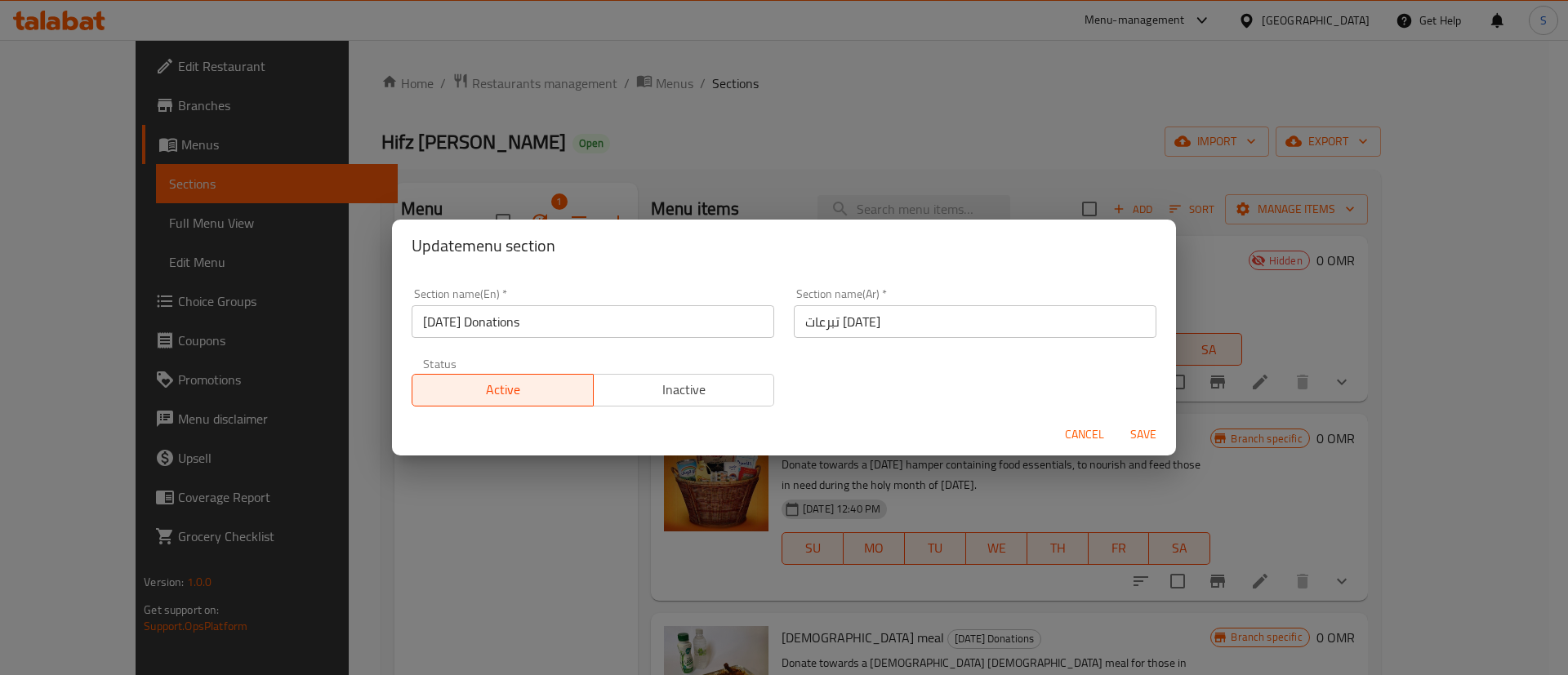
click at [693, 399] on span "Inactive" at bounding box center [684, 390] width 169 height 24
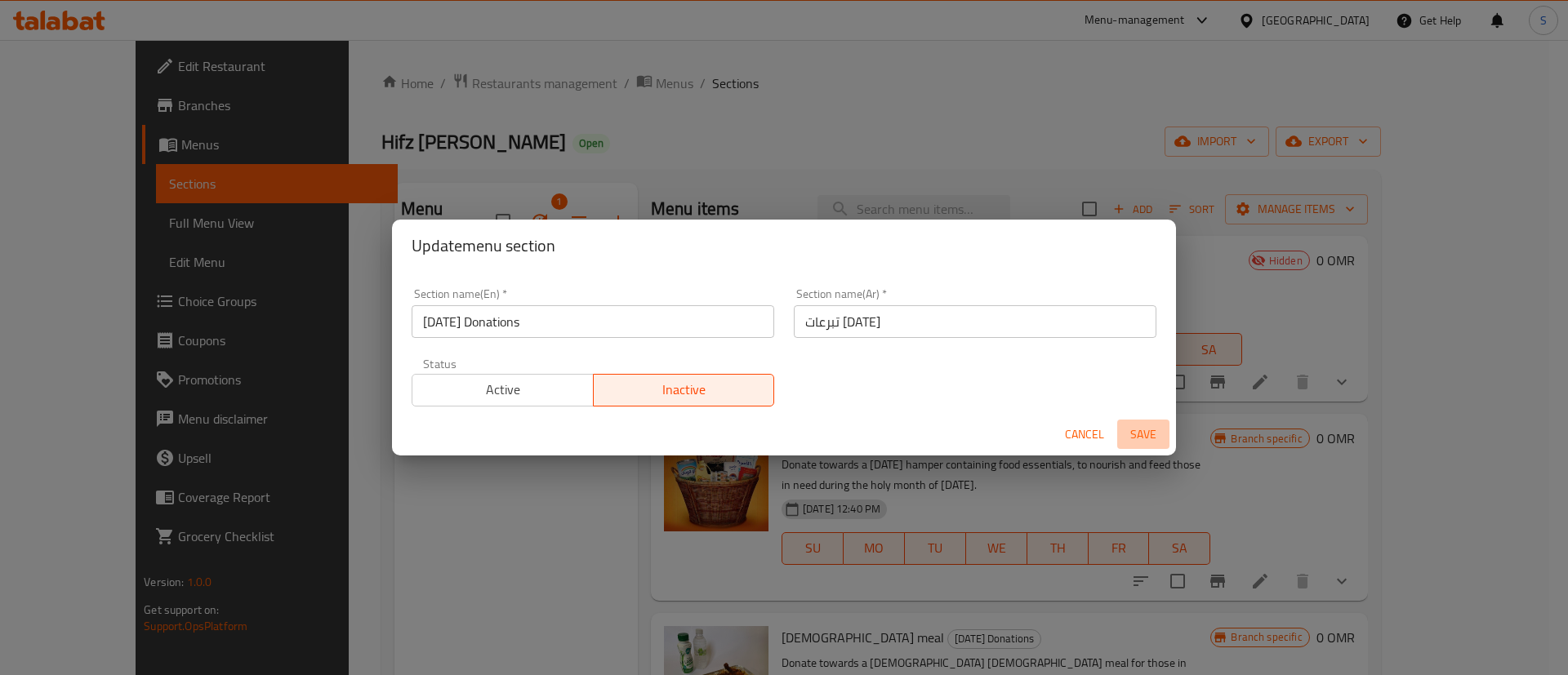
click at [1127, 439] on span "Save" at bounding box center [1143, 435] width 39 height 21
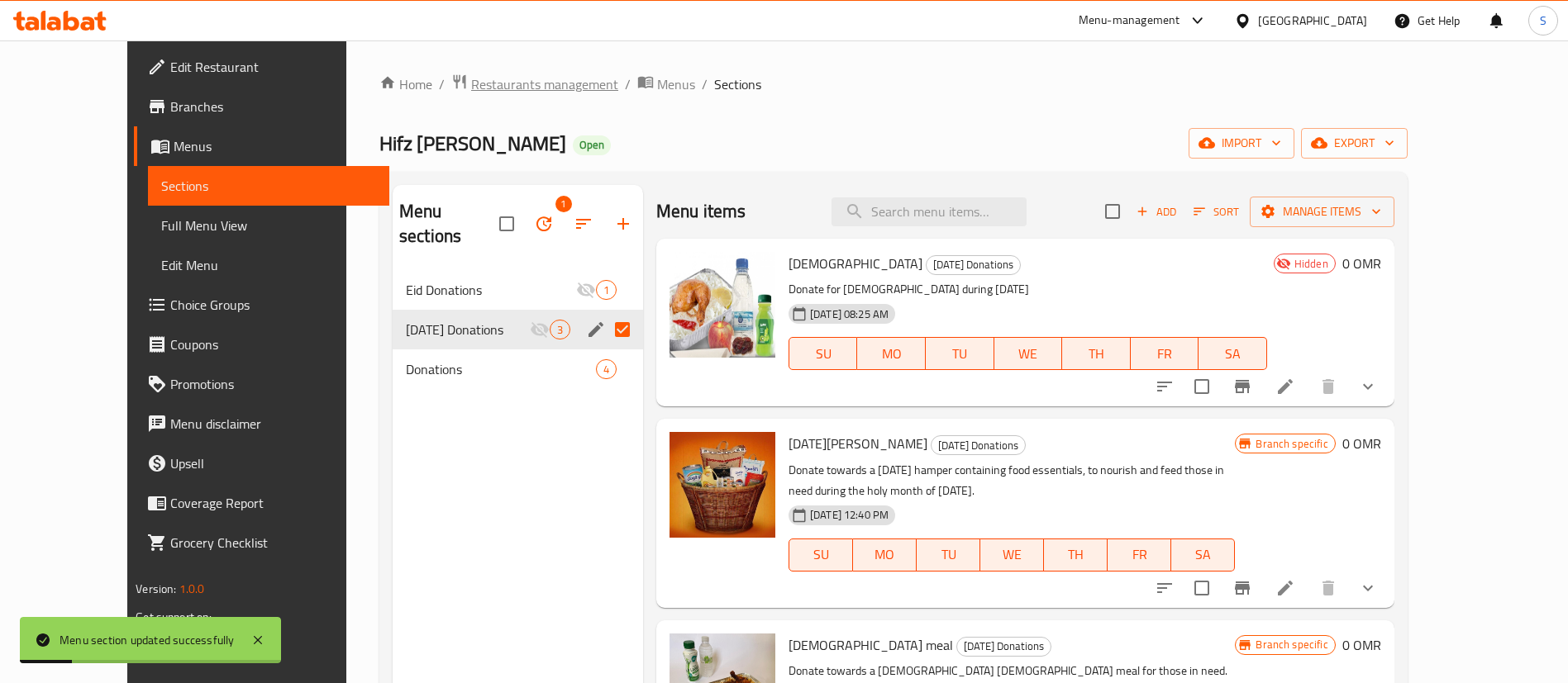
click at [471, 88] on span "Restaurants management" at bounding box center [544, 85] width 147 height 20
